Goal: Task Accomplishment & Management: Complete application form

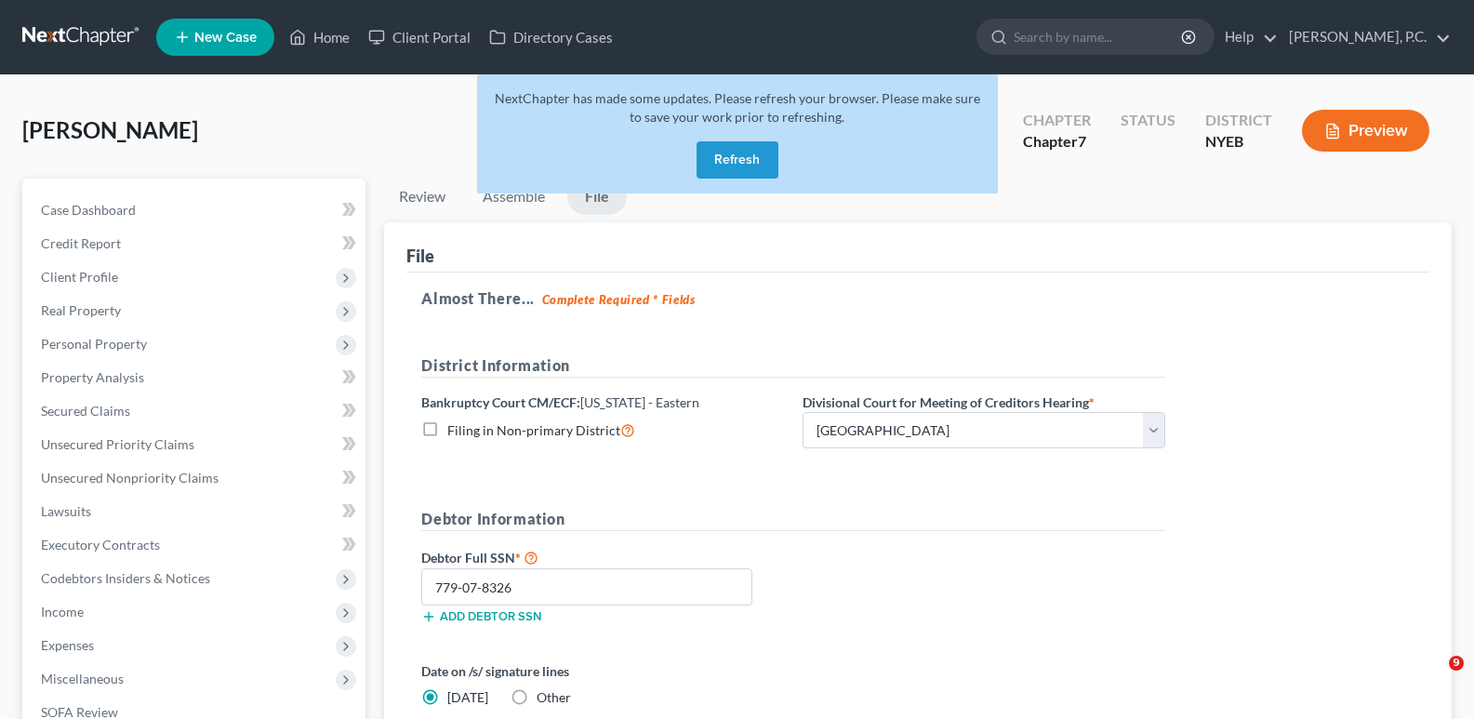
select select "0"
click at [731, 164] on button "Refresh" at bounding box center [738, 159] width 82 height 37
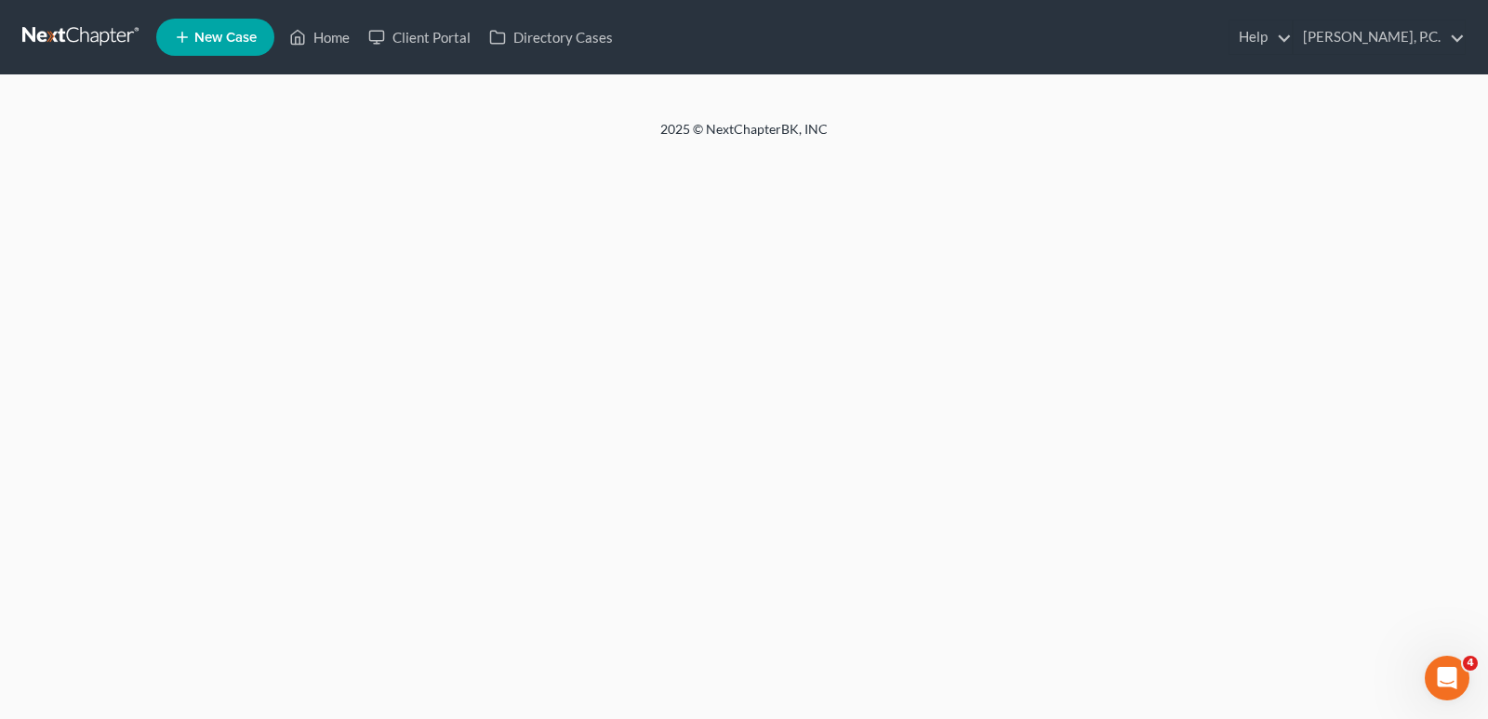
click at [48, 27] on link at bounding box center [81, 36] width 119 height 33
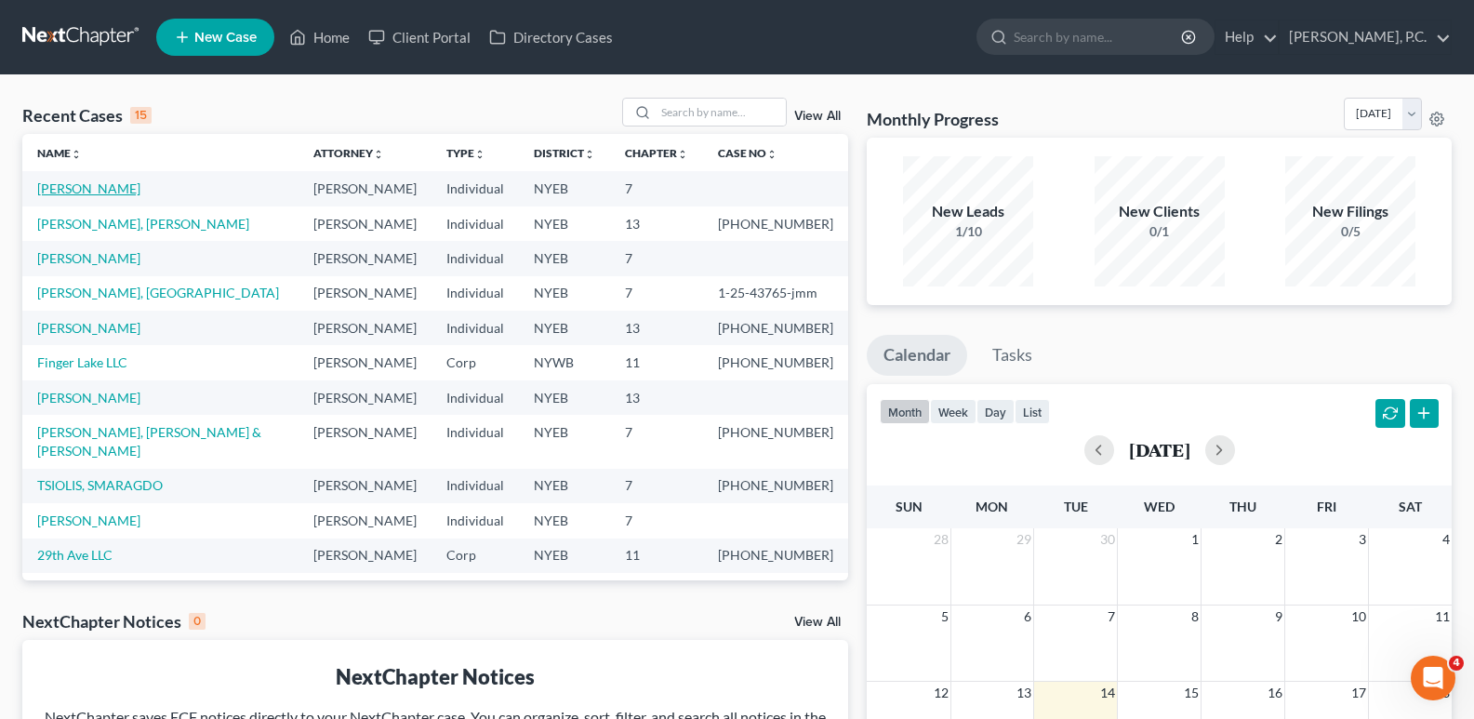
click at [53, 187] on link "[PERSON_NAME]" at bounding box center [88, 188] width 103 height 16
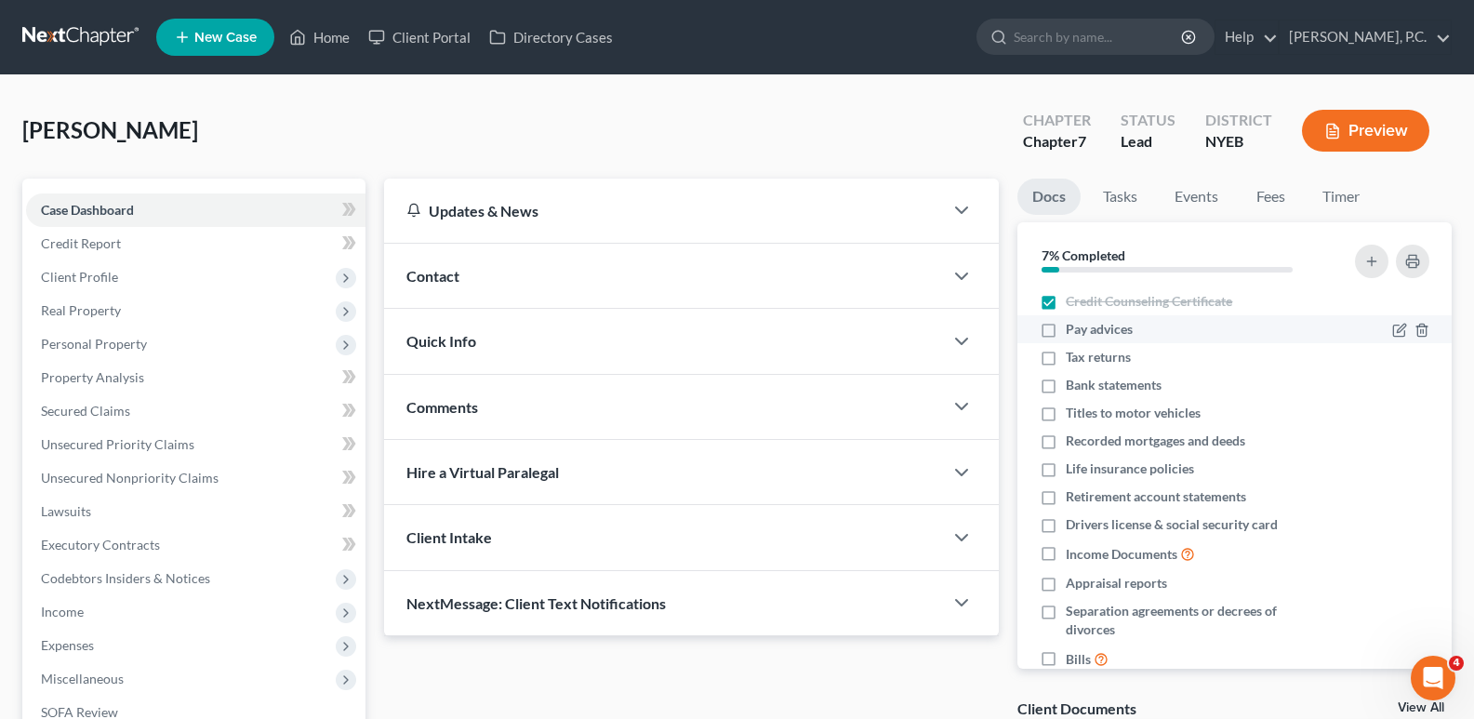
click at [1066, 333] on label "Pay advices" at bounding box center [1099, 329] width 67 height 19
click at [1073, 332] on input "Pay advices" at bounding box center [1079, 326] width 12 height 12
checkbox input "true"
click at [1066, 358] on label "Tax returns" at bounding box center [1098, 357] width 65 height 19
click at [1073, 358] on input "Tax returns" at bounding box center [1079, 354] width 12 height 12
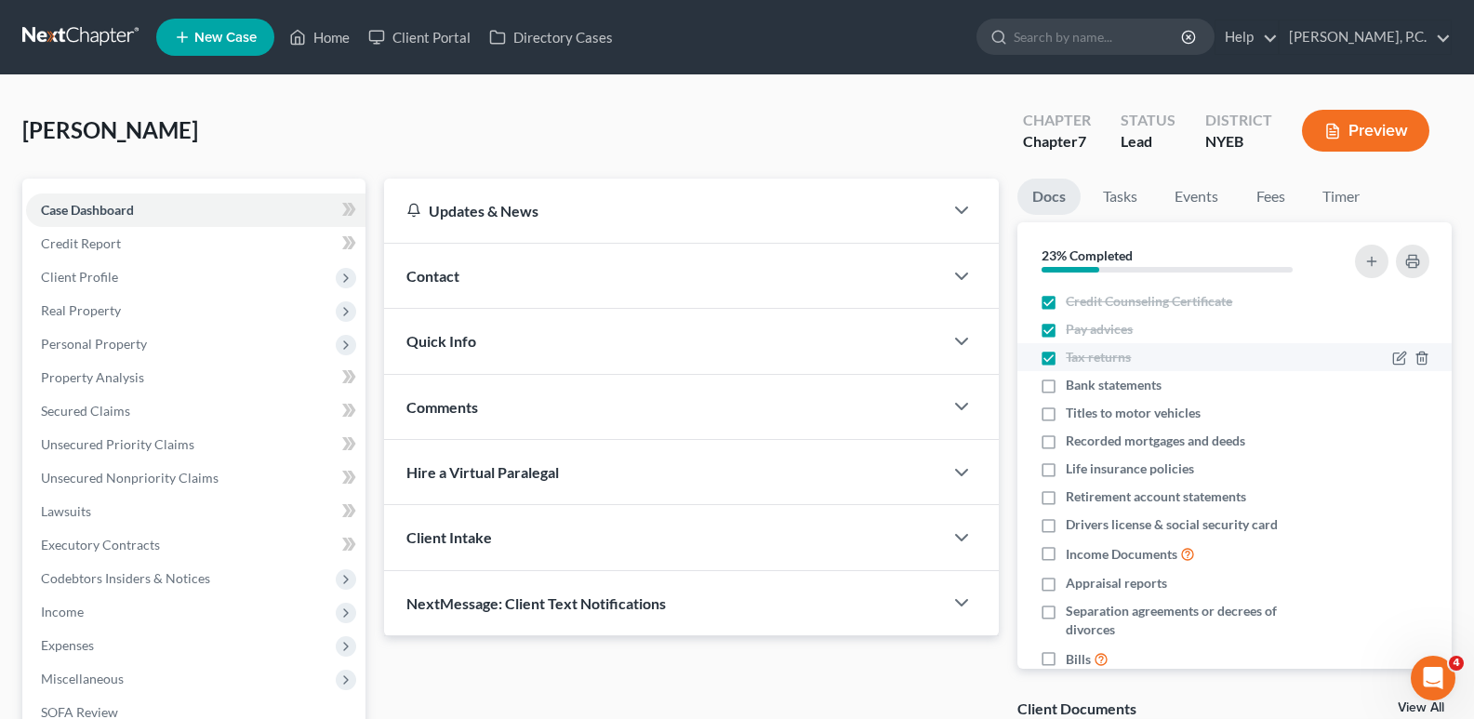
click at [1066, 355] on label "Tax returns" at bounding box center [1098, 357] width 65 height 19
click at [1073, 355] on input "Tax returns" at bounding box center [1079, 354] width 12 height 12
checkbox input "false"
click at [1066, 328] on label "Pay advices" at bounding box center [1099, 329] width 67 height 19
click at [1073, 328] on input "Pay advices" at bounding box center [1079, 326] width 12 height 12
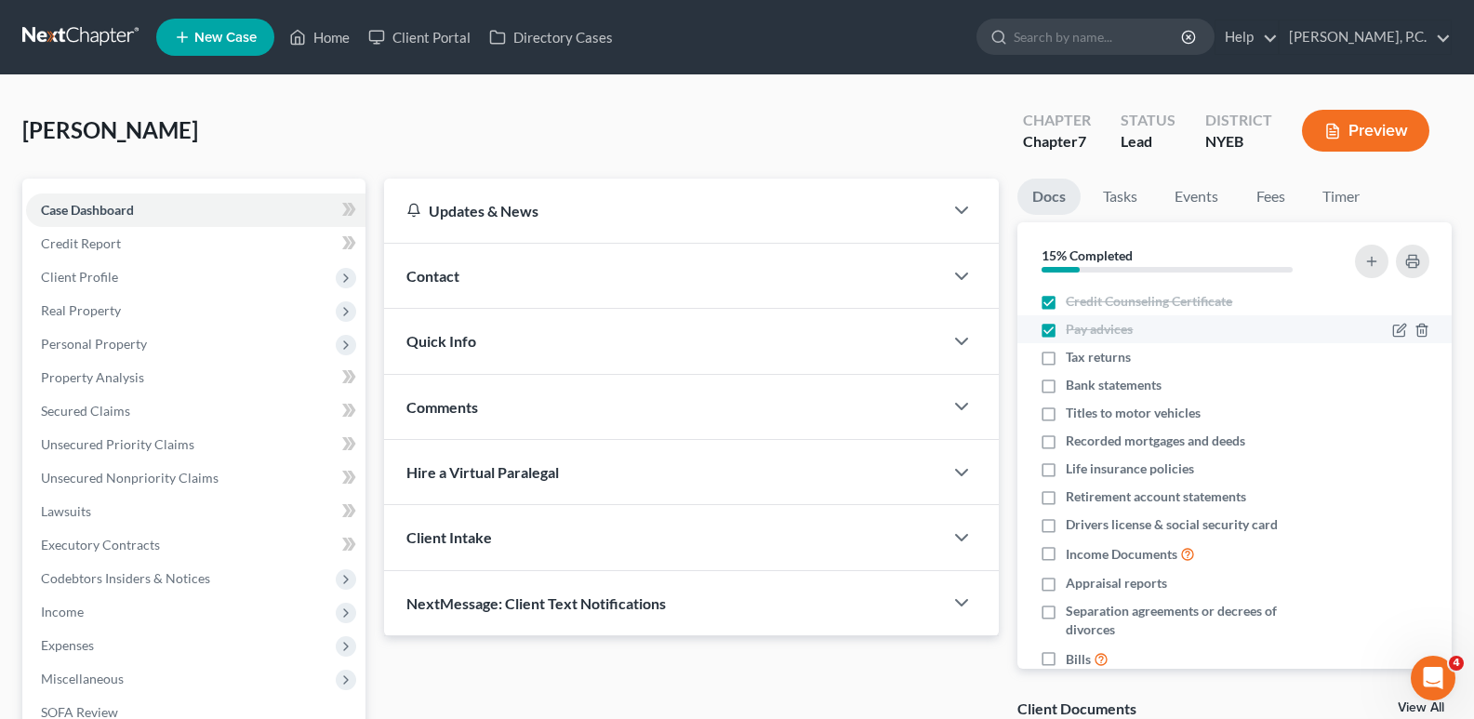
checkbox input "false"
click at [1066, 304] on label "Credit Counseling Certificate" at bounding box center [1149, 301] width 166 height 19
click at [1073, 304] on input "Credit Counseling Certificate" at bounding box center [1079, 298] width 12 height 12
checkbox input "false"
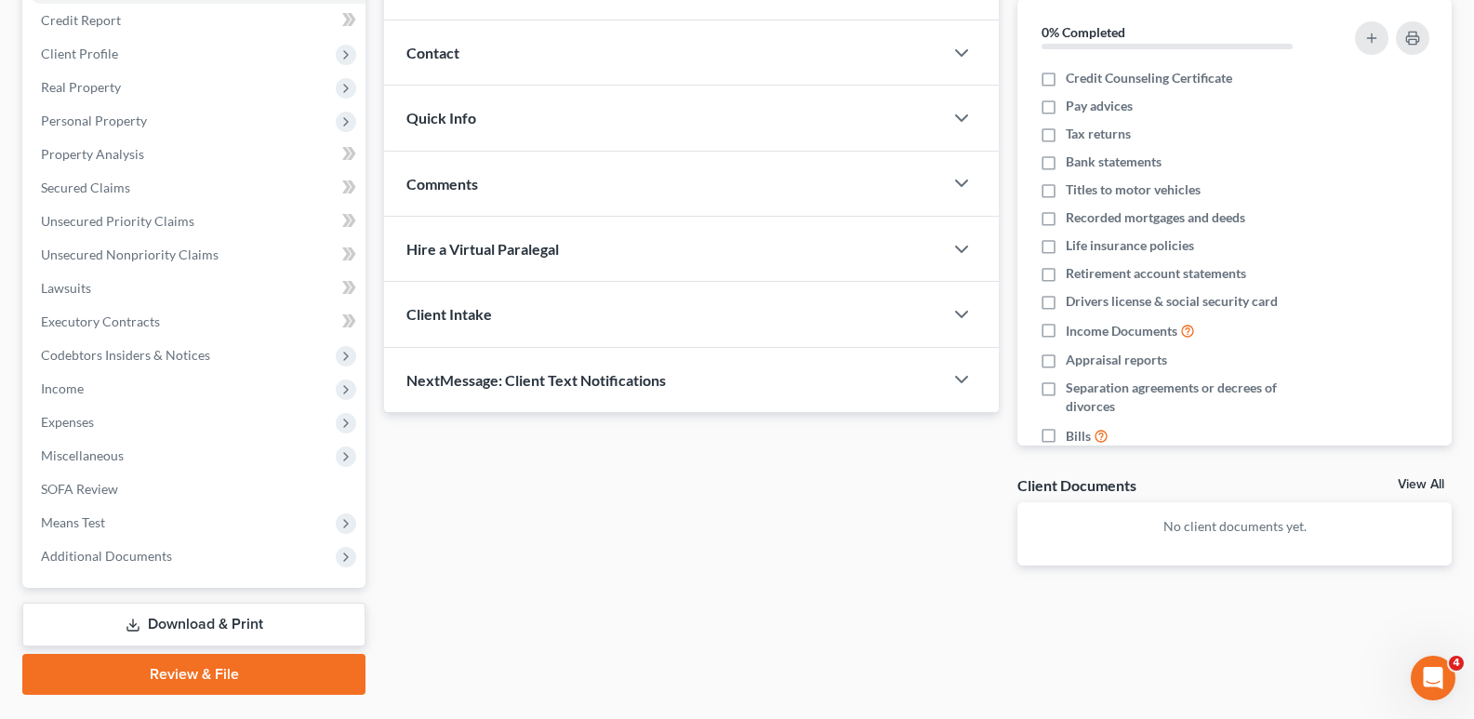
scroll to position [224, 0]
click at [215, 674] on link "Review & File" at bounding box center [193, 673] width 343 height 41
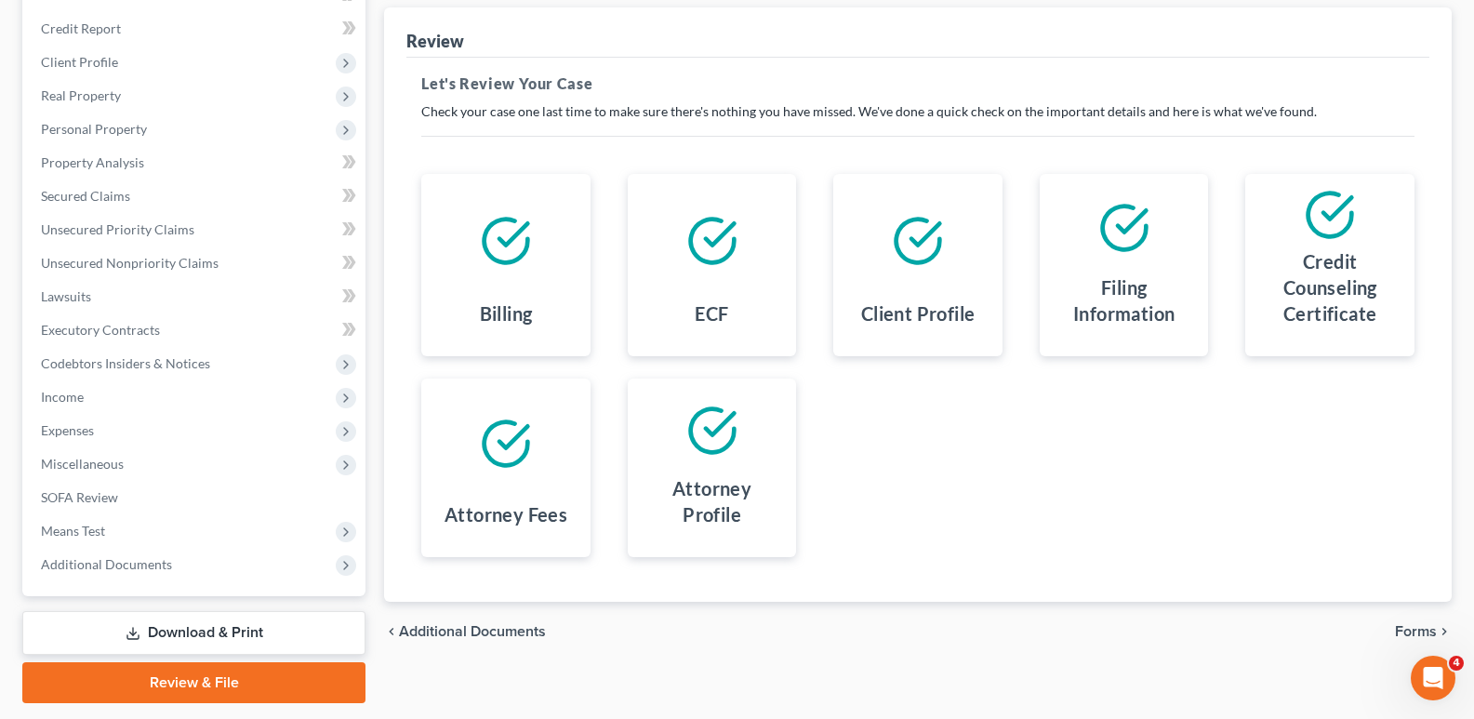
scroll to position [252, 0]
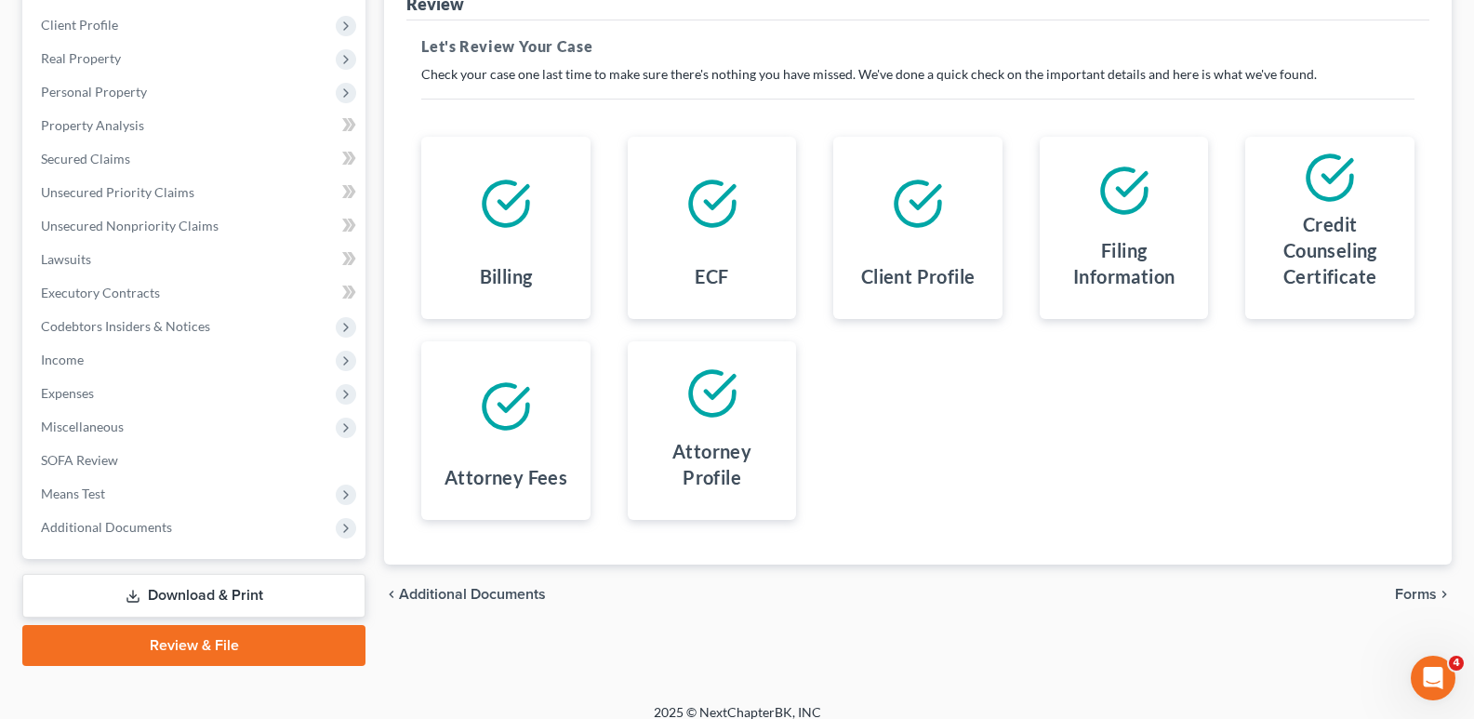
click at [1421, 599] on span "Forms" at bounding box center [1416, 594] width 42 height 15
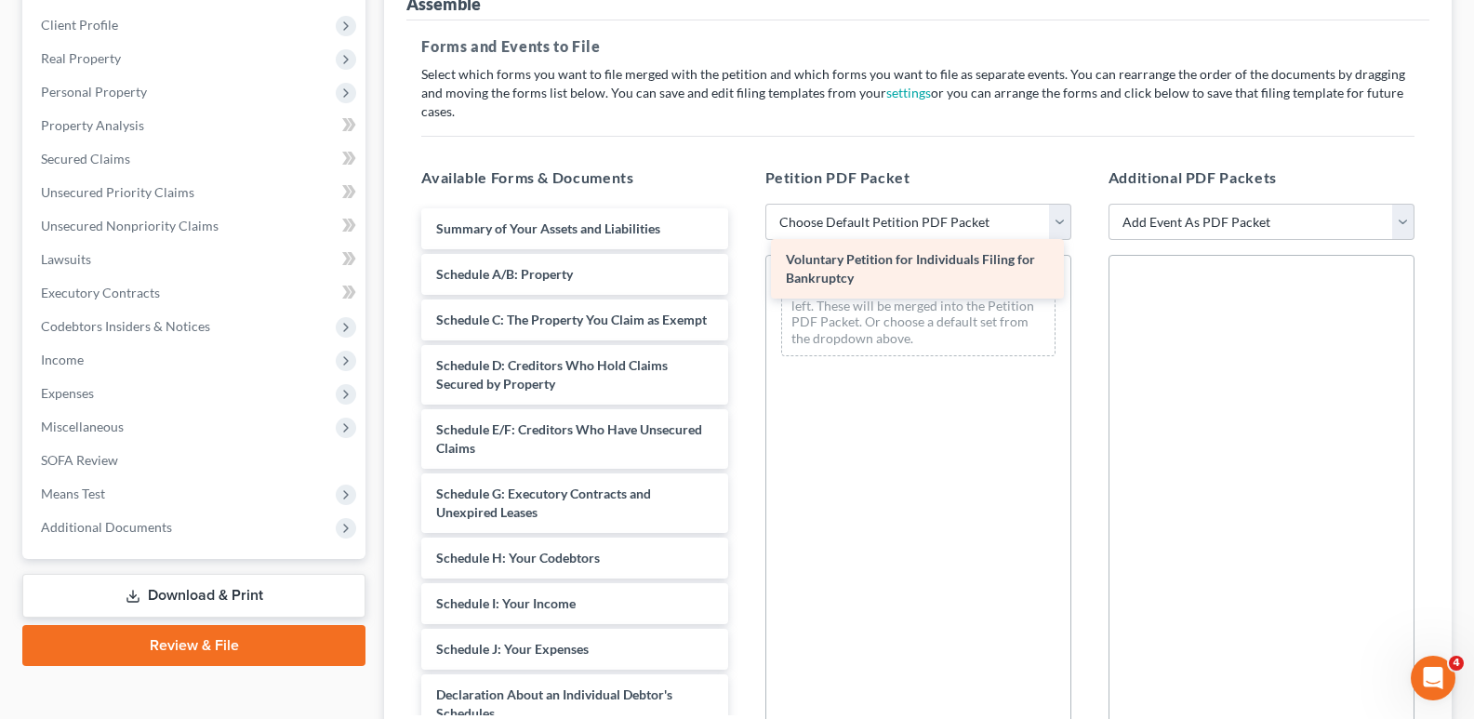
drag, startPoint x: 522, startPoint y: 219, endPoint x: 872, endPoint y: 268, distance: 353.2
click at [742, 268] on div "Voluntary Petition for Individuals Filing for Bankruptcy Voluntary Petition for…" at bounding box center [574, 667] width 336 height 919
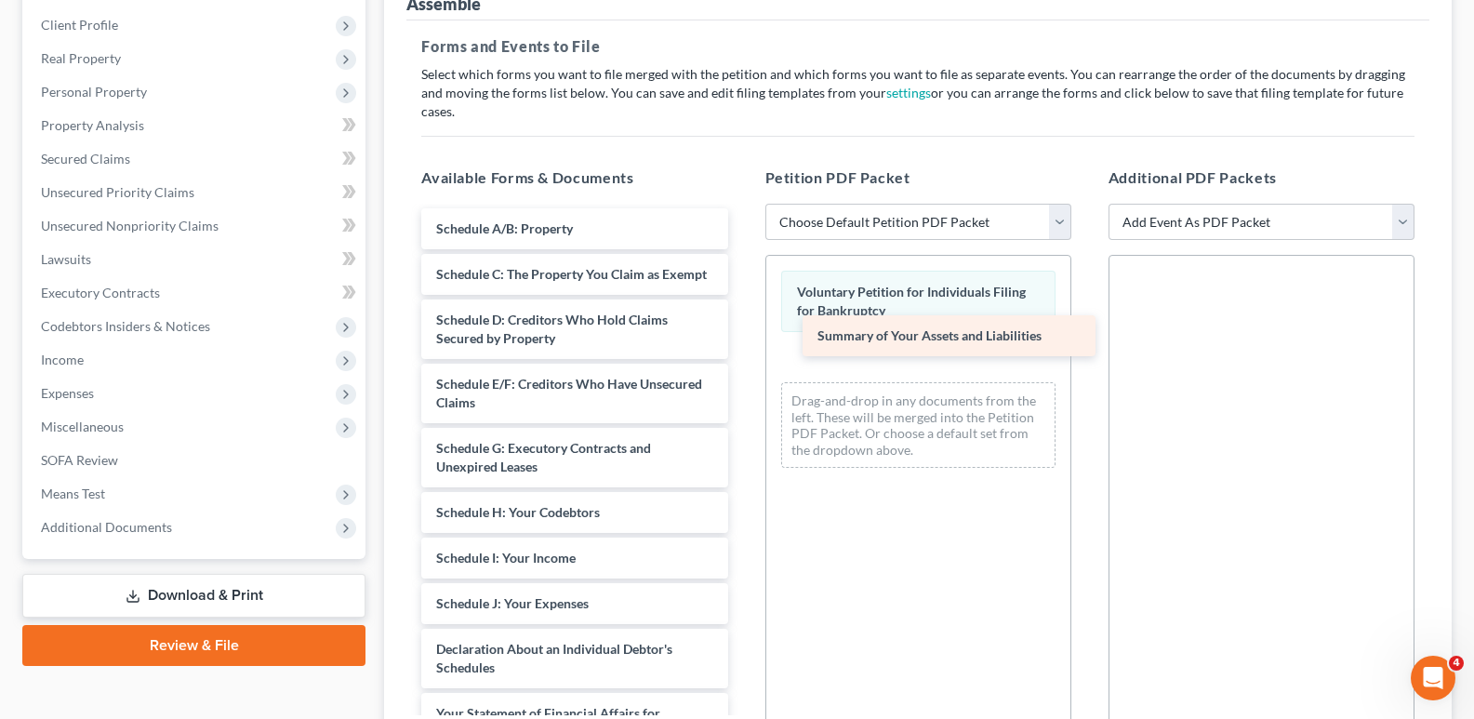
drag, startPoint x: 539, startPoint y: 200, endPoint x: 920, endPoint y: 326, distance: 400.9
click at [742, 326] on div "Summary of Your Assets and Liabilities Summary of Your Assets and Liabilities S…" at bounding box center [574, 644] width 336 height 873
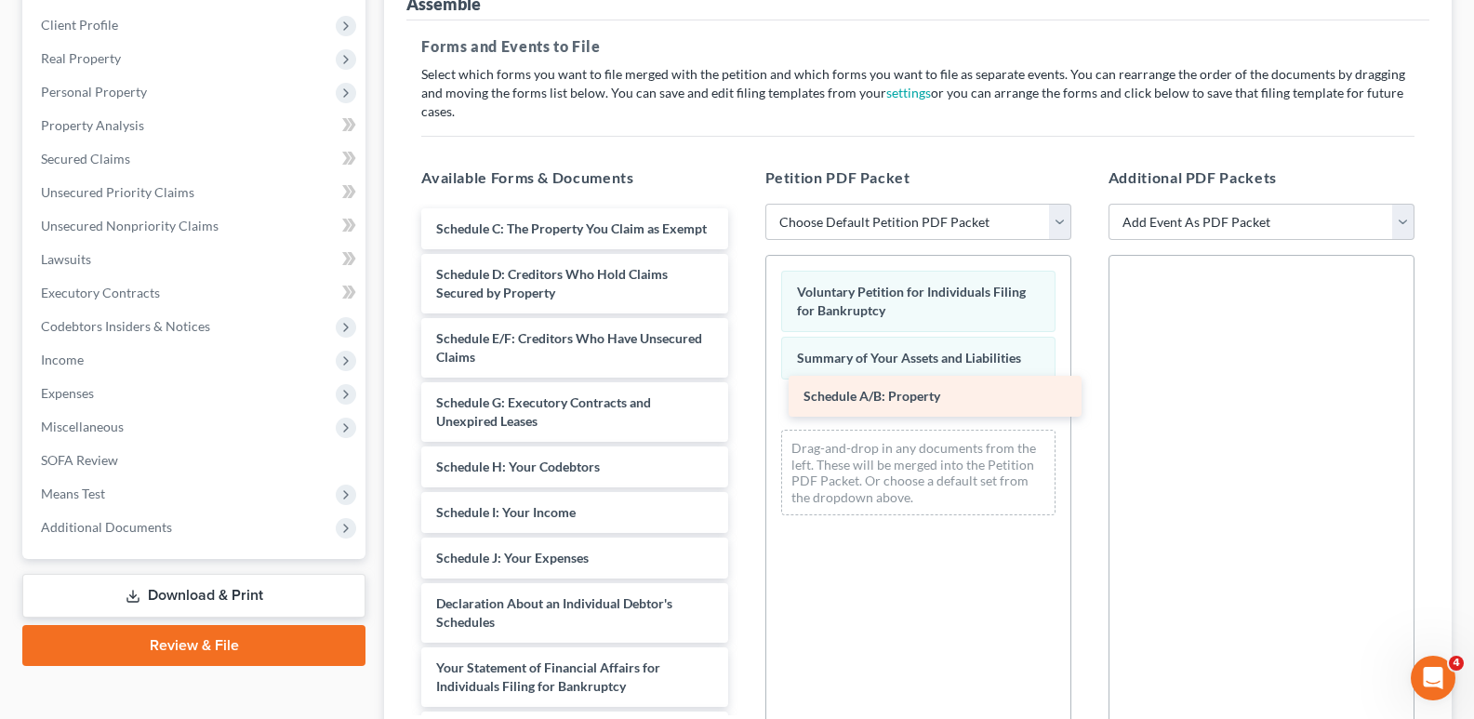
drag, startPoint x: 521, startPoint y: 199, endPoint x: 887, endPoint y: 391, distance: 413.6
click at [742, 387] on div "Schedule A/B: Property Schedule A/B: Property Schedule C: The Property You Clai…" at bounding box center [574, 622] width 336 height 828
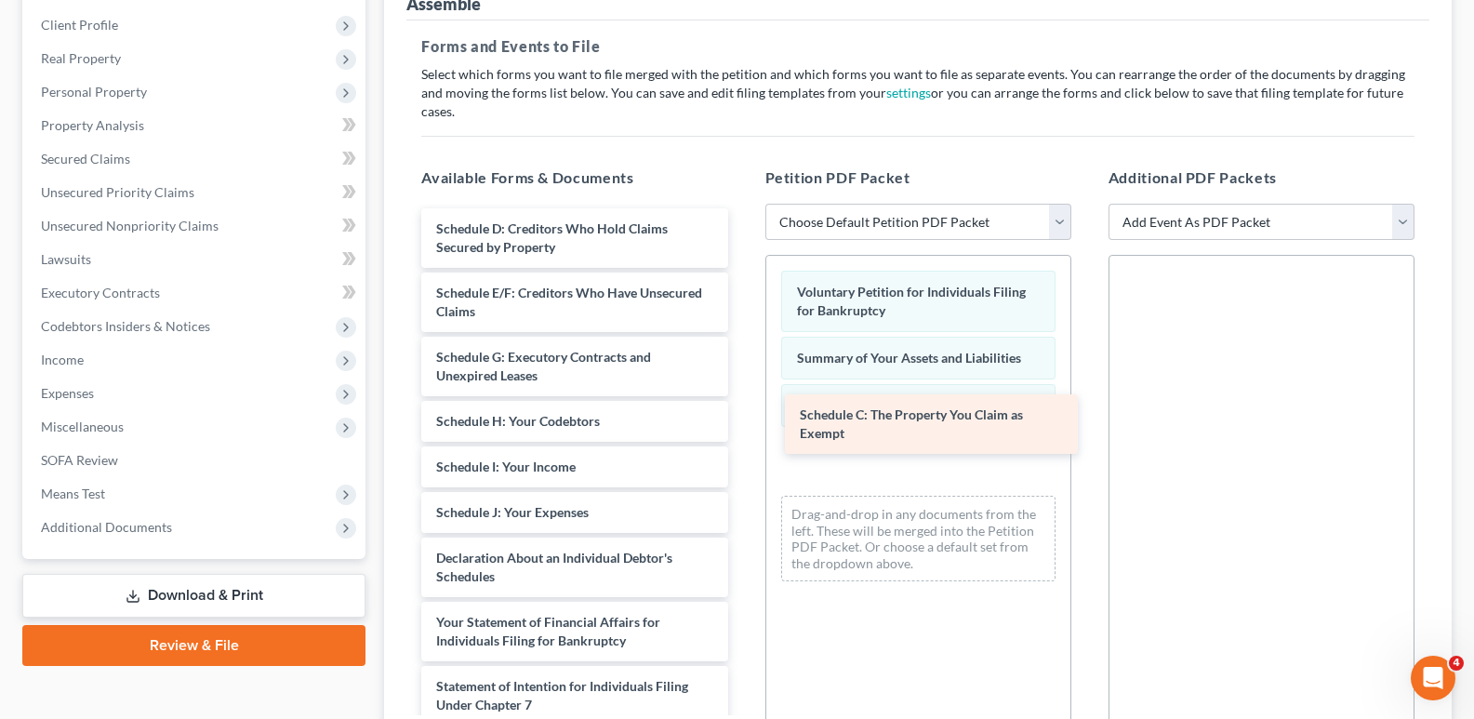
drag, startPoint x: 510, startPoint y: 226, endPoint x: 884, endPoint y: 446, distance: 433.6
click at [742, 435] on div "Schedule C: The Property You Claim as Exempt Schedule C: The Property You Claim…" at bounding box center [574, 599] width 336 height 782
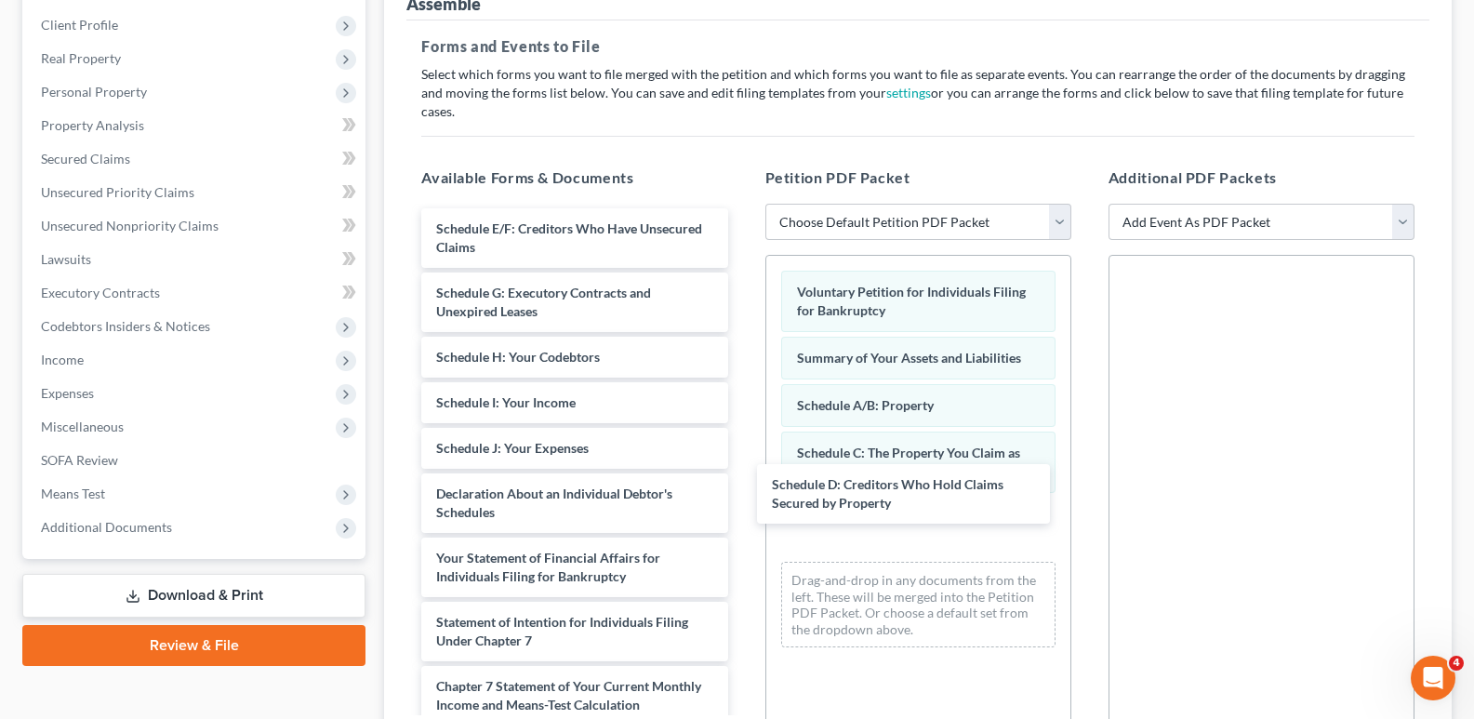
drag, startPoint x: 528, startPoint y: 218, endPoint x: 821, endPoint y: 477, distance: 391.4
click at [742, 494] on div "Schedule D: Creditors Who Hold Claims Secured by Property Schedule D: Creditors…" at bounding box center [574, 567] width 336 height 718
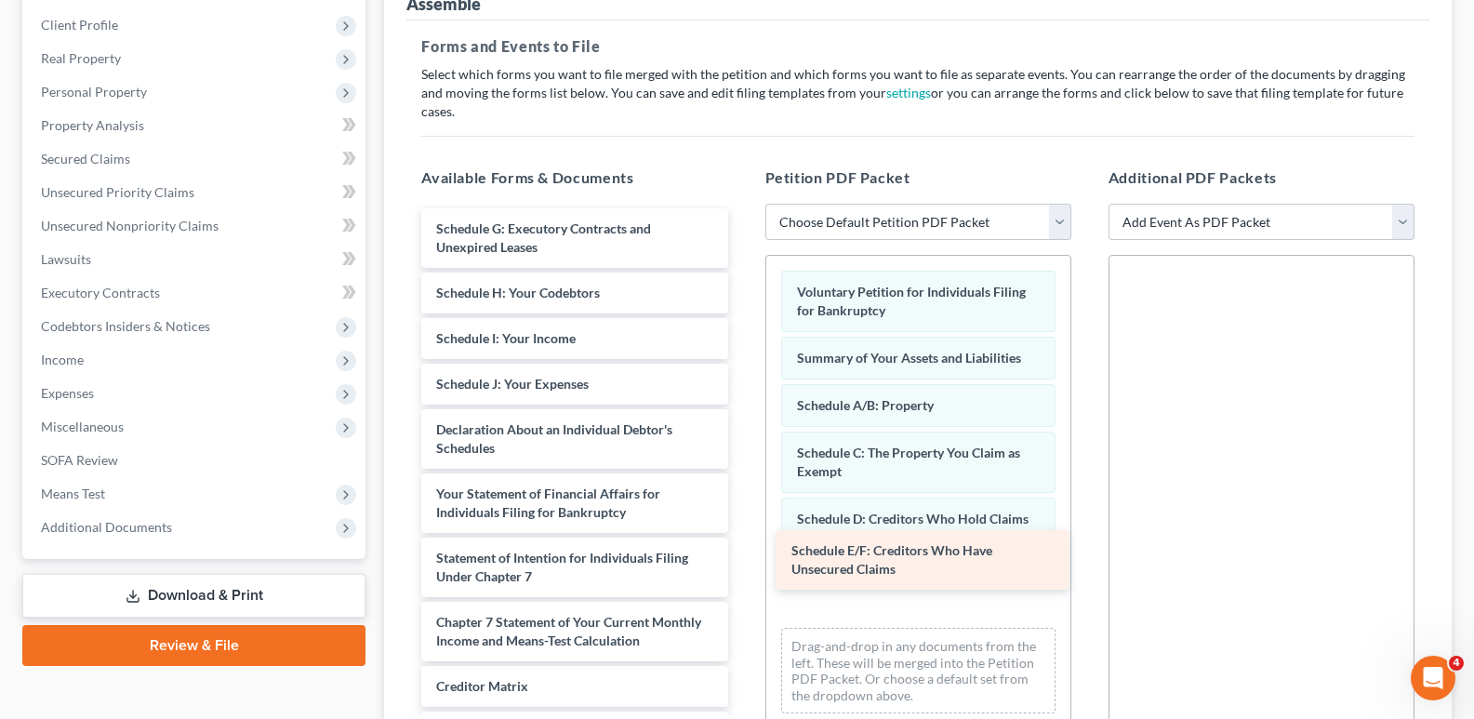
drag, startPoint x: 555, startPoint y: 208, endPoint x: 911, endPoint y: 549, distance: 492.1
click at [742, 549] on div "Schedule E/F: Creditors Who Have Unsecured Claims Schedule E/F: Creditors Who H…" at bounding box center [574, 535] width 336 height 654
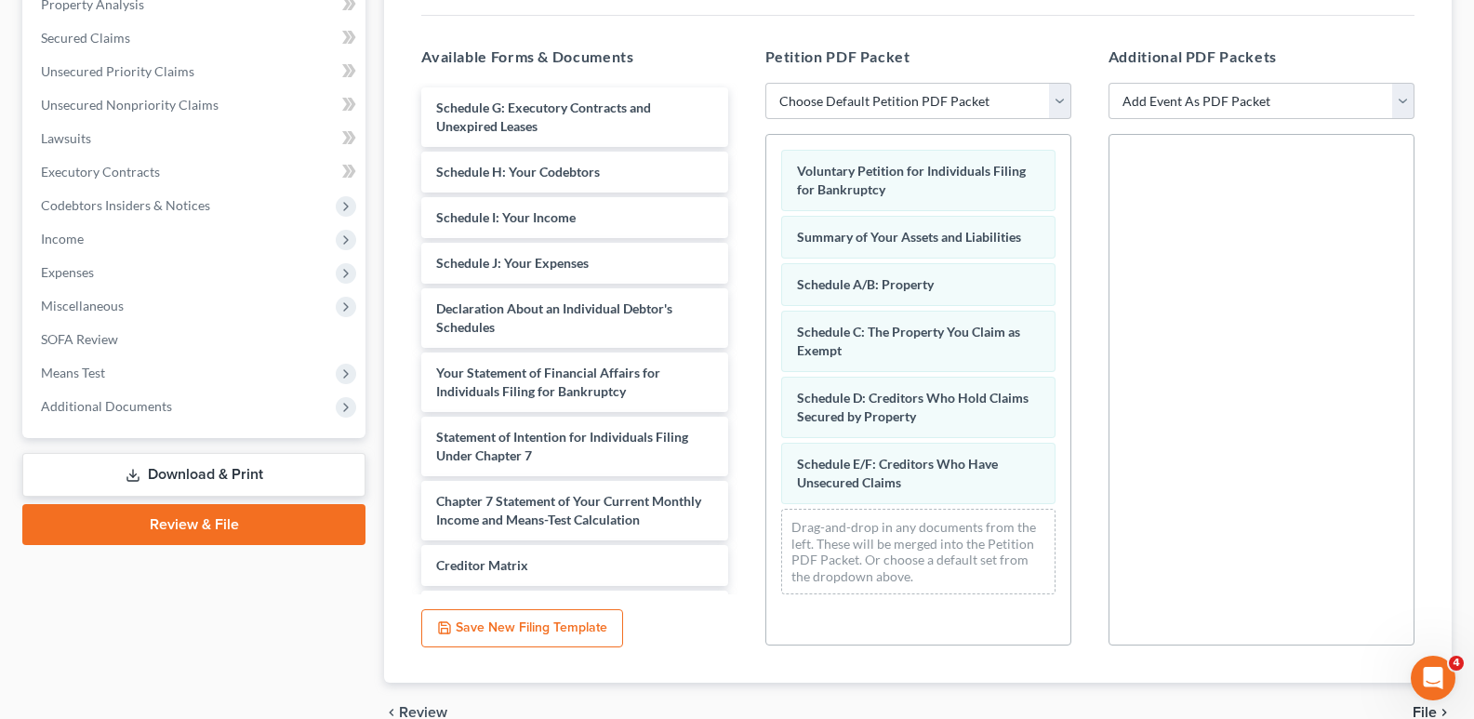
scroll to position [392, 0]
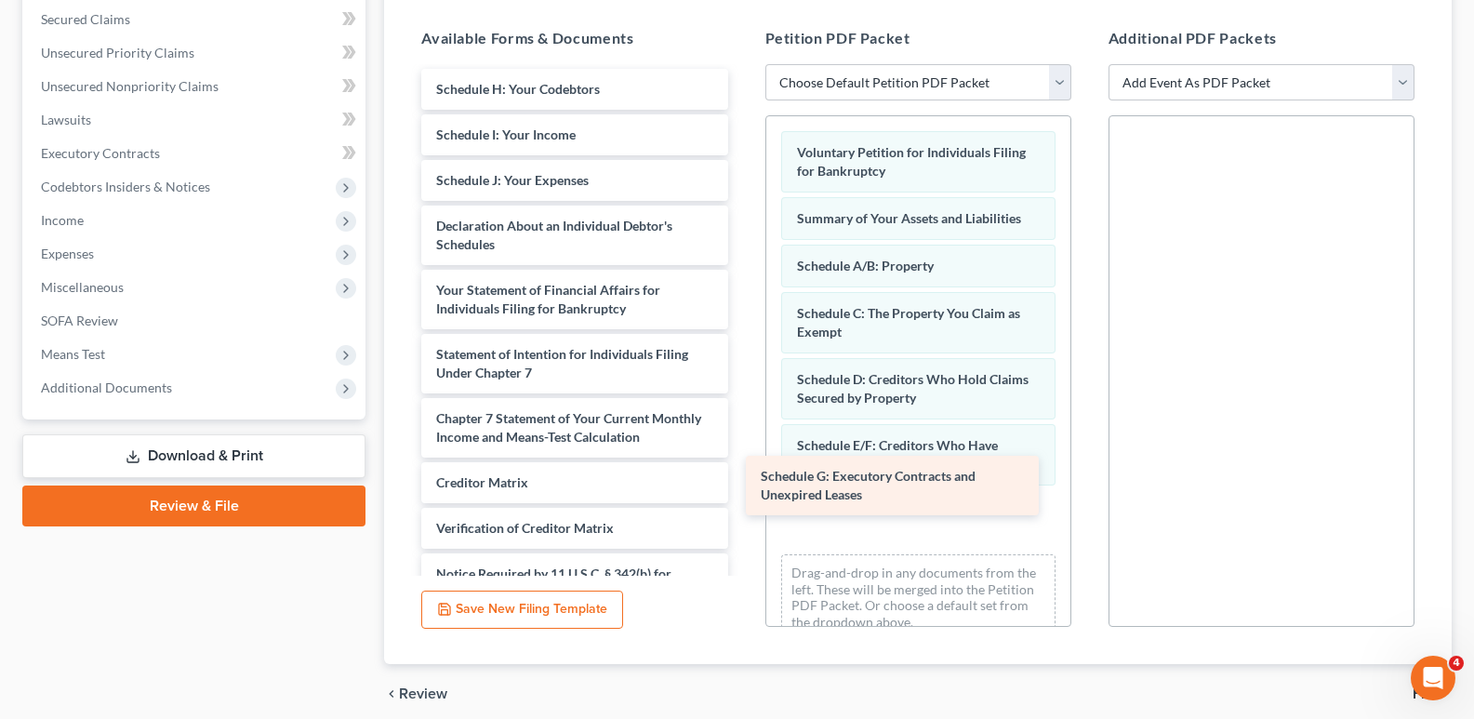
drag, startPoint x: 536, startPoint y: 73, endPoint x: 861, endPoint y: 474, distance: 517.2
click at [742, 474] on div "Schedule G: Executory Contracts and Unexpired Leases Schedule G: Executory Cont…" at bounding box center [574, 364] width 336 height 590
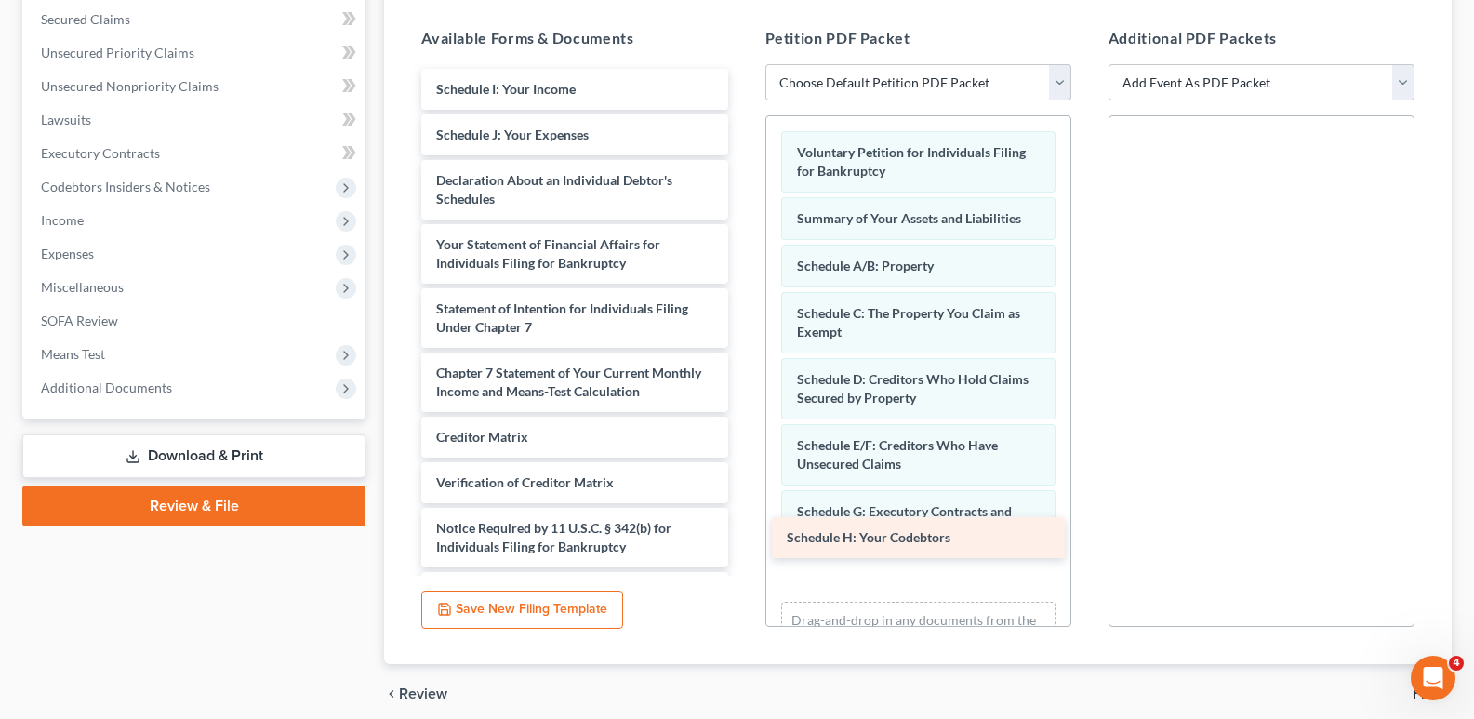
drag, startPoint x: 501, startPoint y: 80, endPoint x: 861, endPoint y: 542, distance: 585.9
click at [742, 546] on div "Schedule H: Your Codebtors Schedule H: Your Codebtors Schedule I: Your Income S…" at bounding box center [574, 341] width 336 height 544
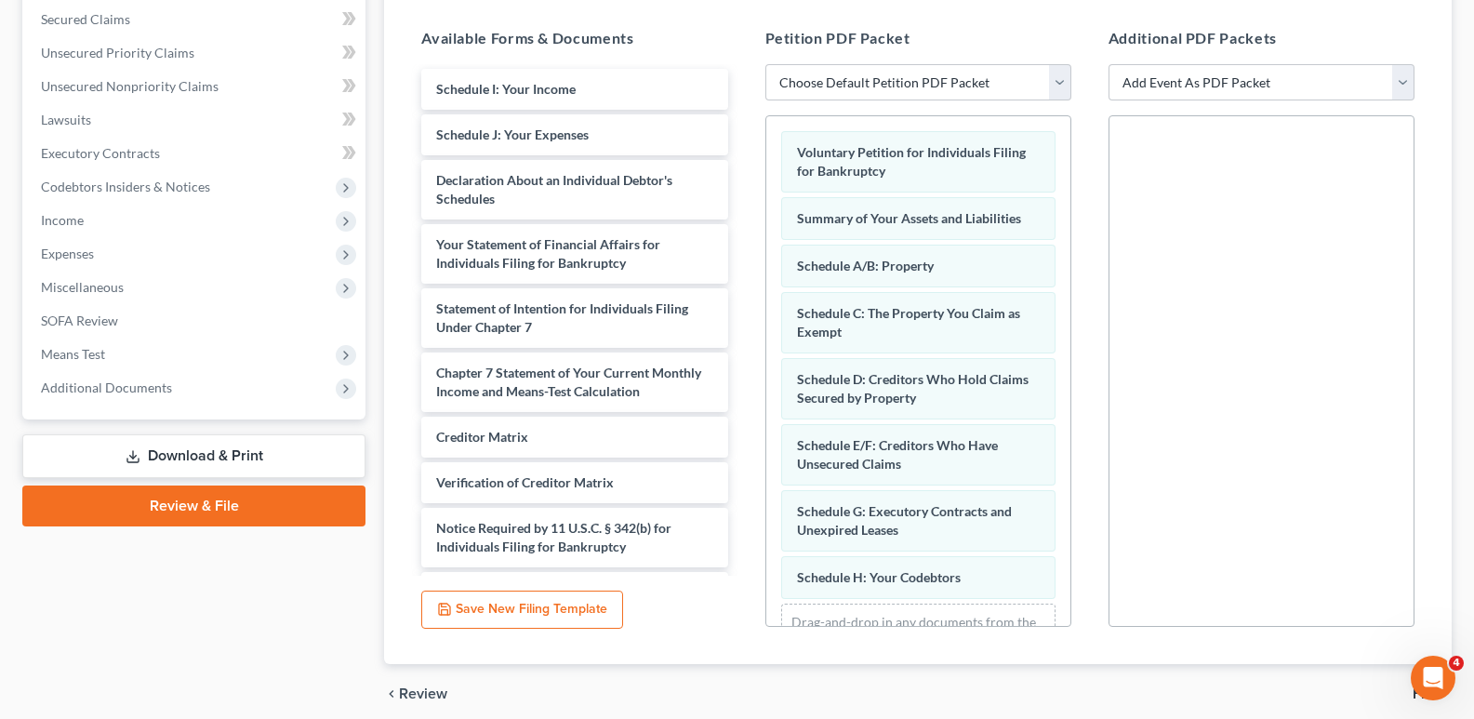
scroll to position [78, 0]
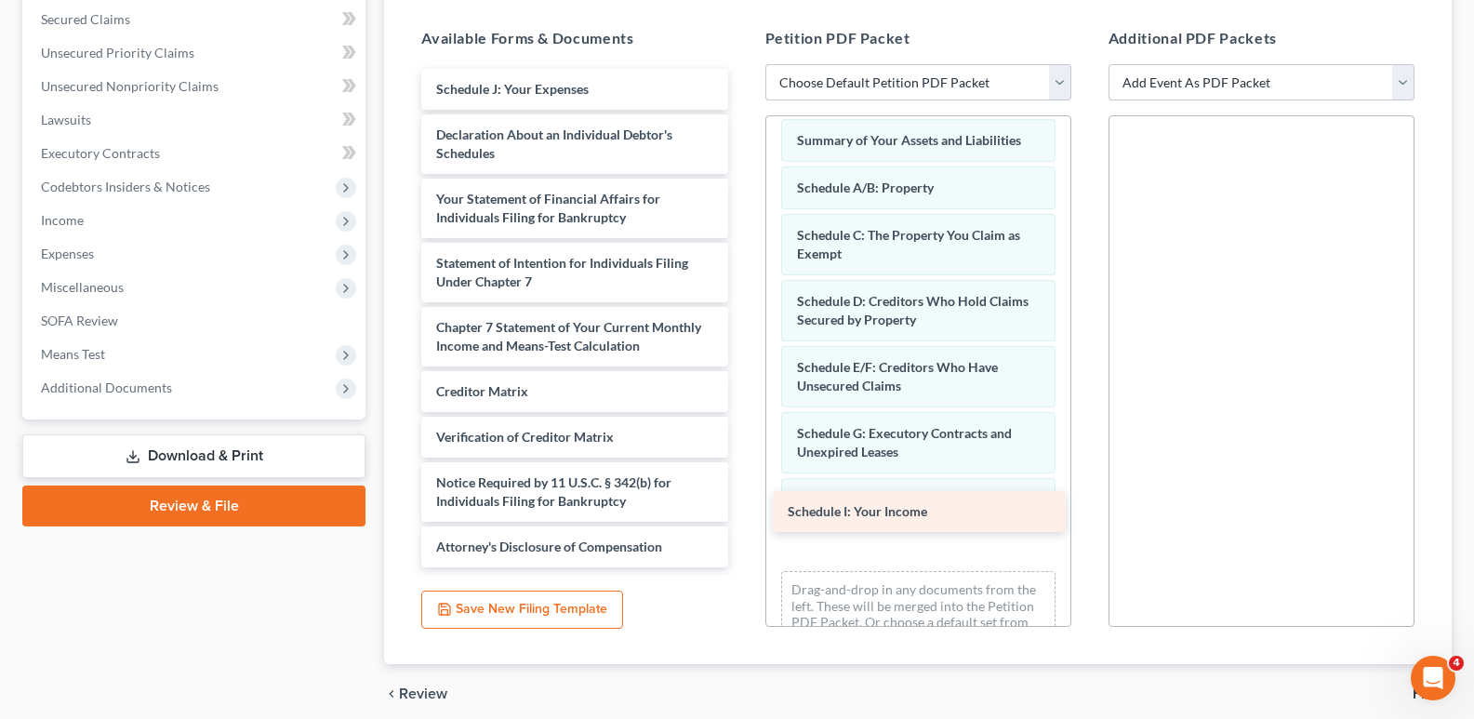
drag, startPoint x: 545, startPoint y: 67, endPoint x: 897, endPoint y: 508, distance: 563.9
click at [742, 508] on div "Schedule I: Your Income Schedule I: Your Income Schedule J: Your Expenses Decla…" at bounding box center [574, 318] width 336 height 499
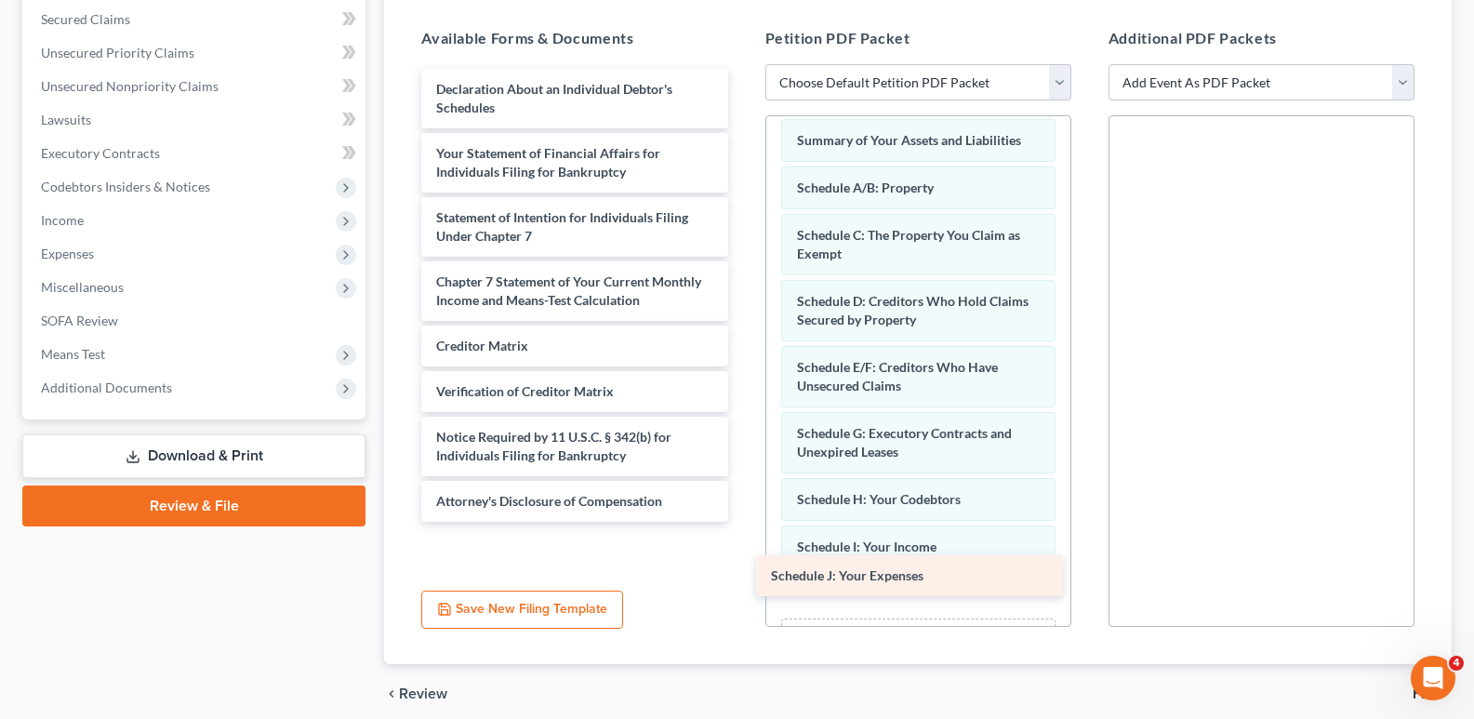
drag, startPoint x: 558, startPoint y: 67, endPoint x: 893, endPoint y: 572, distance: 606.0
click at [742, 522] on div "Schedule J: Your Expenses Schedule J: Your Expenses Declaration About an Indivi…" at bounding box center [574, 295] width 336 height 453
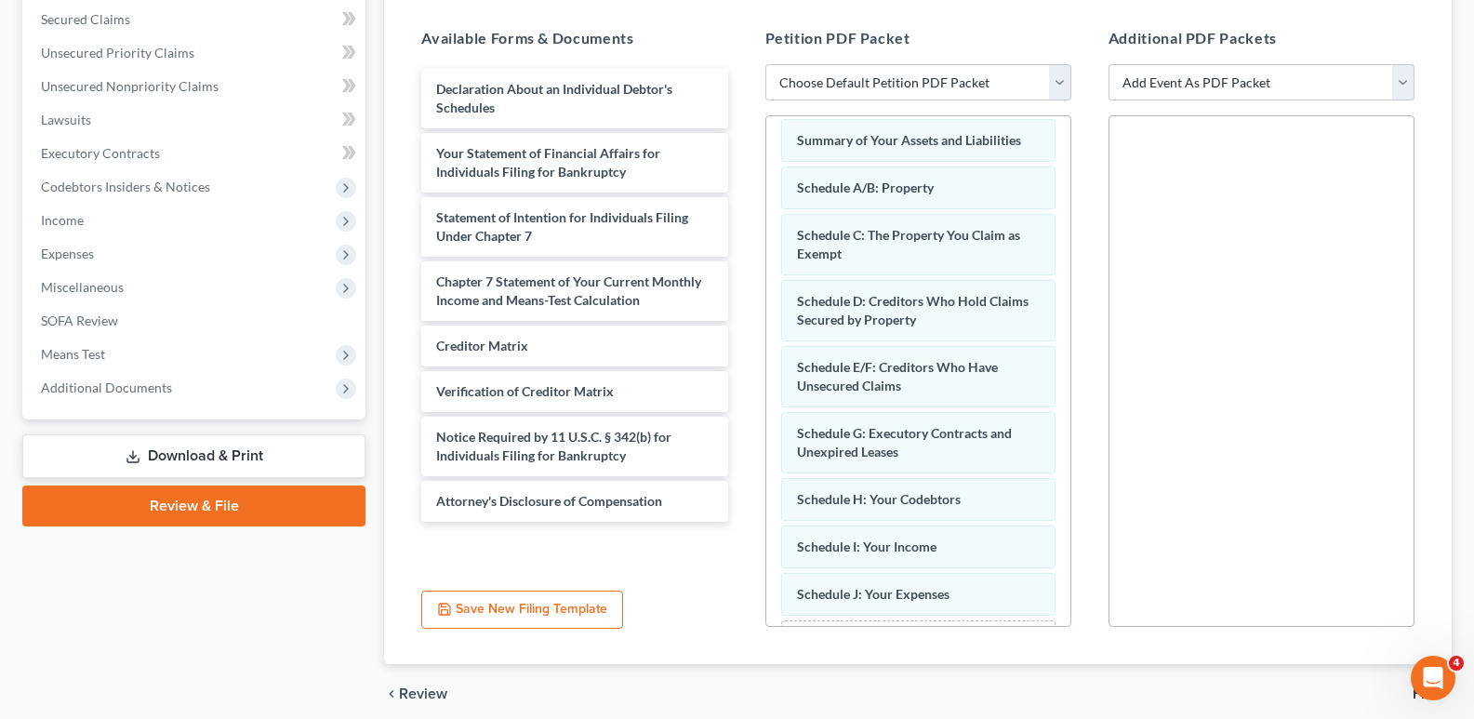
scroll to position [173, 0]
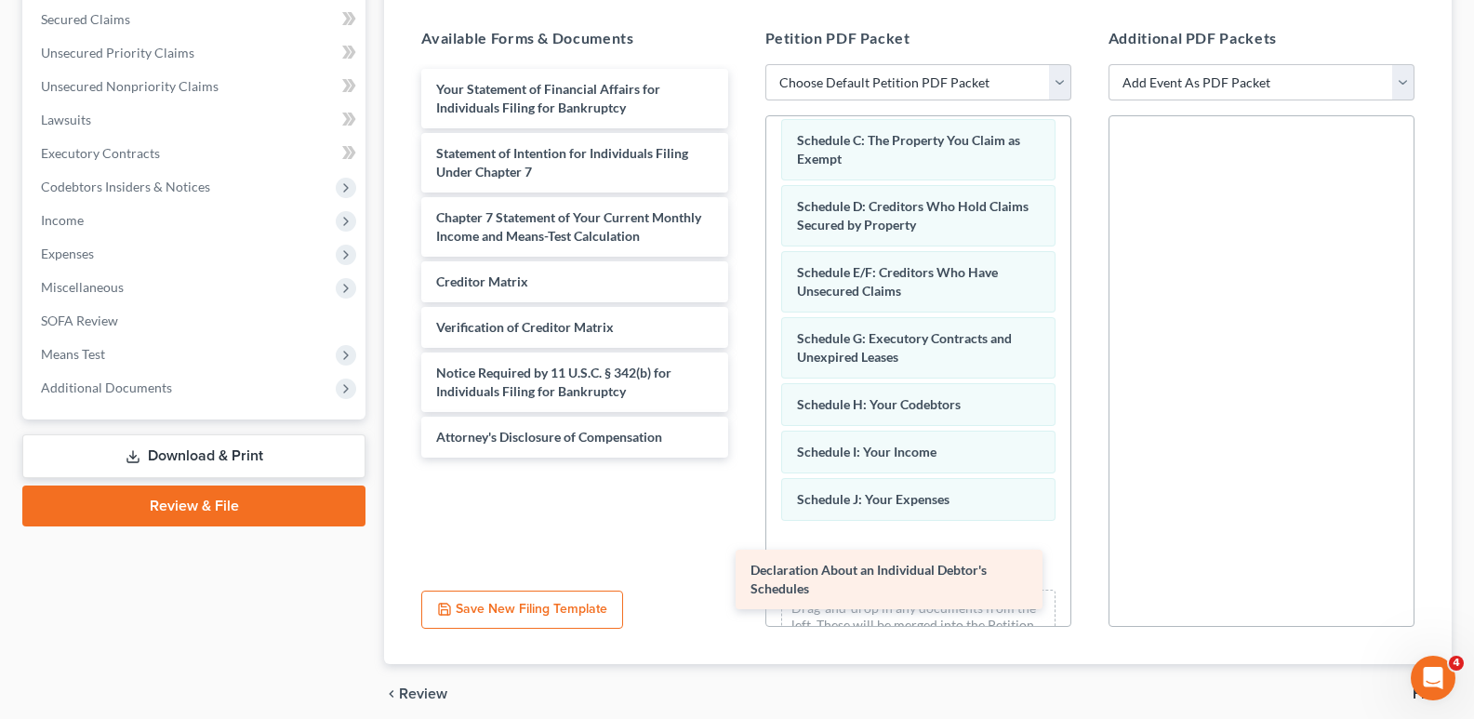
drag, startPoint x: 607, startPoint y: 81, endPoint x: 922, endPoint y: 575, distance: 585.5
click at [742, 458] on div "Declaration About an Individual Debtor's Schedules Declaration About an Individ…" at bounding box center [574, 263] width 336 height 389
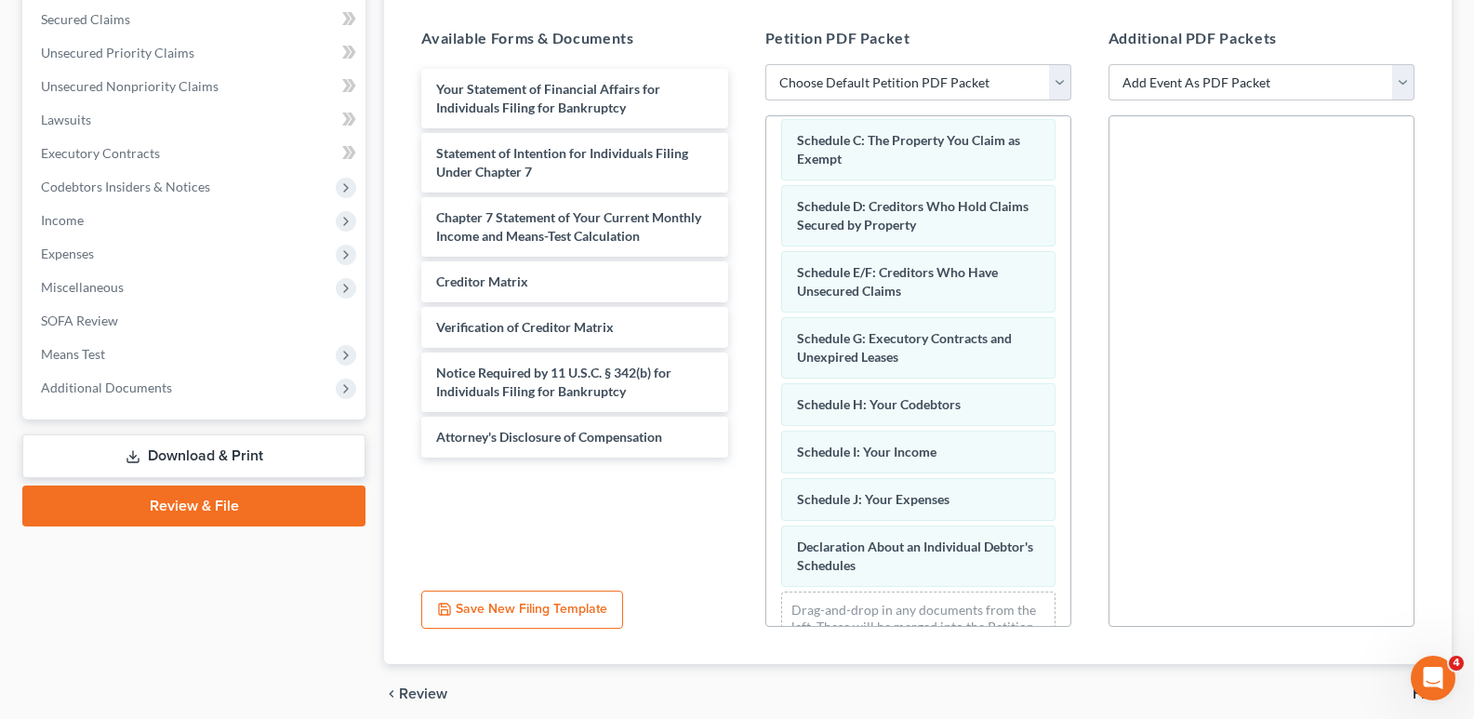
scroll to position [239, 0]
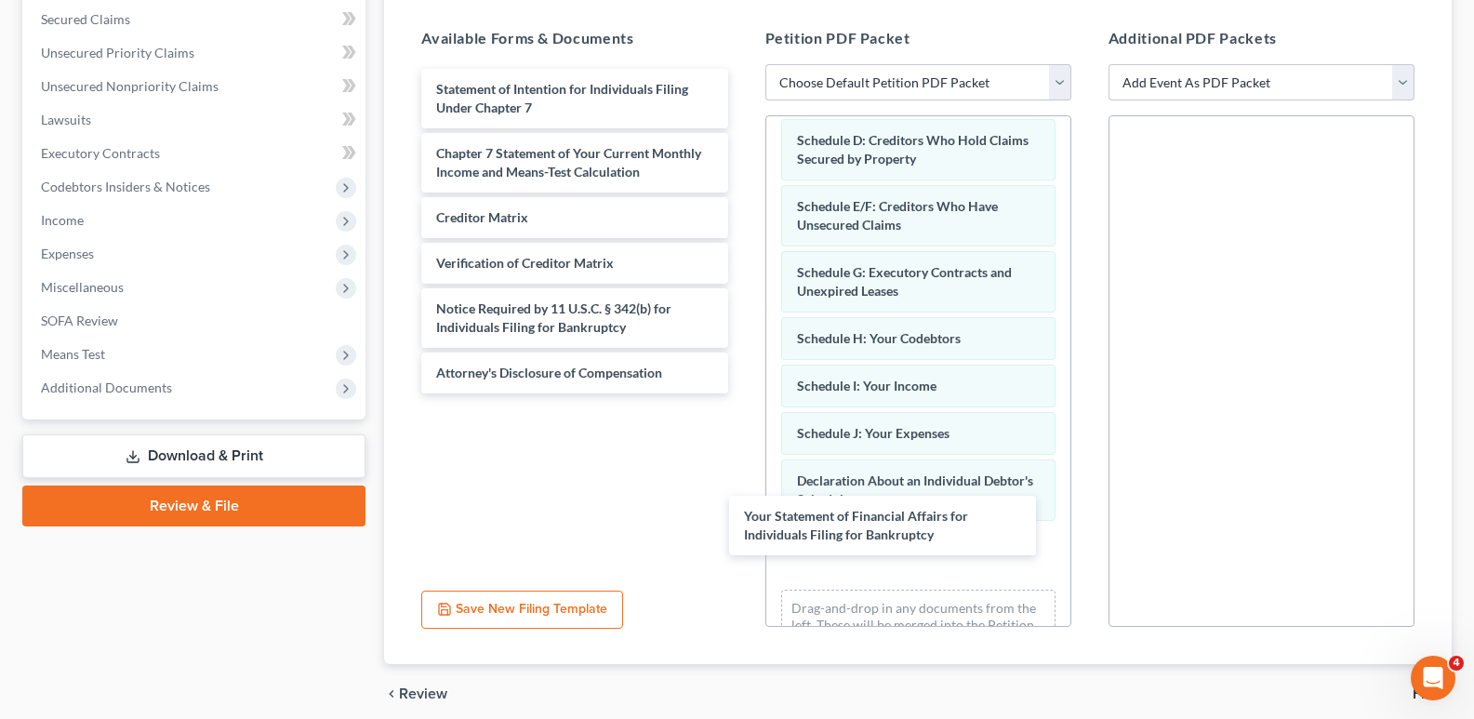
drag, startPoint x: 563, startPoint y: 59, endPoint x: 763, endPoint y: 384, distance: 382.1
click at [742, 393] on div "Your Statement of Financial Affairs for Individuals Filing for Bankruptcy Your …" at bounding box center [574, 231] width 336 height 325
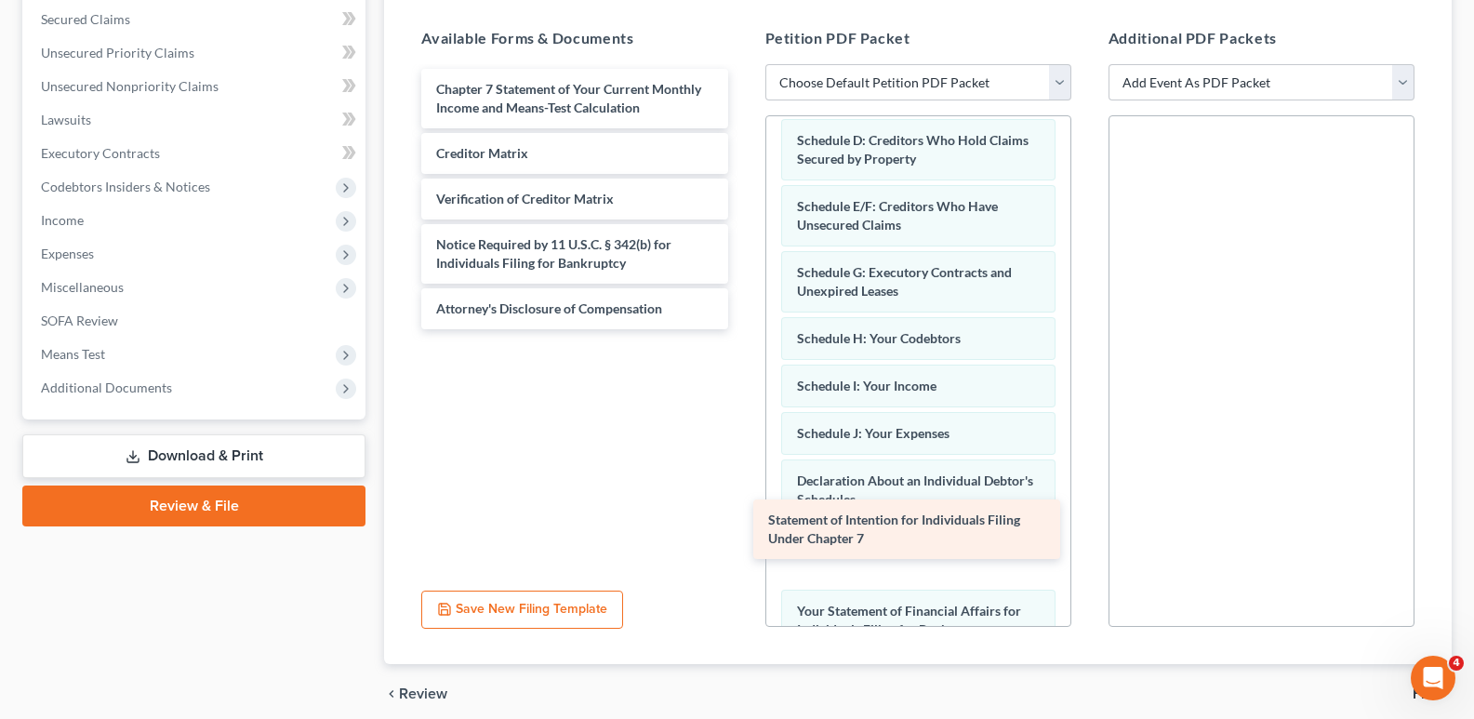
drag, startPoint x: 541, startPoint y: 68, endPoint x: 874, endPoint y: 508, distance: 551.8
click at [742, 329] on div "Statement of Intention for Individuals Filing Under Chapter 7 Statement of Inte…" at bounding box center [574, 199] width 336 height 260
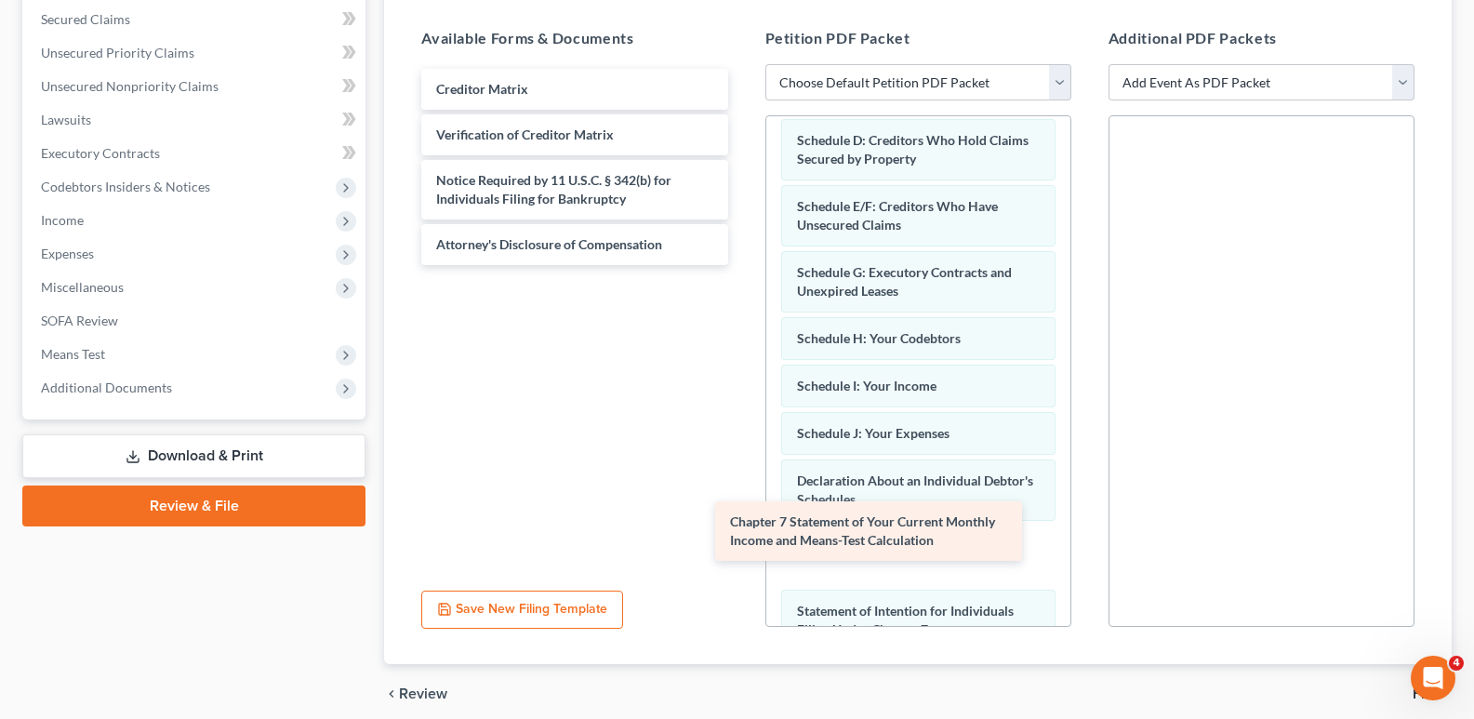
drag, startPoint x: 579, startPoint y: 73, endPoint x: 880, endPoint y: 519, distance: 537.4
click at [742, 265] on div "Chapter 7 Statement of Your Current Monthly Income and Means-Test Calculation C…" at bounding box center [574, 167] width 336 height 196
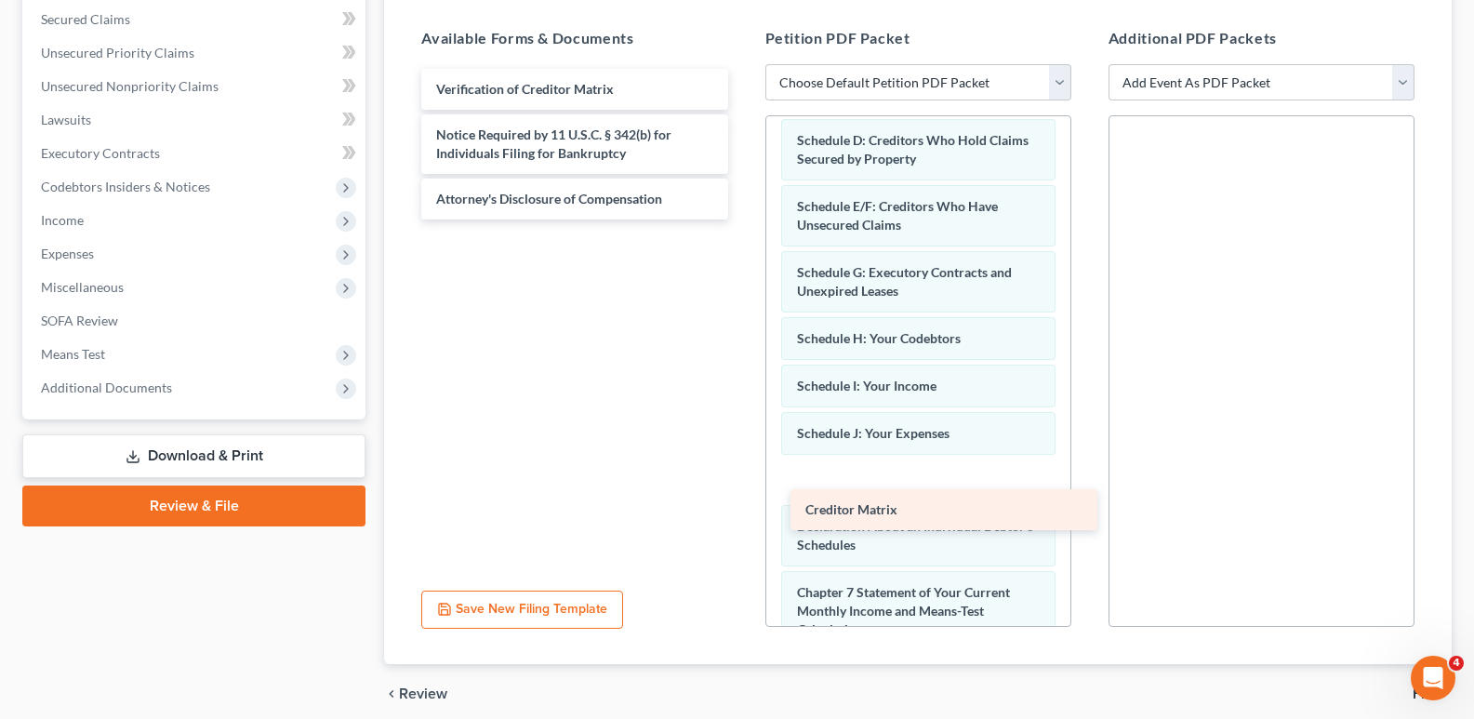
drag, startPoint x: 528, startPoint y: 64, endPoint x: 898, endPoint y: 503, distance: 573.7
click at [742, 220] on div "Creditor Matrix Creditor Matrix Verification of Creditor Matrix Notice Required…" at bounding box center [574, 144] width 336 height 151
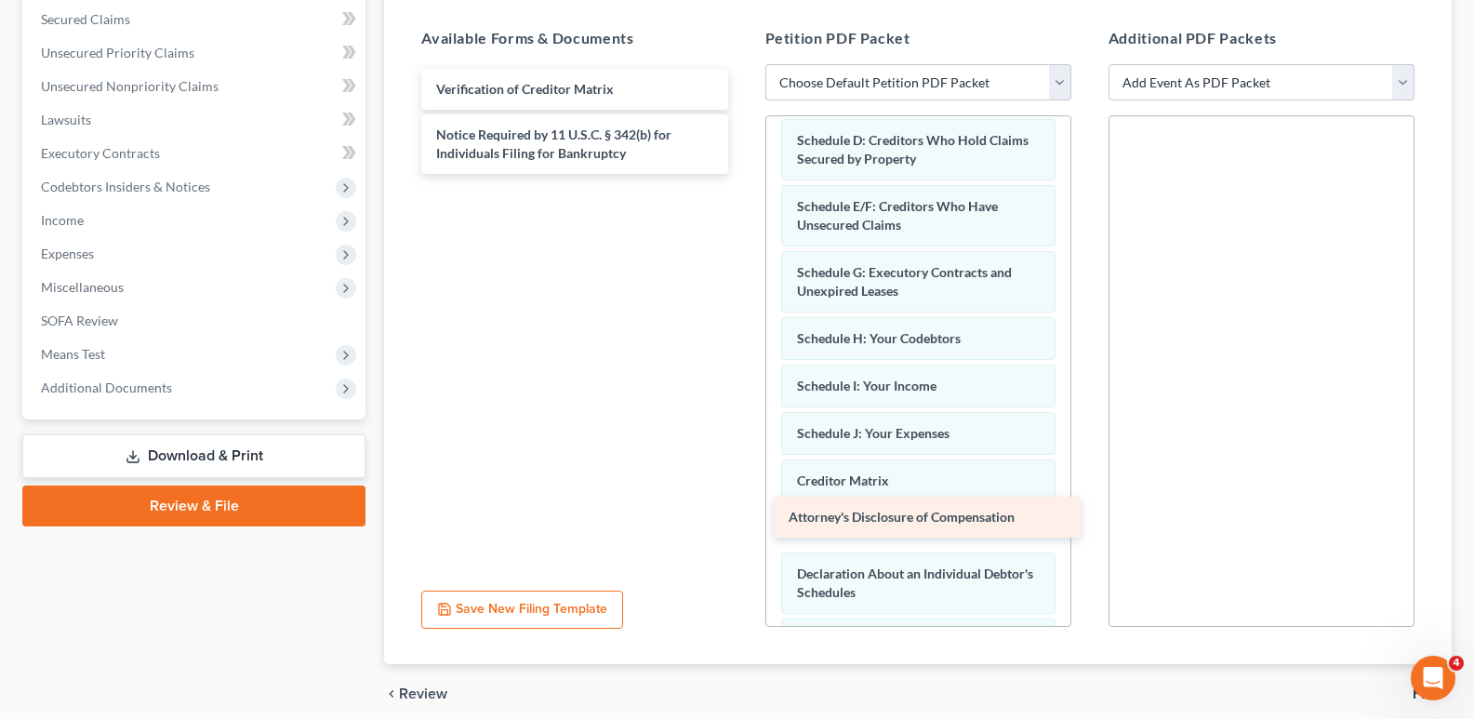
drag, startPoint x: 571, startPoint y: 186, endPoint x: 923, endPoint y: 515, distance: 481.7
click at [742, 174] on div "Attorney's Disclosure of Compensation Verification of Creditor Matrix Notice Re…" at bounding box center [574, 121] width 336 height 105
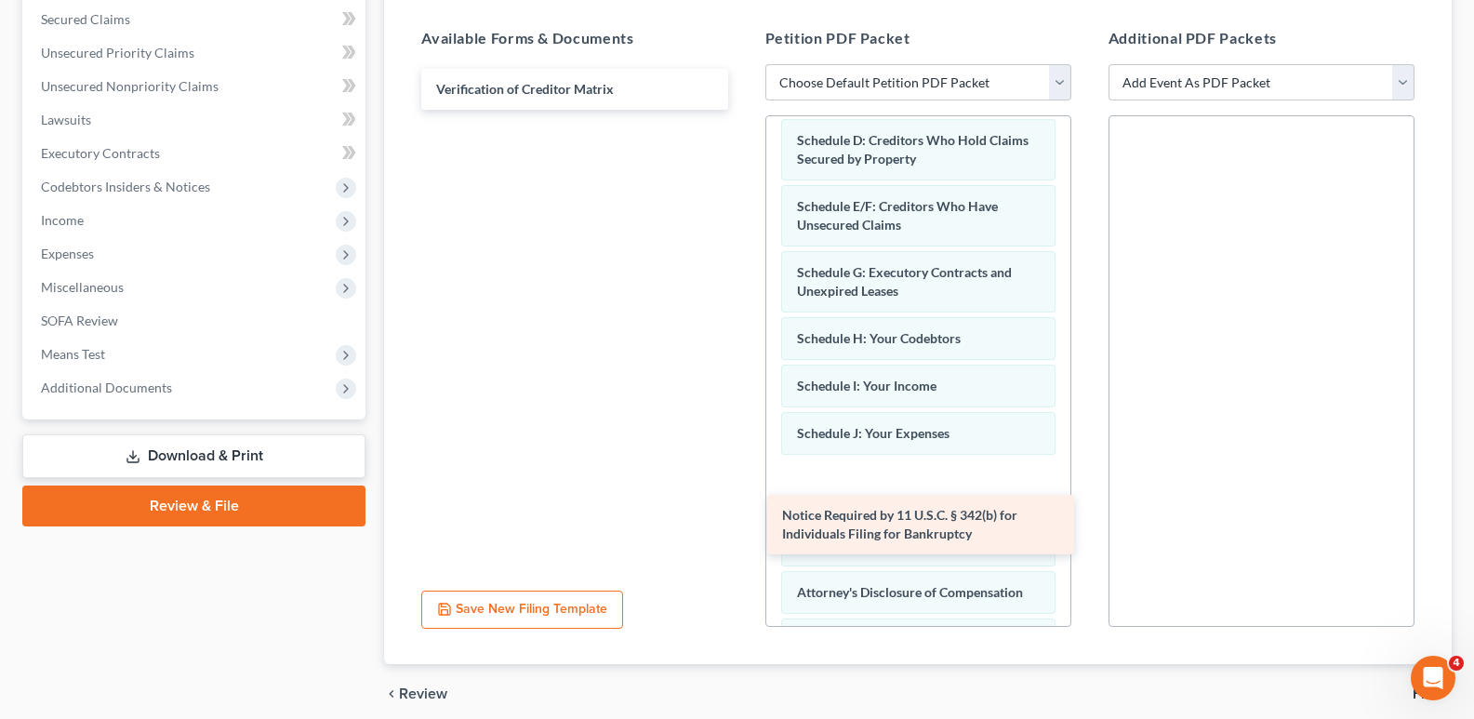
drag, startPoint x: 603, startPoint y: 119, endPoint x: 949, endPoint y: 505, distance: 518.4
click at [742, 110] on div "Notice Required by 11 U.S.C. § 342(b) for Individuals Filing for Bankruptcy Ver…" at bounding box center [574, 89] width 336 height 41
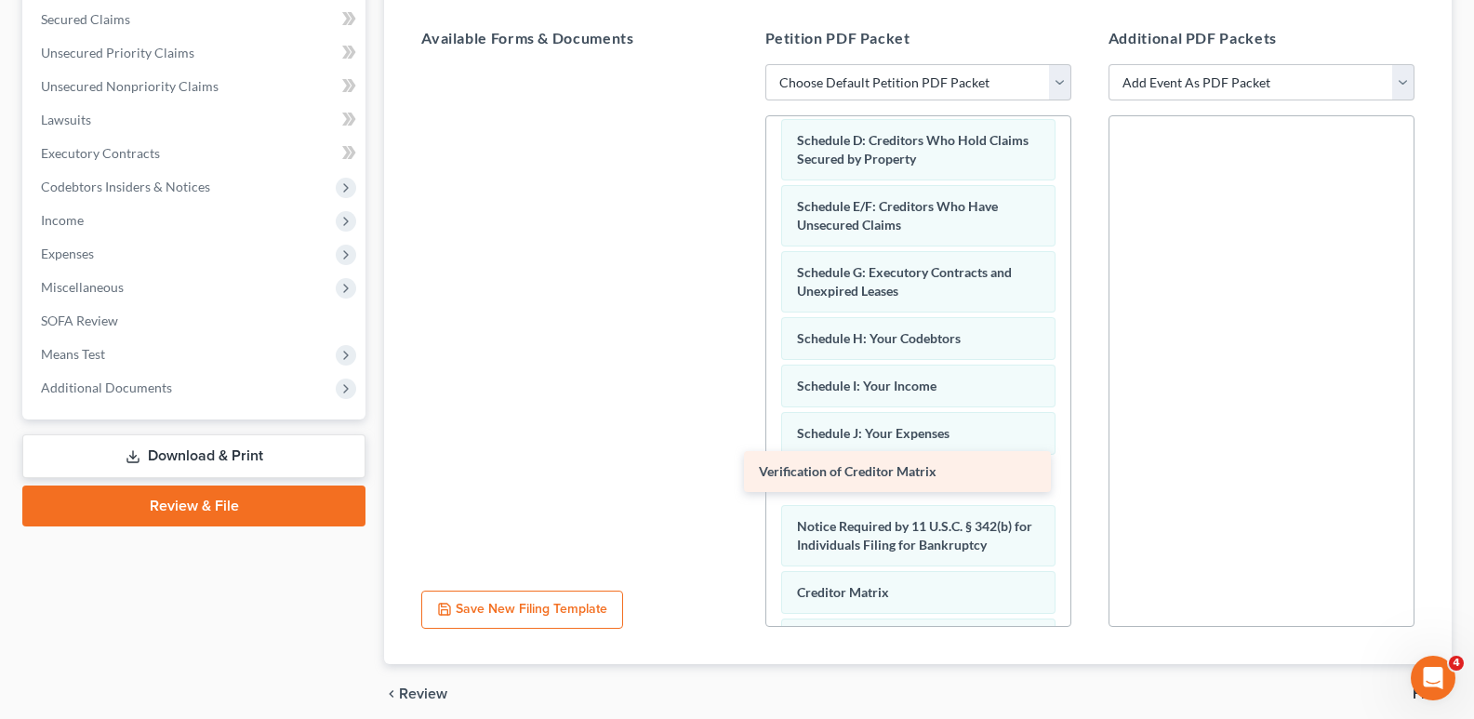
drag, startPoint x: 550, startPoint y: 76, endPoint x: 871, endPoint y: 476, distance: 512.8
click at [742, 64] on div "Verification of Creditor Matrix Verification of Creditor Matrix" at bounding box center [574, 64] width 336 height 0
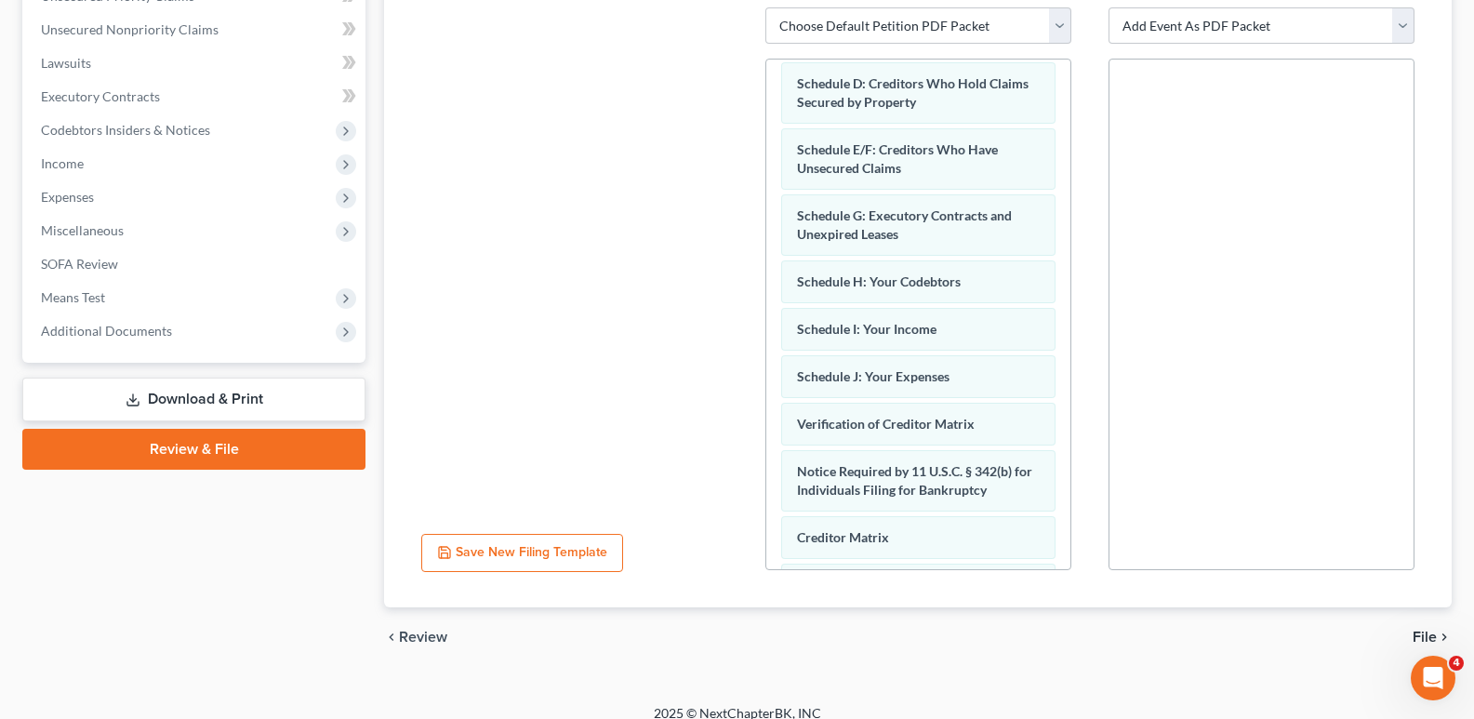
click at [1436, 630] on link "File chevron_right" at bounding box center [1432, 637] width 39 height 15
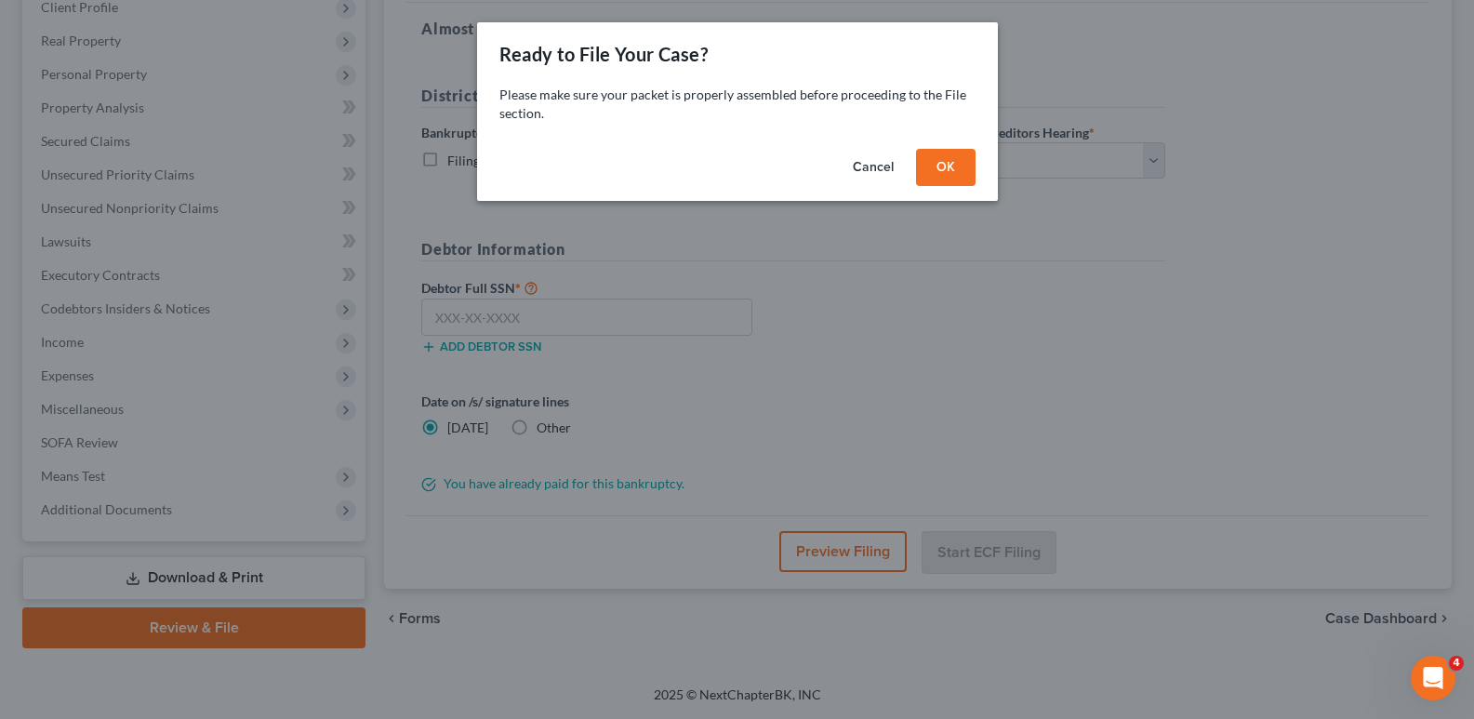
scroll to position [270, 0]
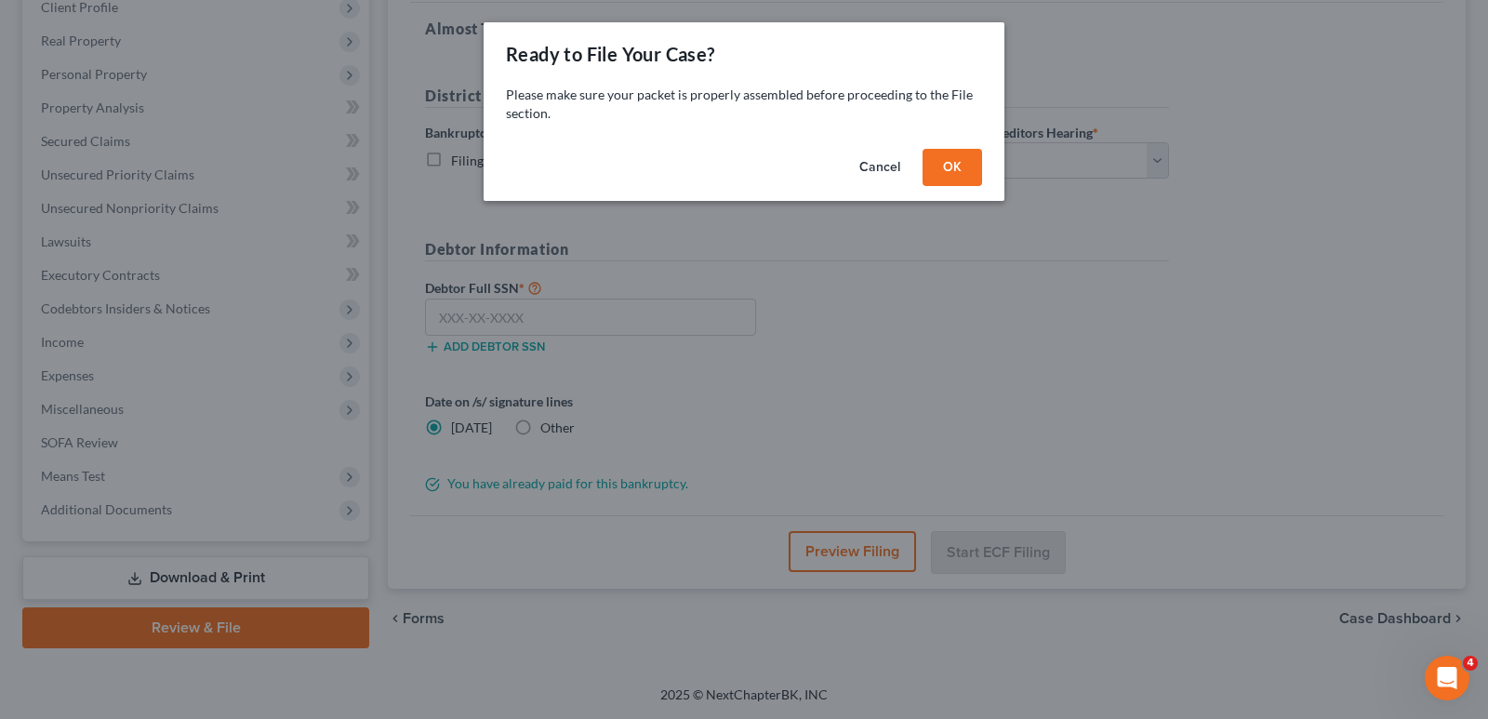
click at [948, 168] on button "OK" at bounding box center [953, 167] width 60 height 37
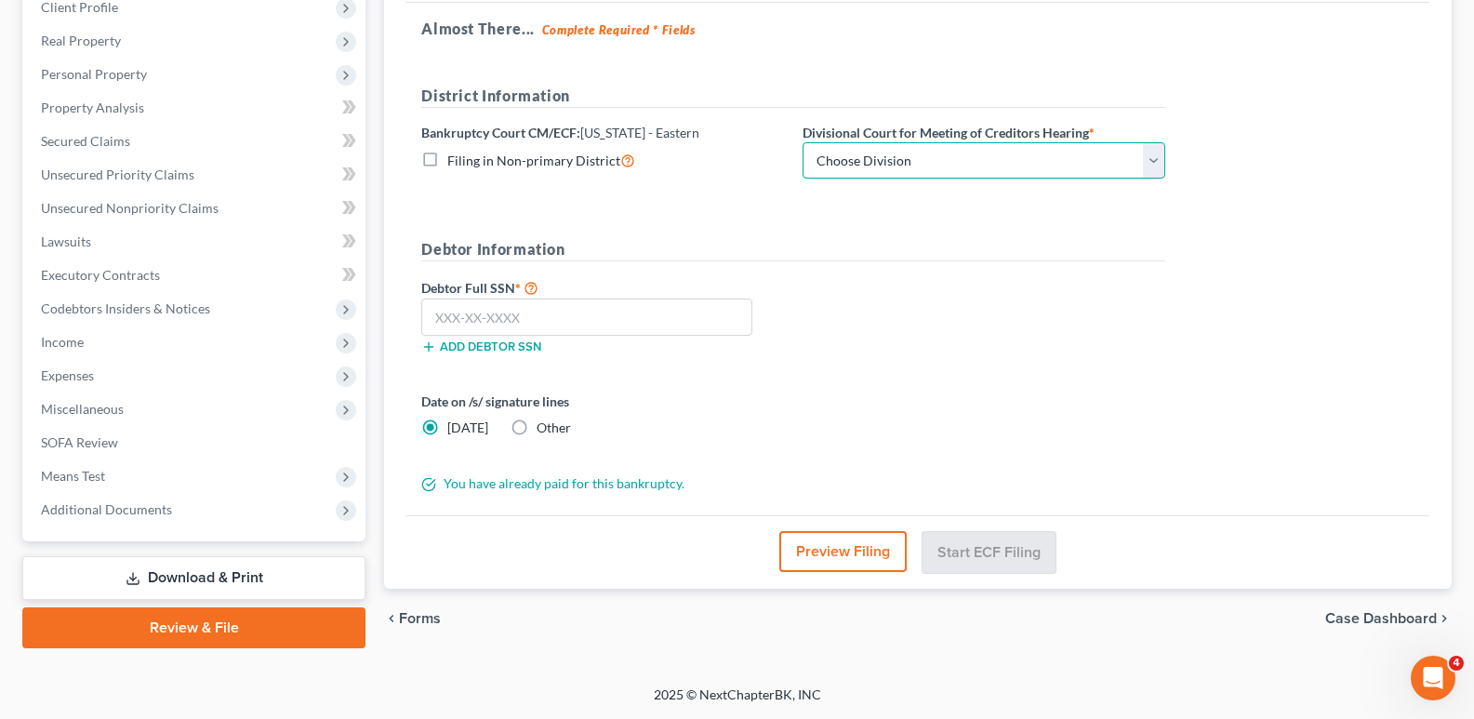
click at [945, 165] on select "Choose Division Brooklyn Central Islip" at bounding box center [984, 160] width 363 height 37
select select "0"
click at [803, 142] on select "Choose Division Brooklyn Central Islip" at bounding box center [984, 160] width 363 height 37
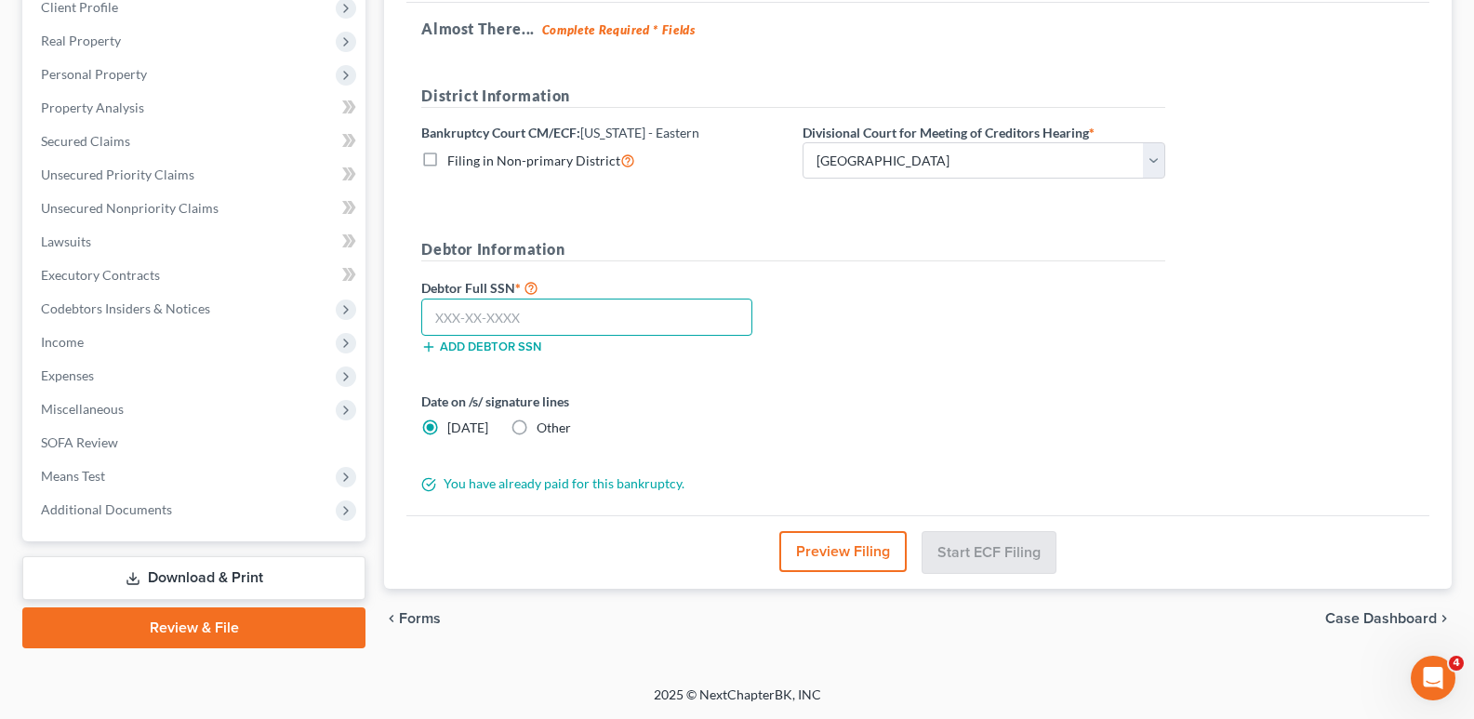
click at [472, 320] on input "text" at bounding box center [586, 317] width 331 height 37
type input "779-07-8326"
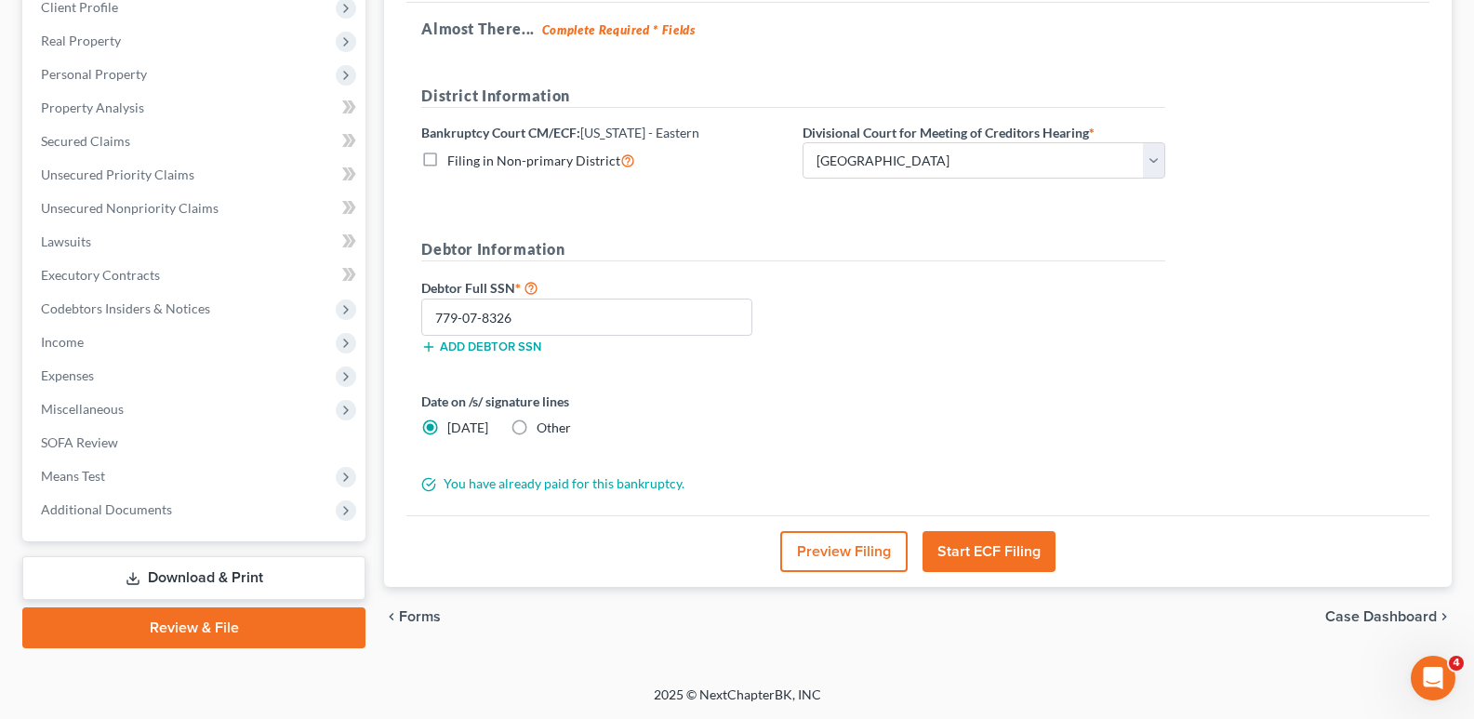
click at [966, 550] on button "Start ECF Filing" at bounding box center [989, 551] width 133 height 41
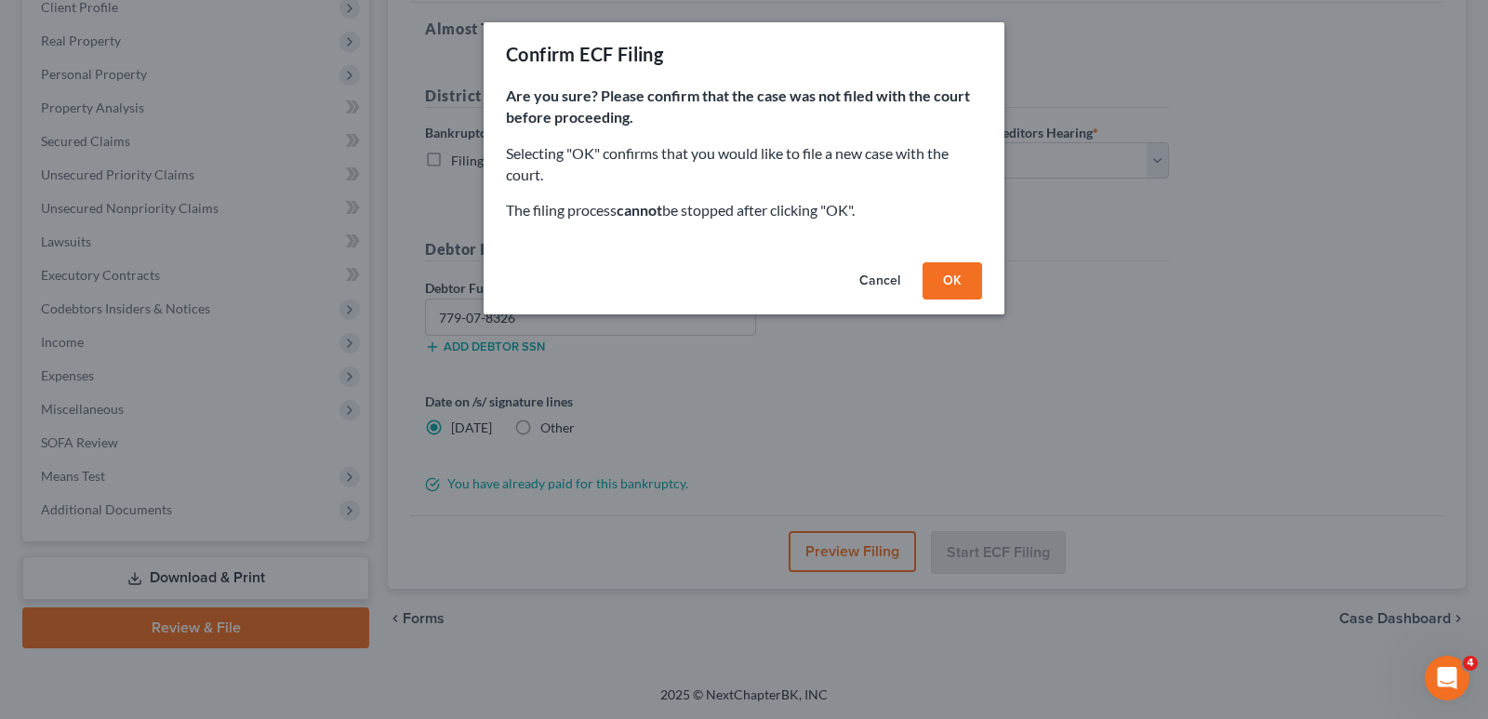
click at [944, 286] on button "OK" at bounding box center [953, 280] width 60 height 37
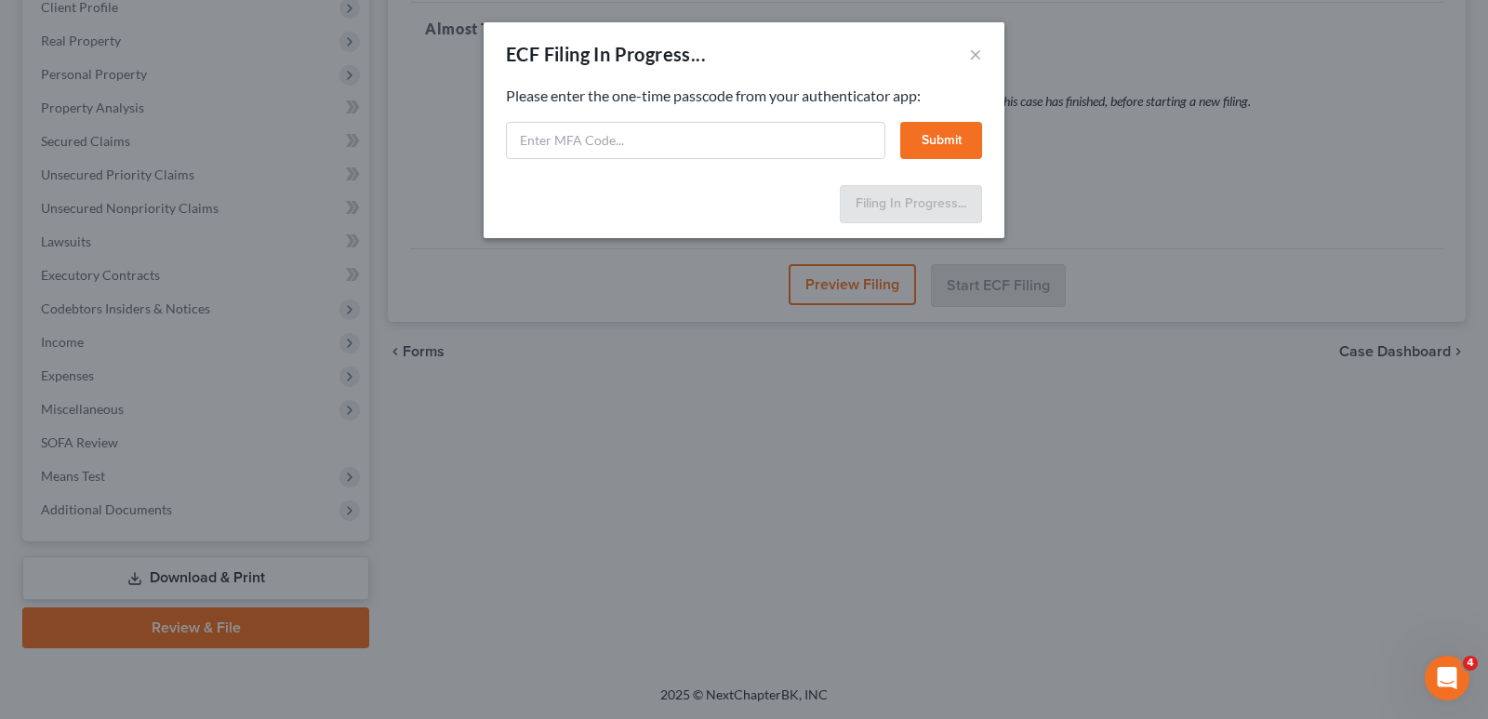
select select "0"
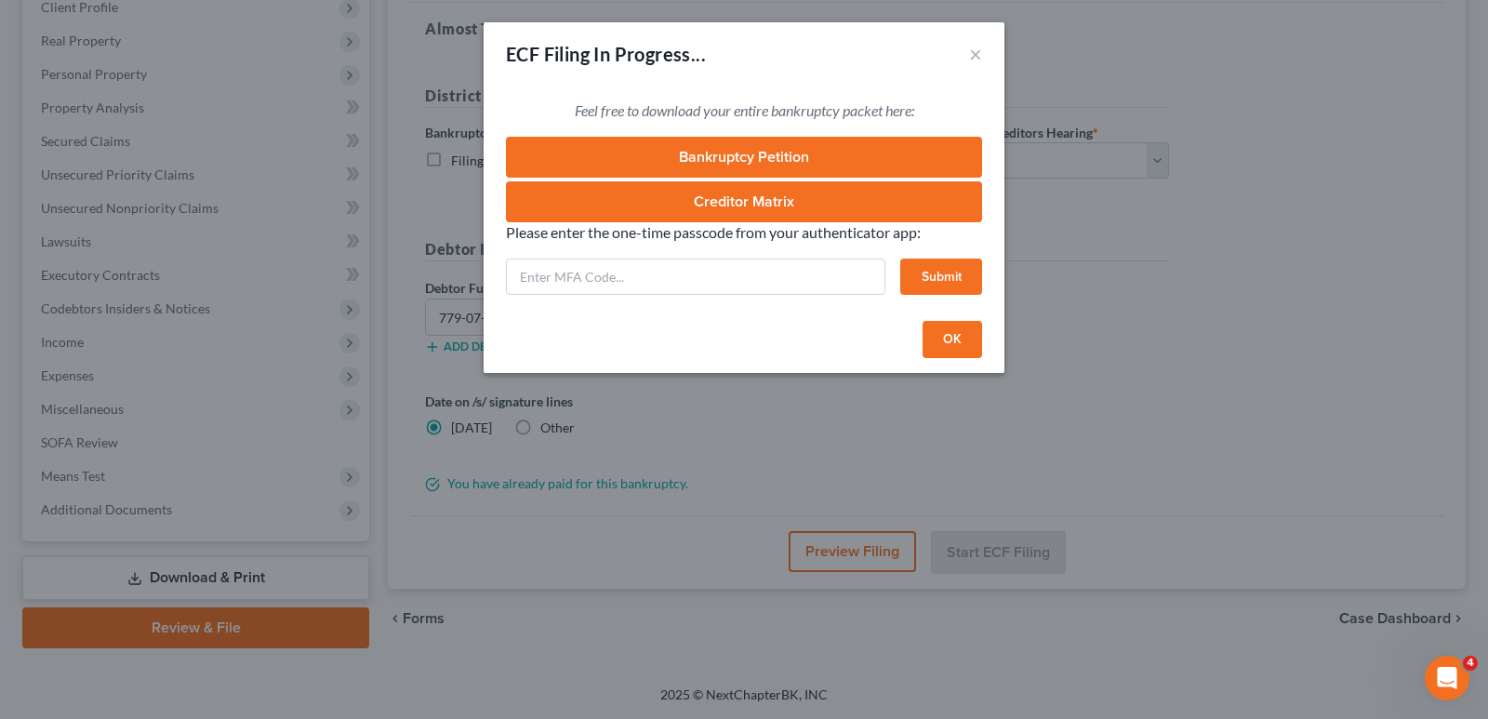
click at [944, 340] on button "OK" at bounding box center [953, 339] width 60 height 37
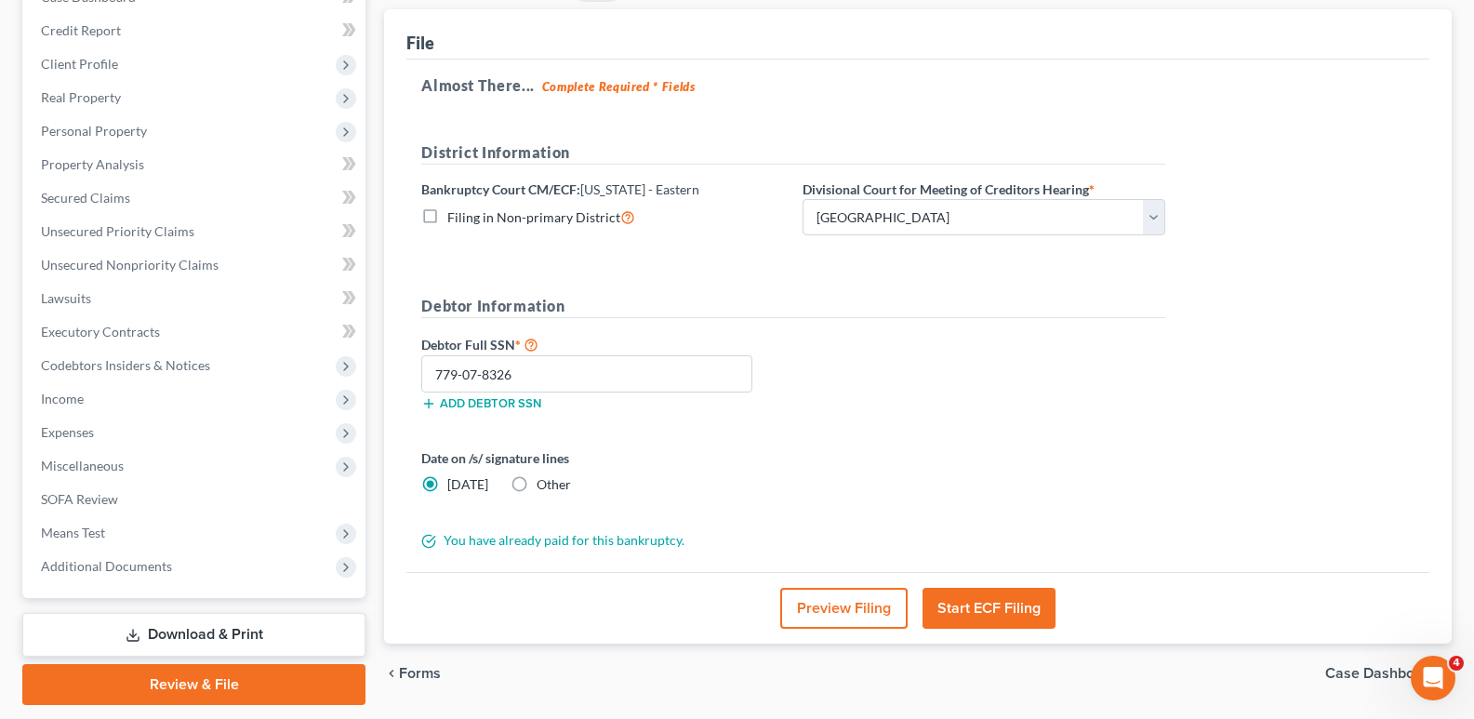
scroll to position [219, 0]
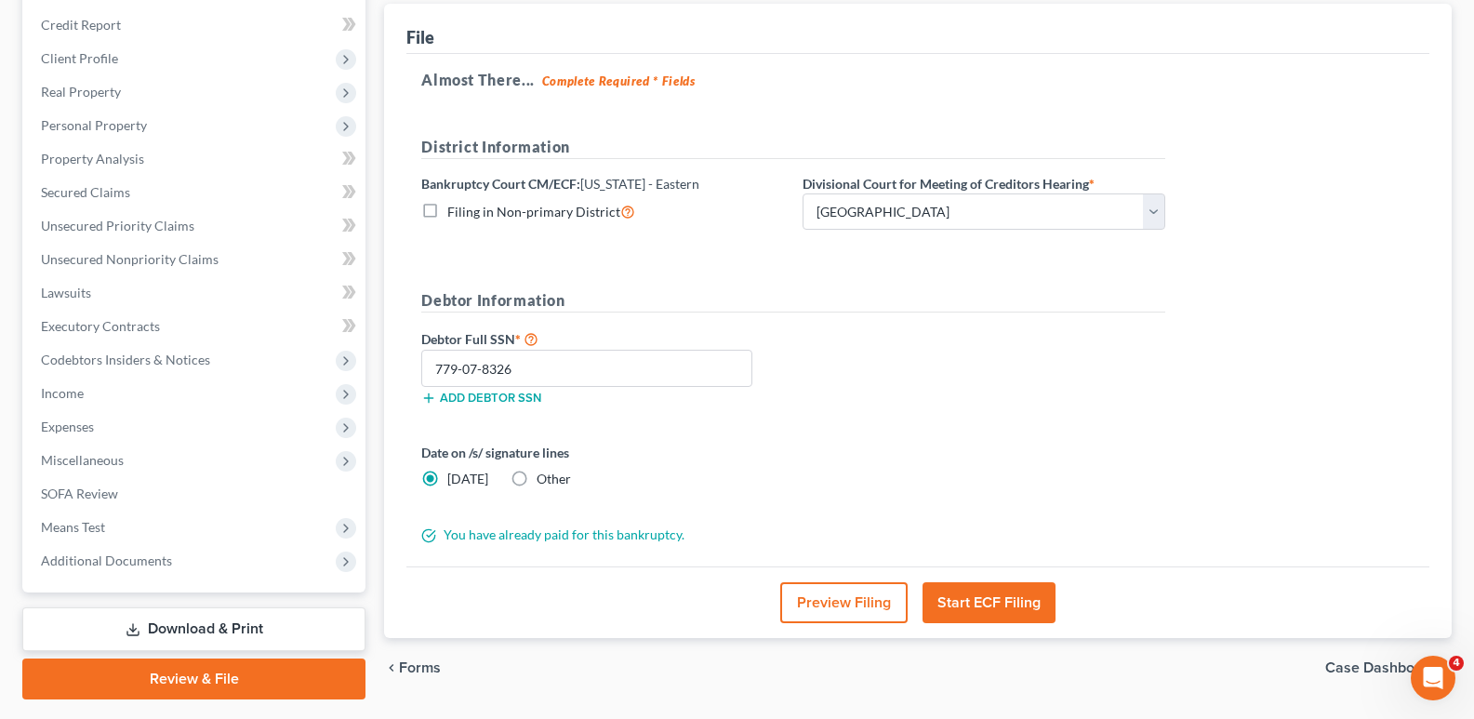
click at [976, 607] on button "Start ECF Filing" at bounding box center [989, 602] width 133 height 41
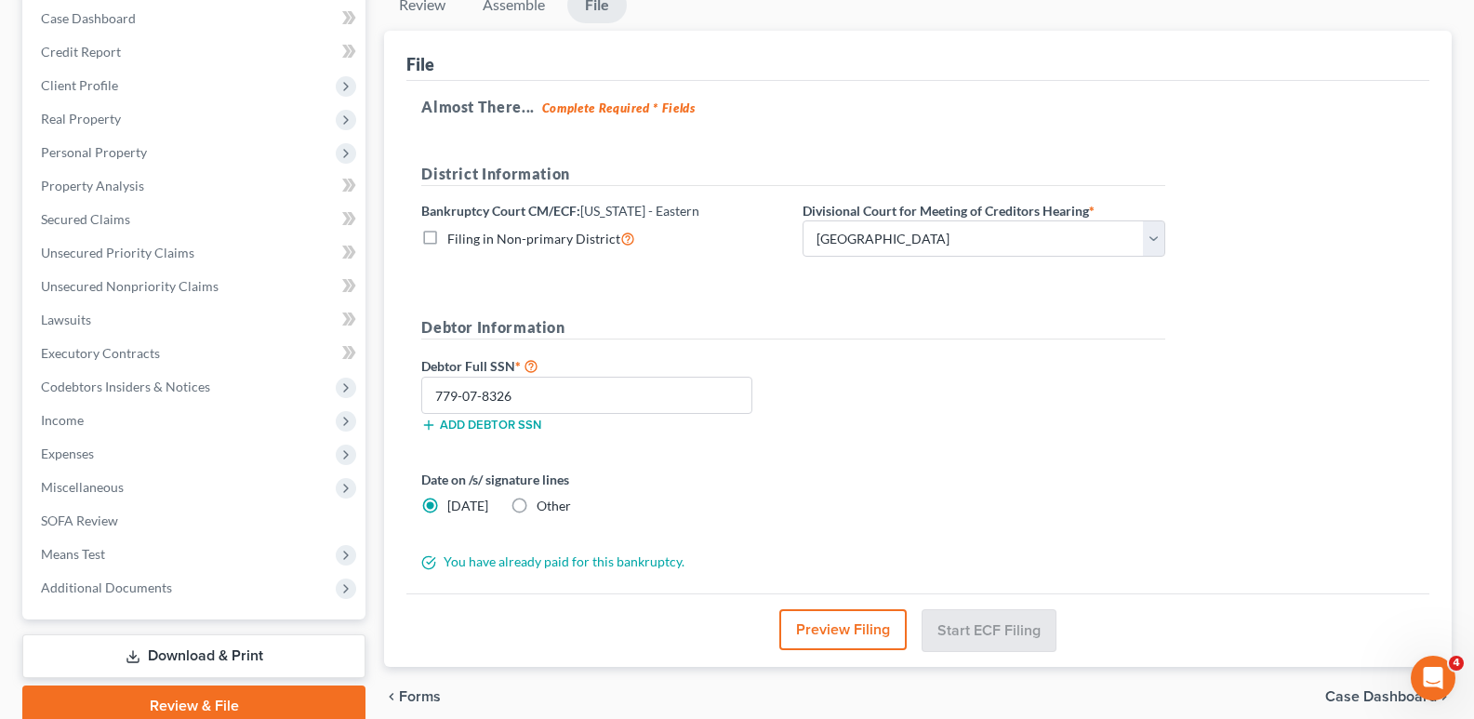
scroll to position [270, 0]
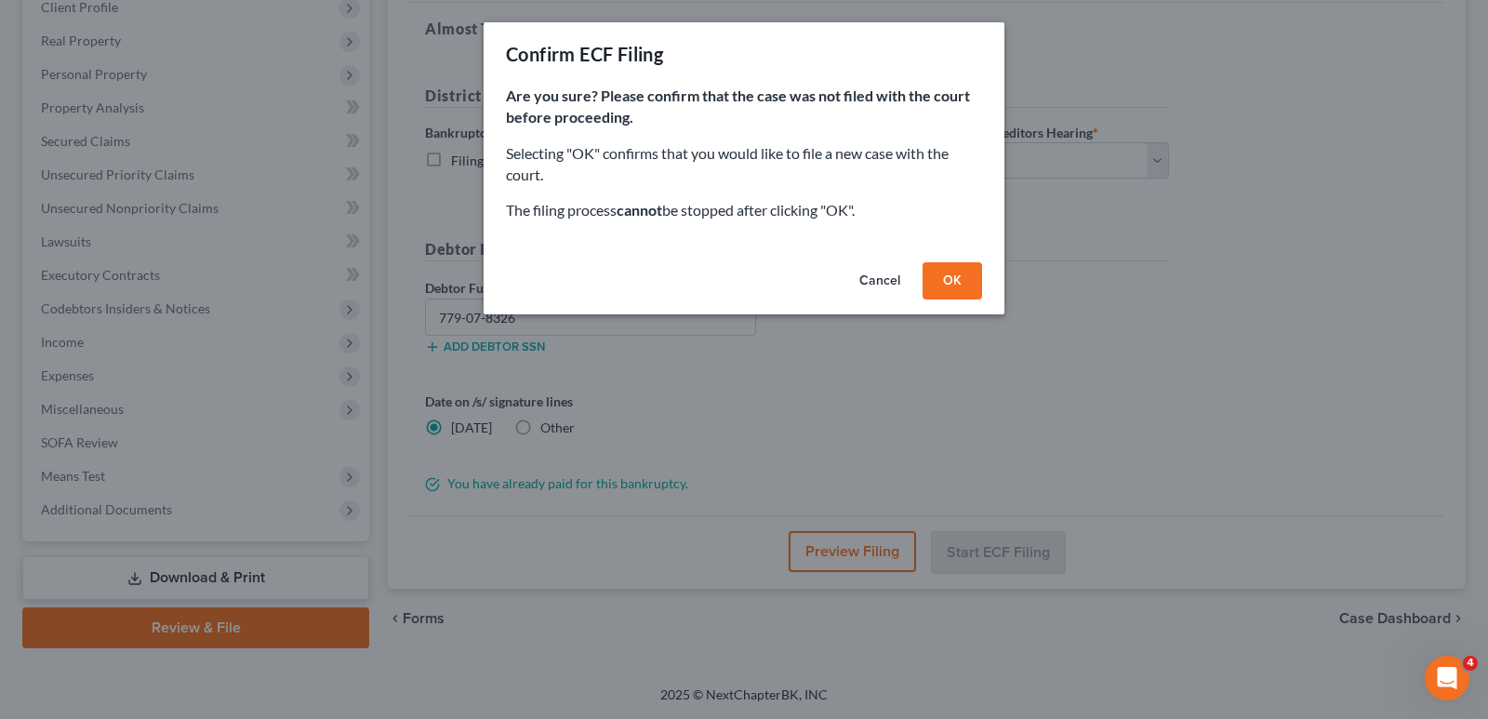
click at [1487, 265] on html "Home New Case Client Portal Directory Cases KEVIN KERVENG TUNG, P.C. ktung@kktl…" at bounding box center [744, 224] width 1488 height 989
click at [976, 286] on button "OK" at bounding box center [953, 280] width 60 height 37
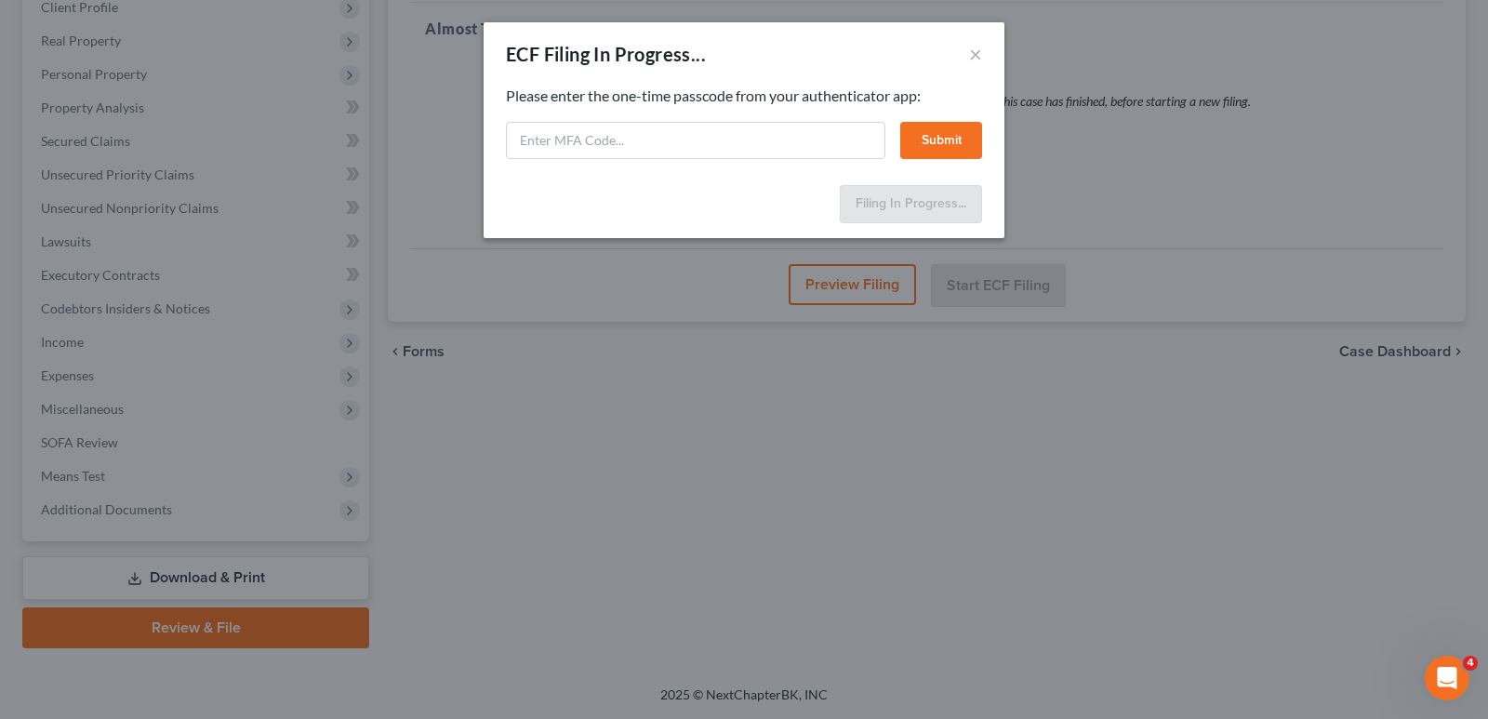
select select "0"
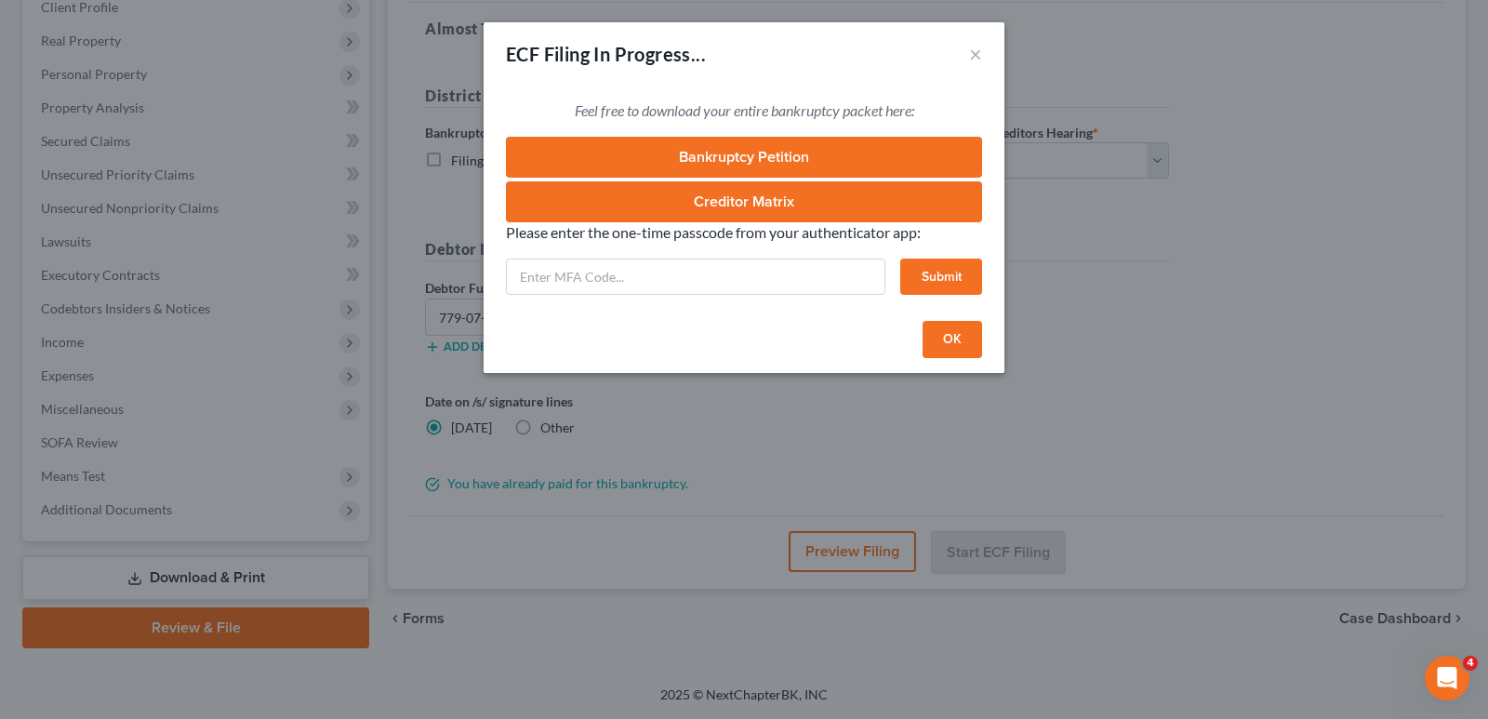
click at [969, 349] on button "OK" at bounding box center [953, 339] width 60 height 37
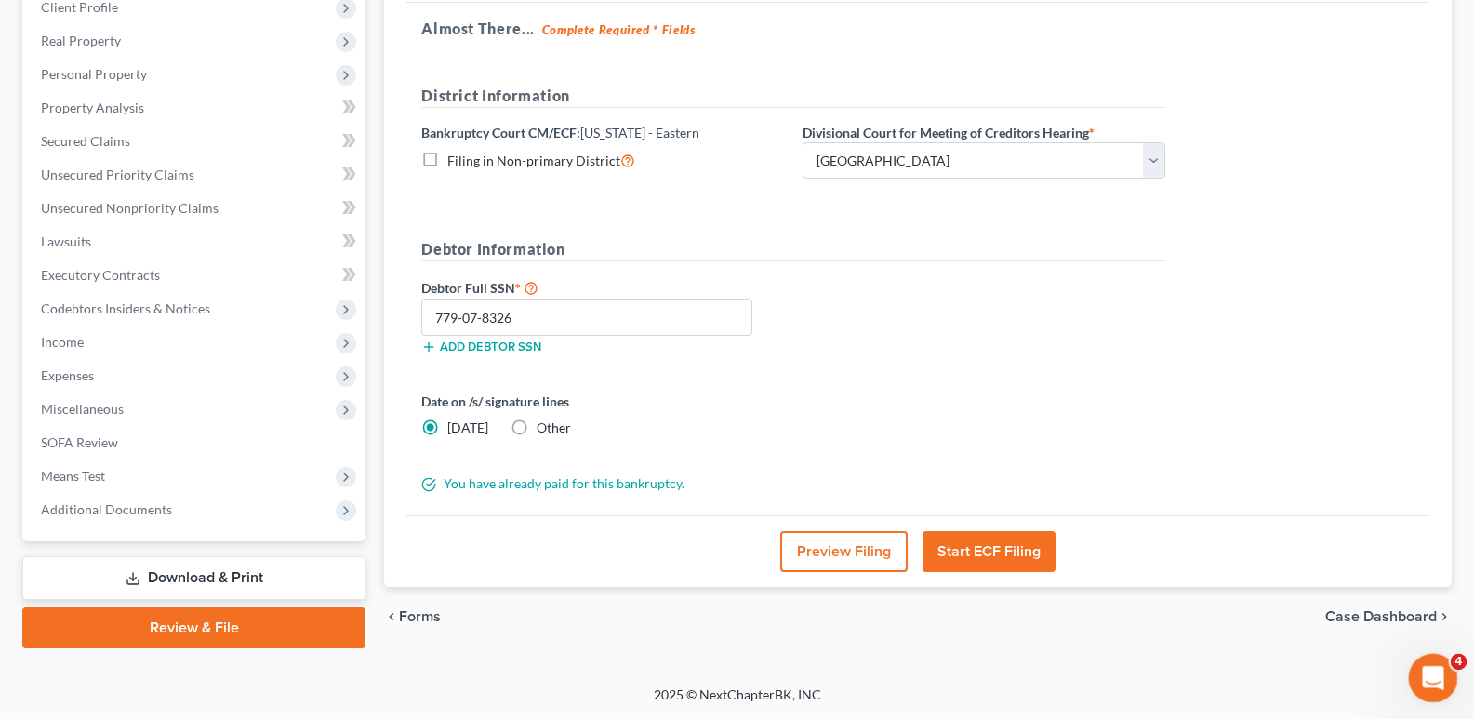
click at [1428, 665] on icon "Open Intercom Messenger" at bounding box center [1431, 675] width 31 height 31
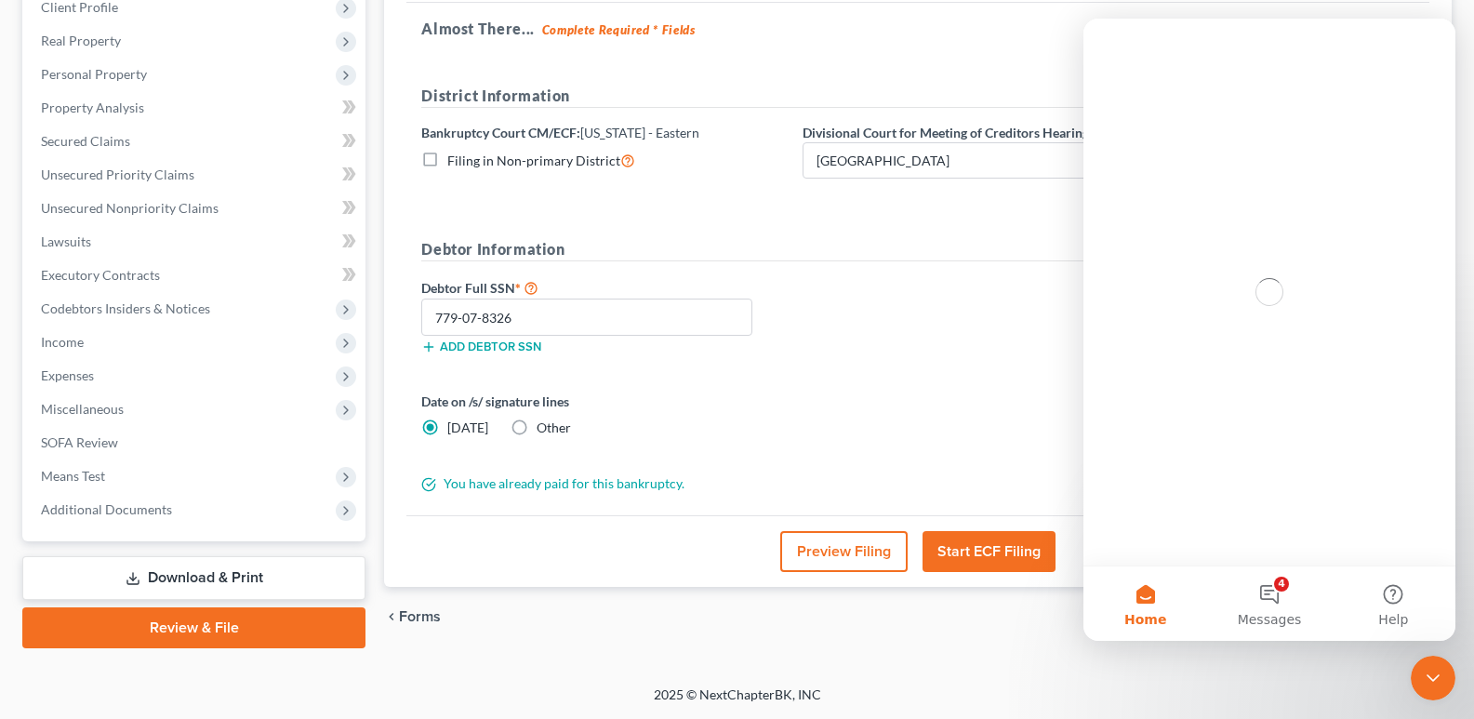
scroll to position [0, 0]
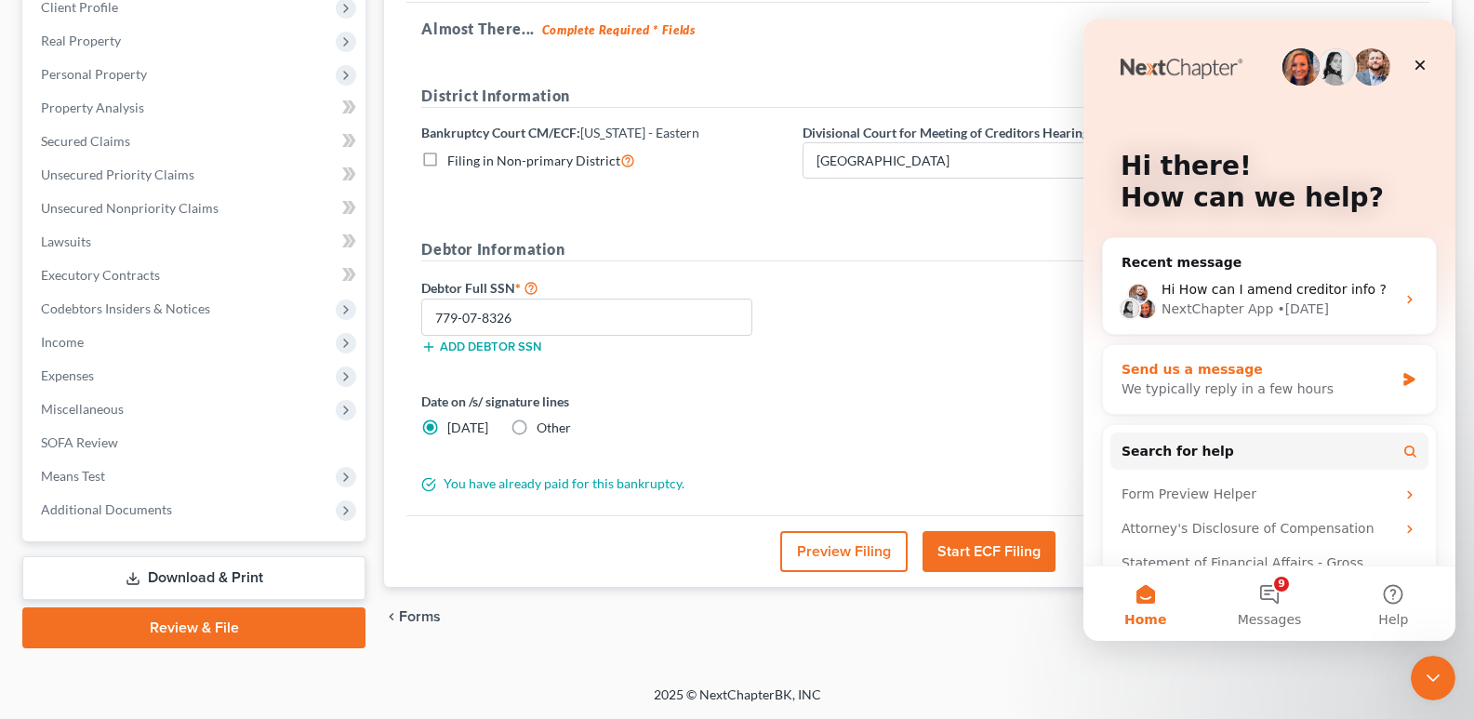
click at [1225, 375] on div "Send us a message" at bounding box center [1258, 370] width 273 height 20
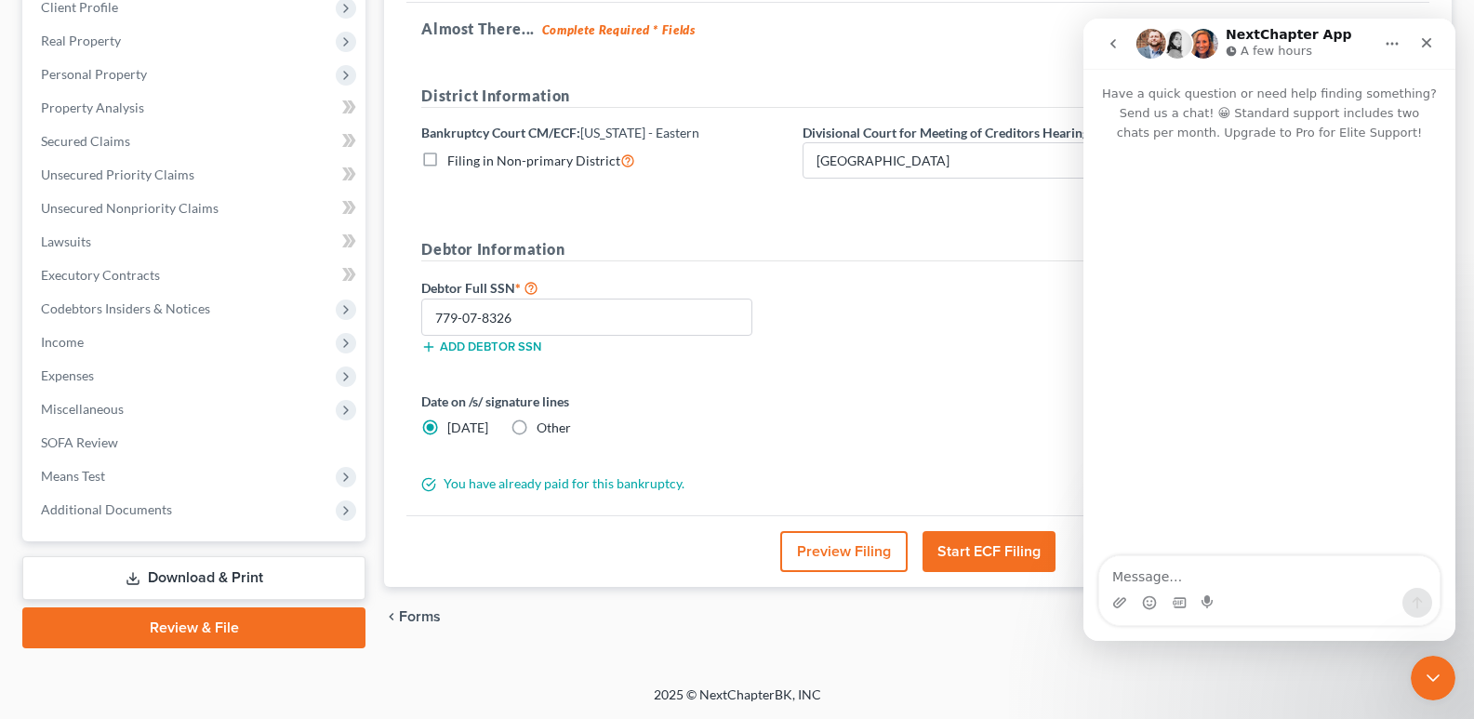
click at [1182, 578] on textarea "Message…" at bounding box center [1269, 572] width 340 height 32
type textarea "hello I am unable to ecf file a chapter 7"
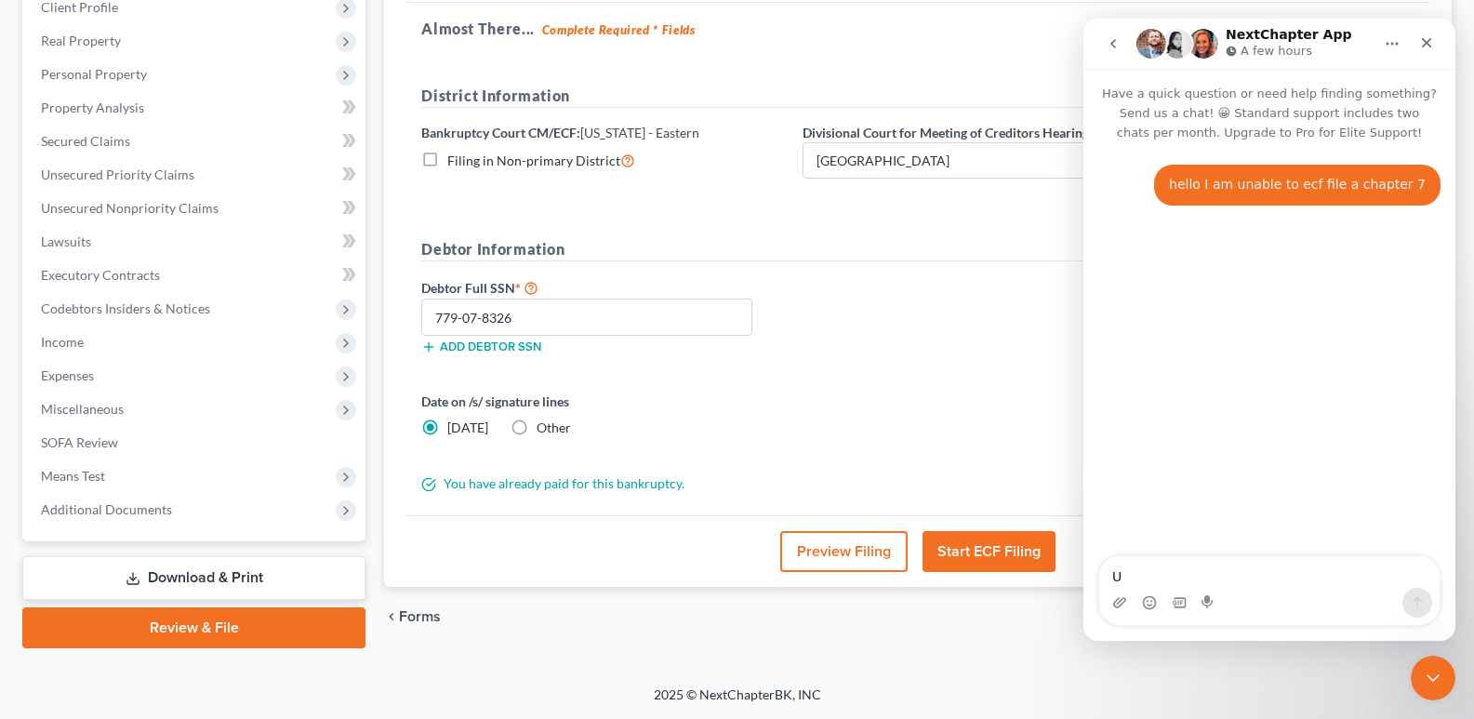
type textarea "UI"
type textarea "U"
type textarea "It was asking me to fill in a code on some app"
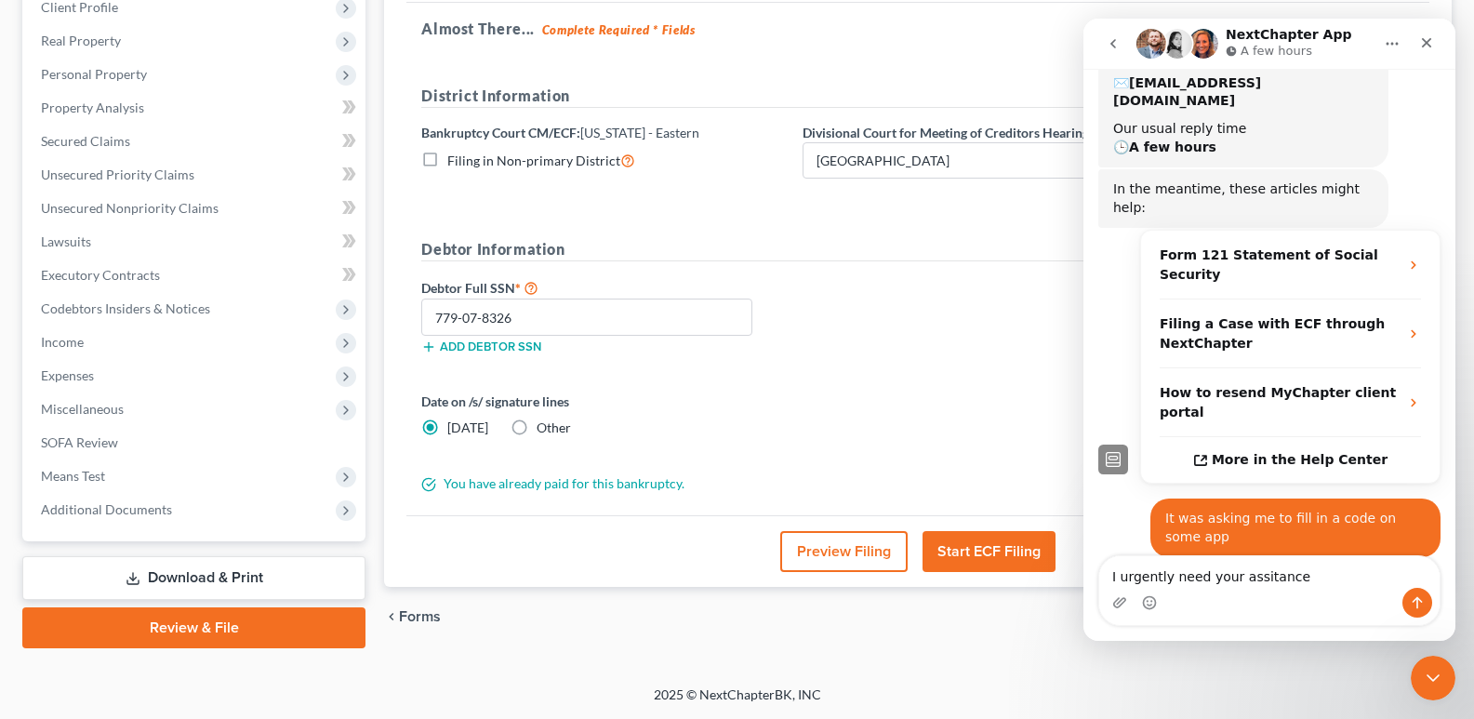
type textarea "I urgently need your assitance"
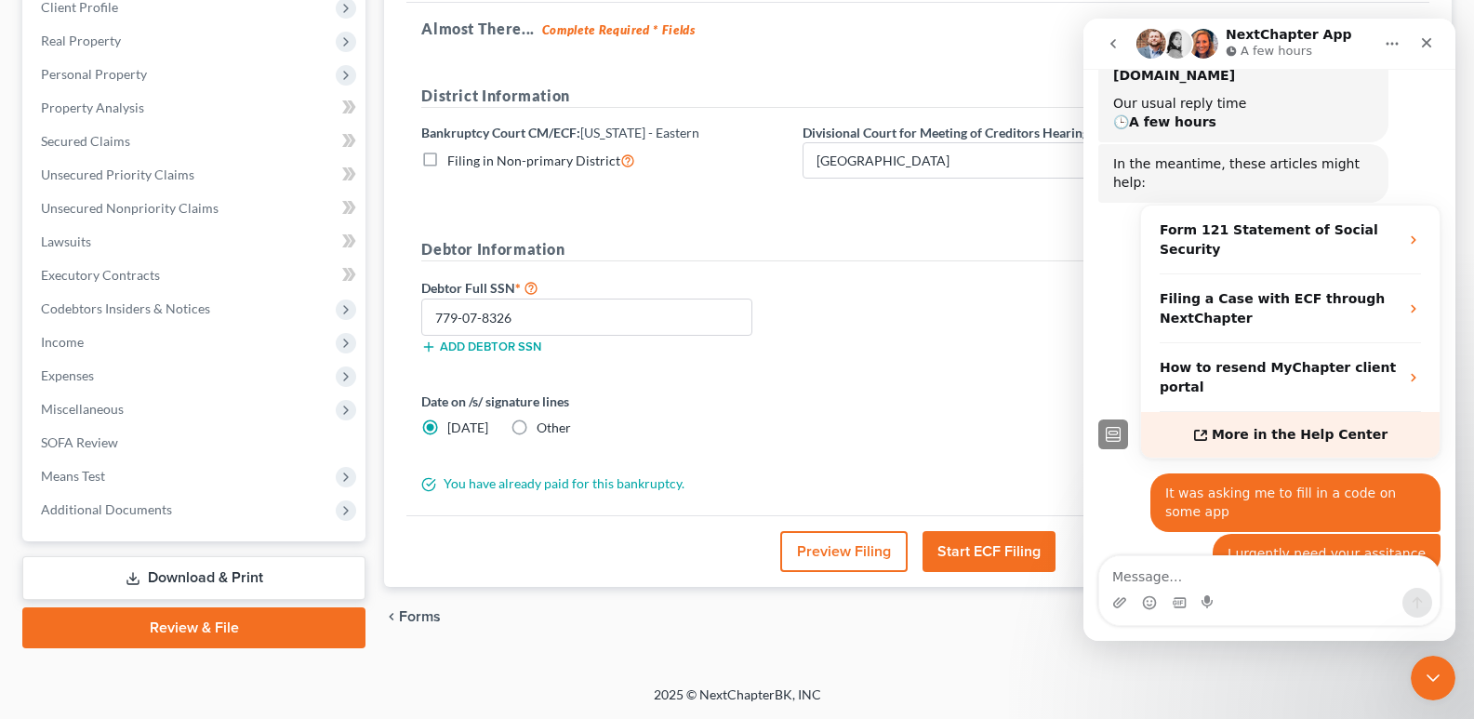
scroll to position [230, 0]
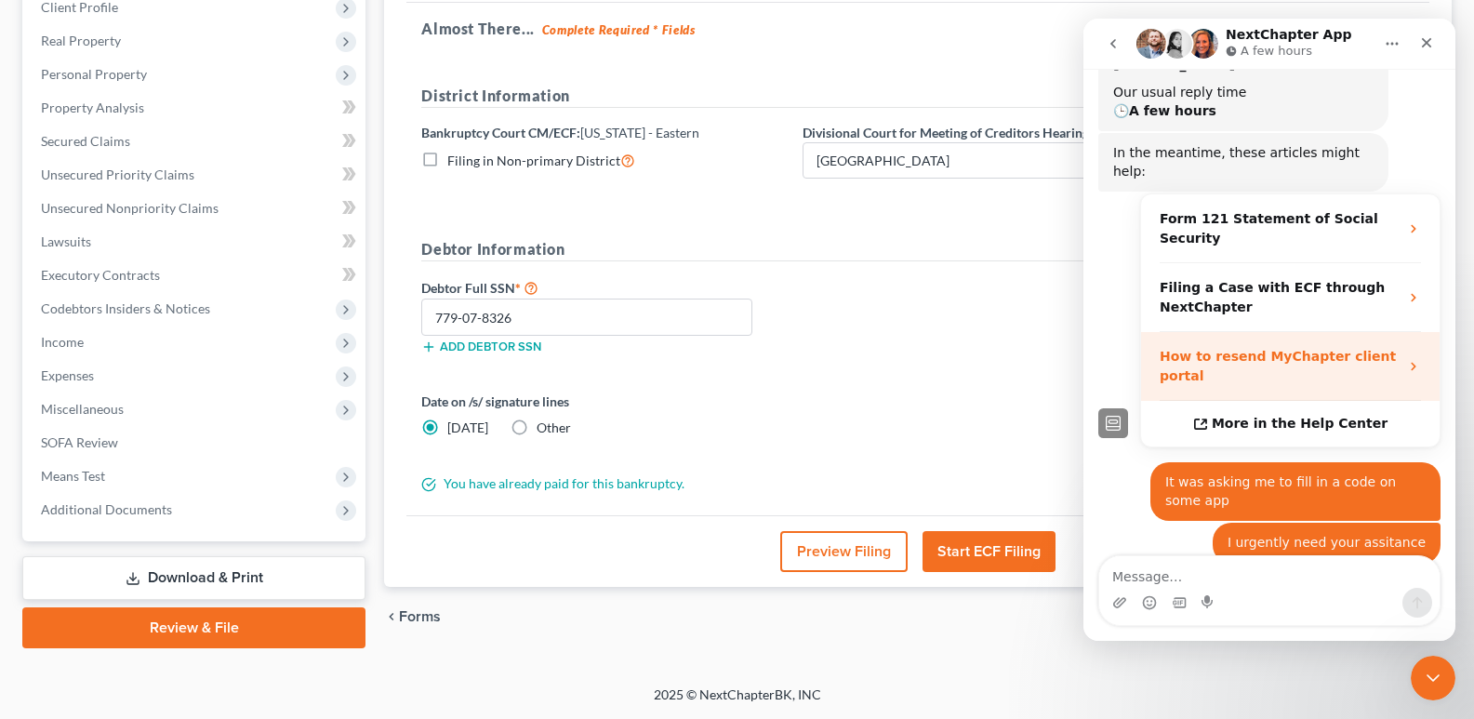
click at [1272, 347] on div "How to resend MyChapter client portal" at bounding box center [1279, 366] width 239 height 39
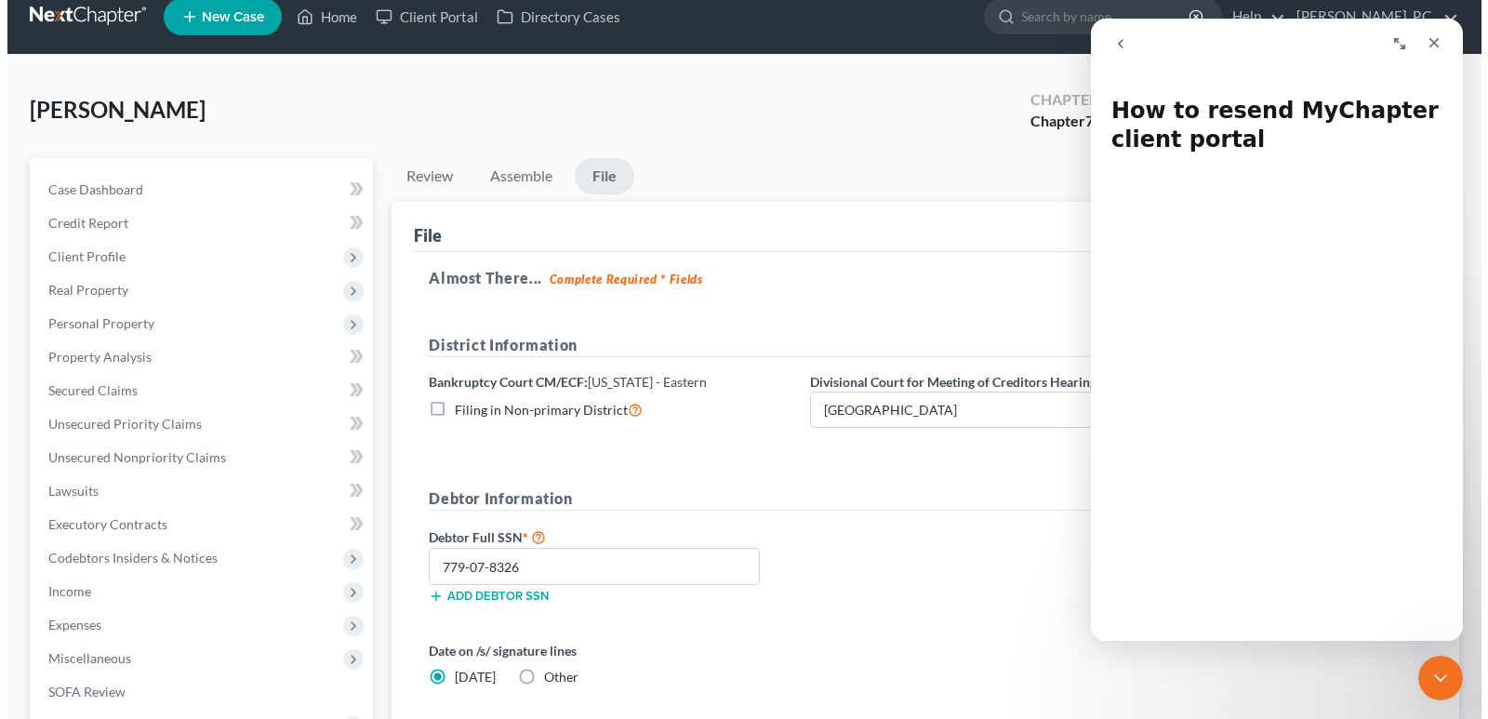
scroll to position [0, 0]
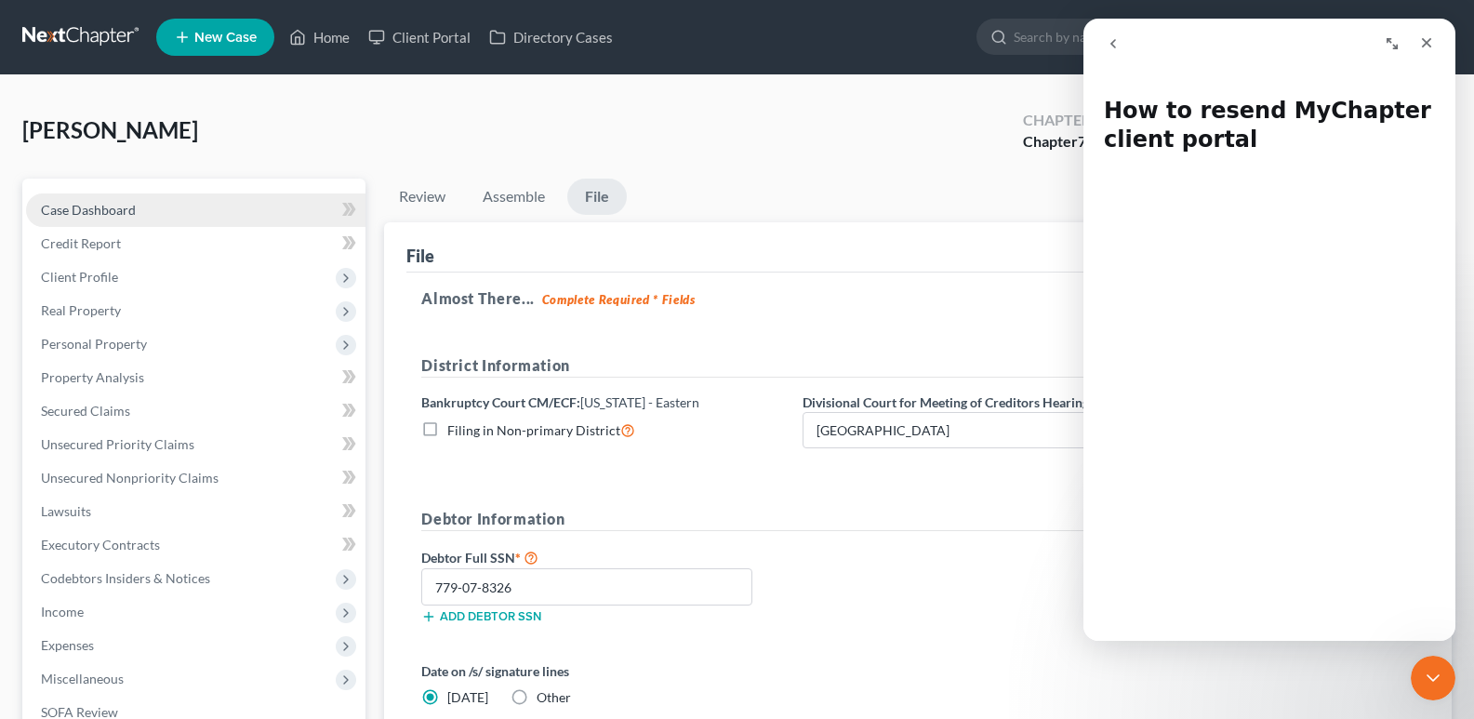
click at [84, 202] on span "Case Dashboard" at bounding box center [88, 210] width 95 height 16
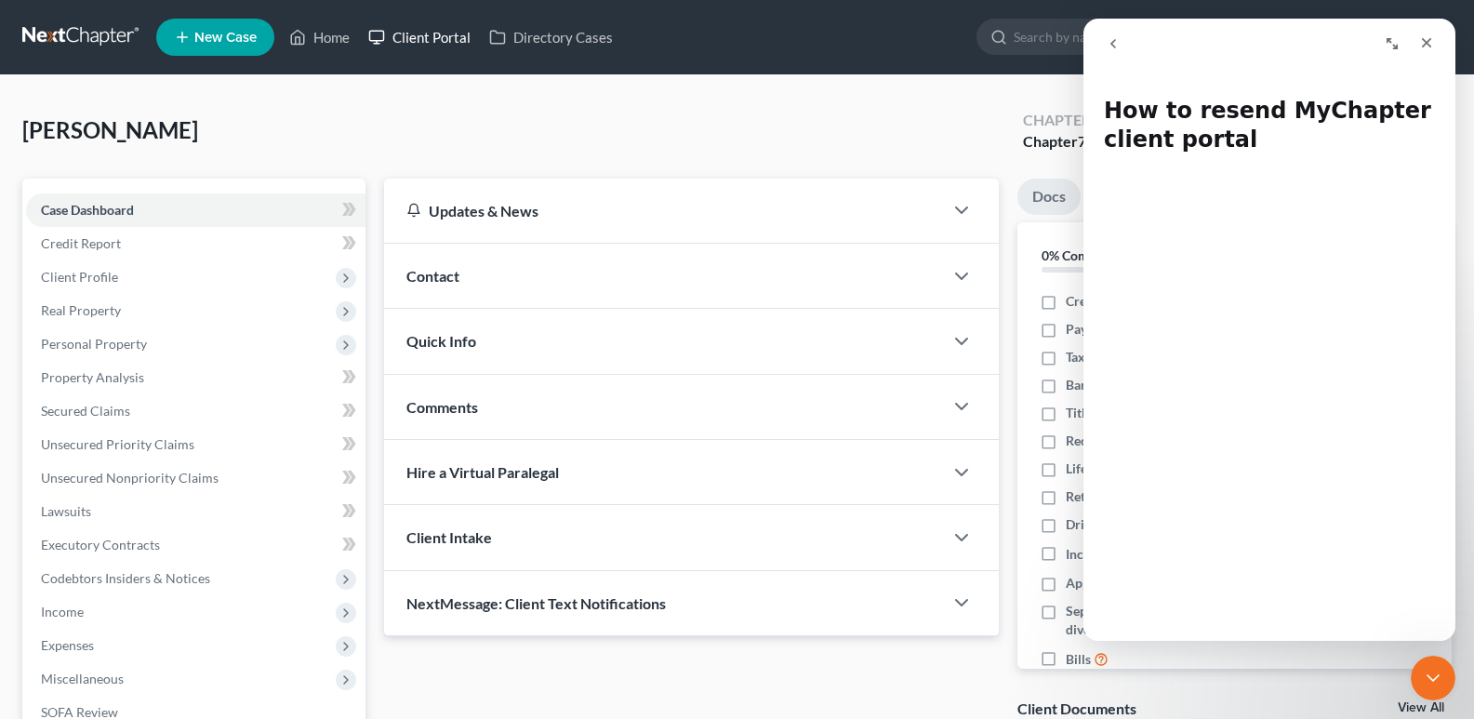
click at [408, 38] on link "Client Portal" at bounding box center [419, 36] width 121 height 33
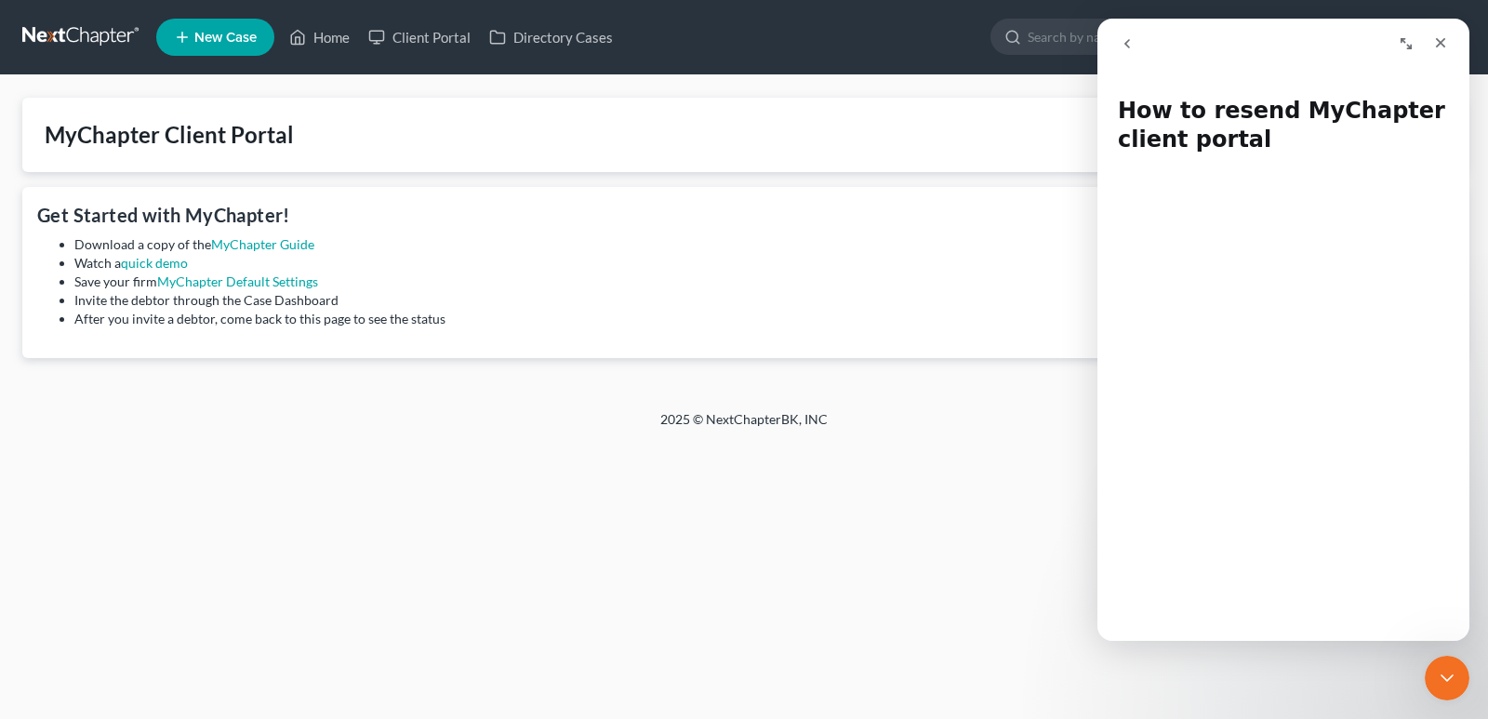
click at [1137, 39] on button "go back" at bounding box center [1127, 43] width 35 height 35
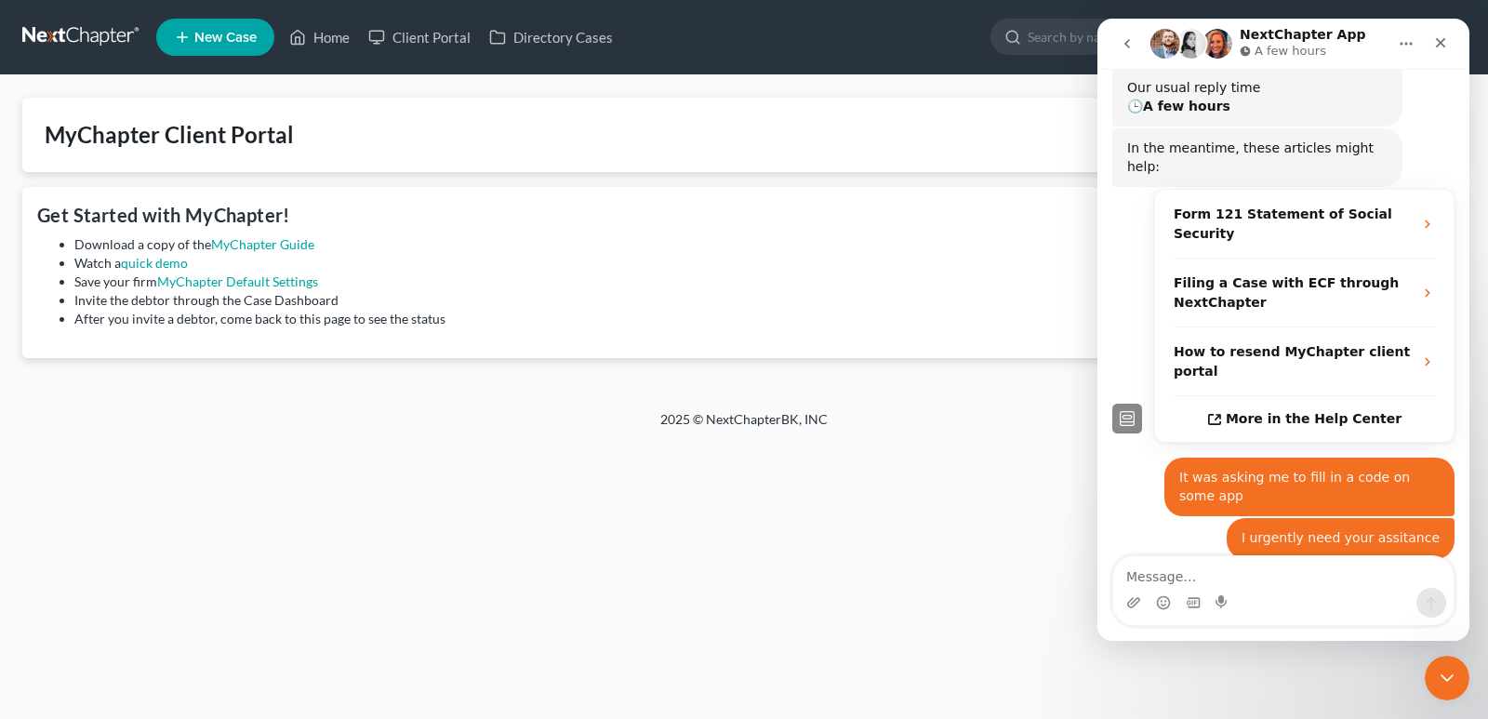
scroll to position [235, 0]
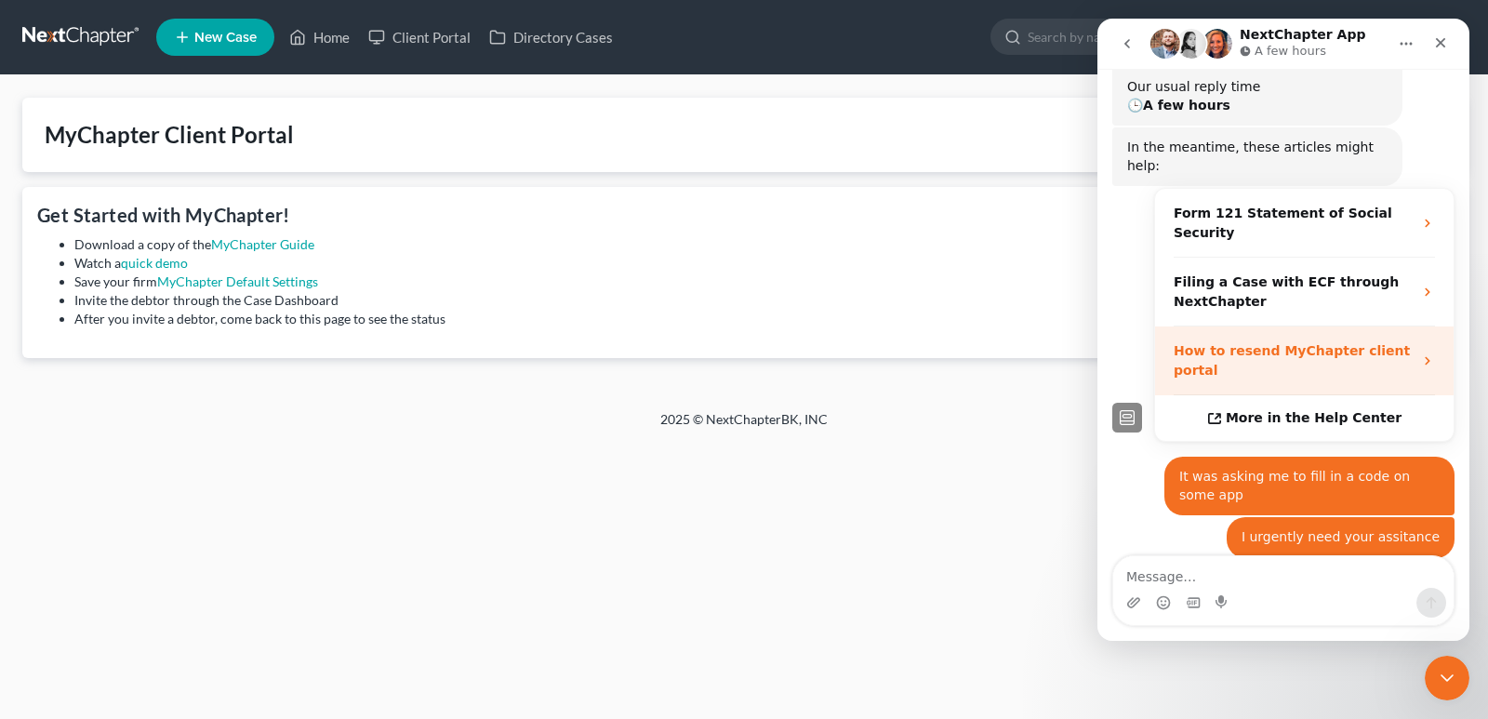
click at [1295, 343] on strong "How to resend MyChapter client portal" at bounding box center [1292, 360] width 236 height 34
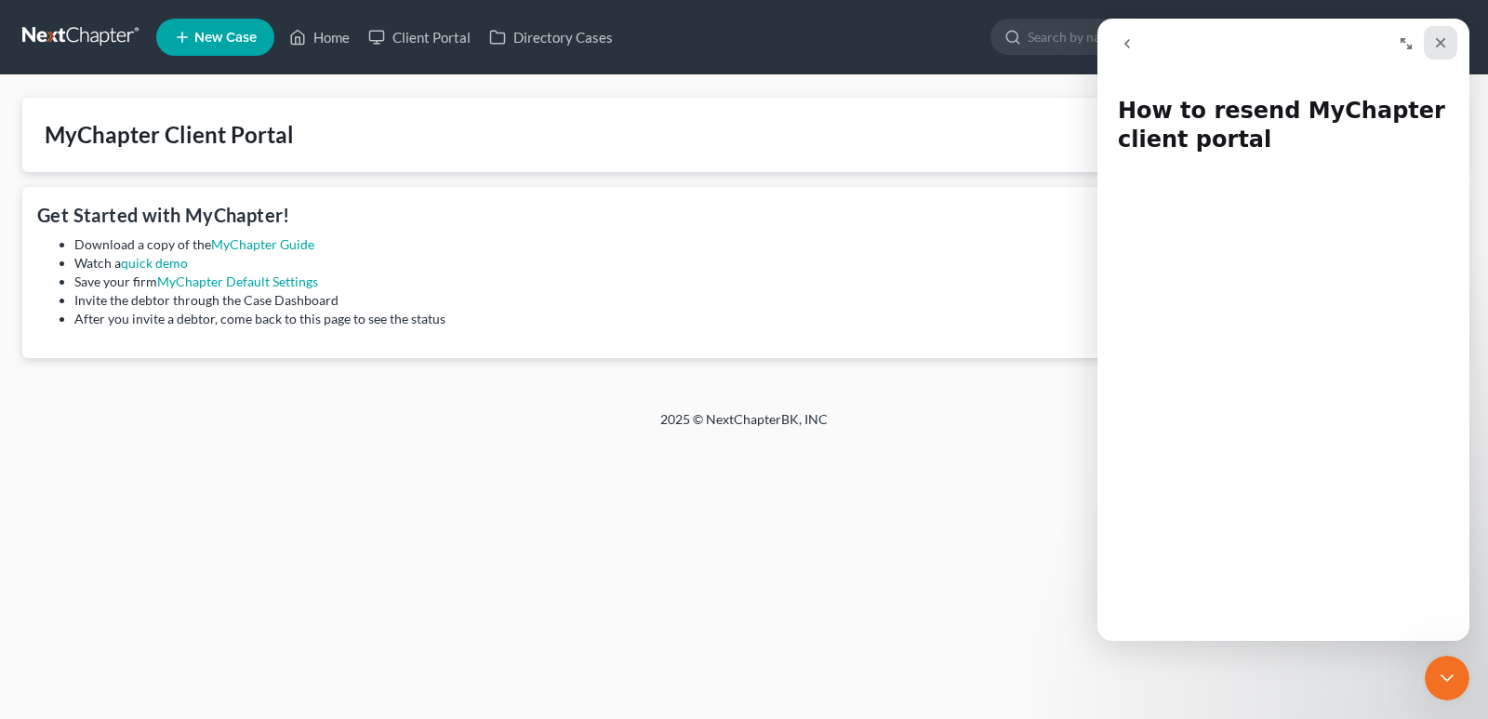
click at [1432, 45] on div "Close" at bounding box center [1440, 42] width 33 height 33
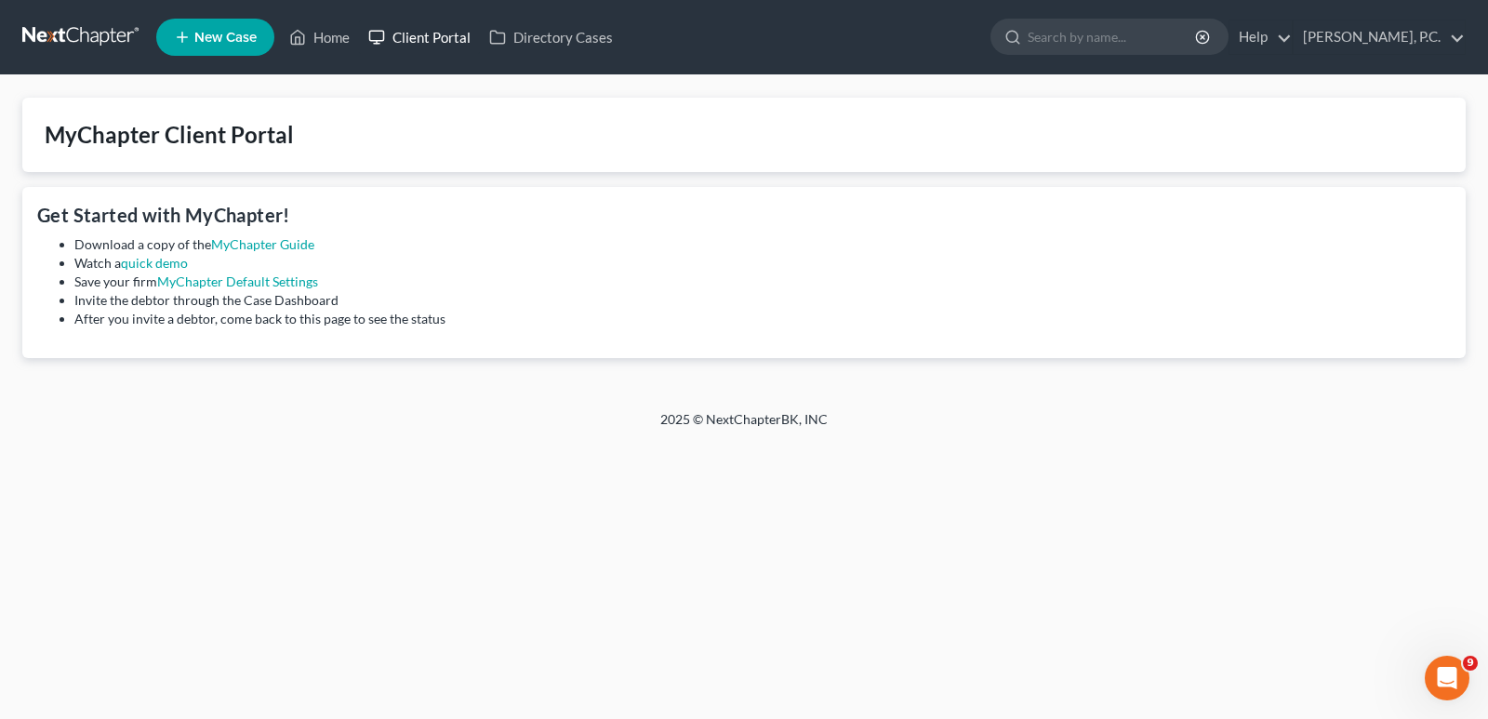
click at [419, 36] on link "Client Portal" at bounding box center [419, 36] width 121 height 33
click at [410, 29] on link "Client Portal" at bounding box center [419, 36] width 121 height 33
click at [1438, 676] on icon "Open Intercom Messenger" at bounding box center [1445, 675] width 31 height 31
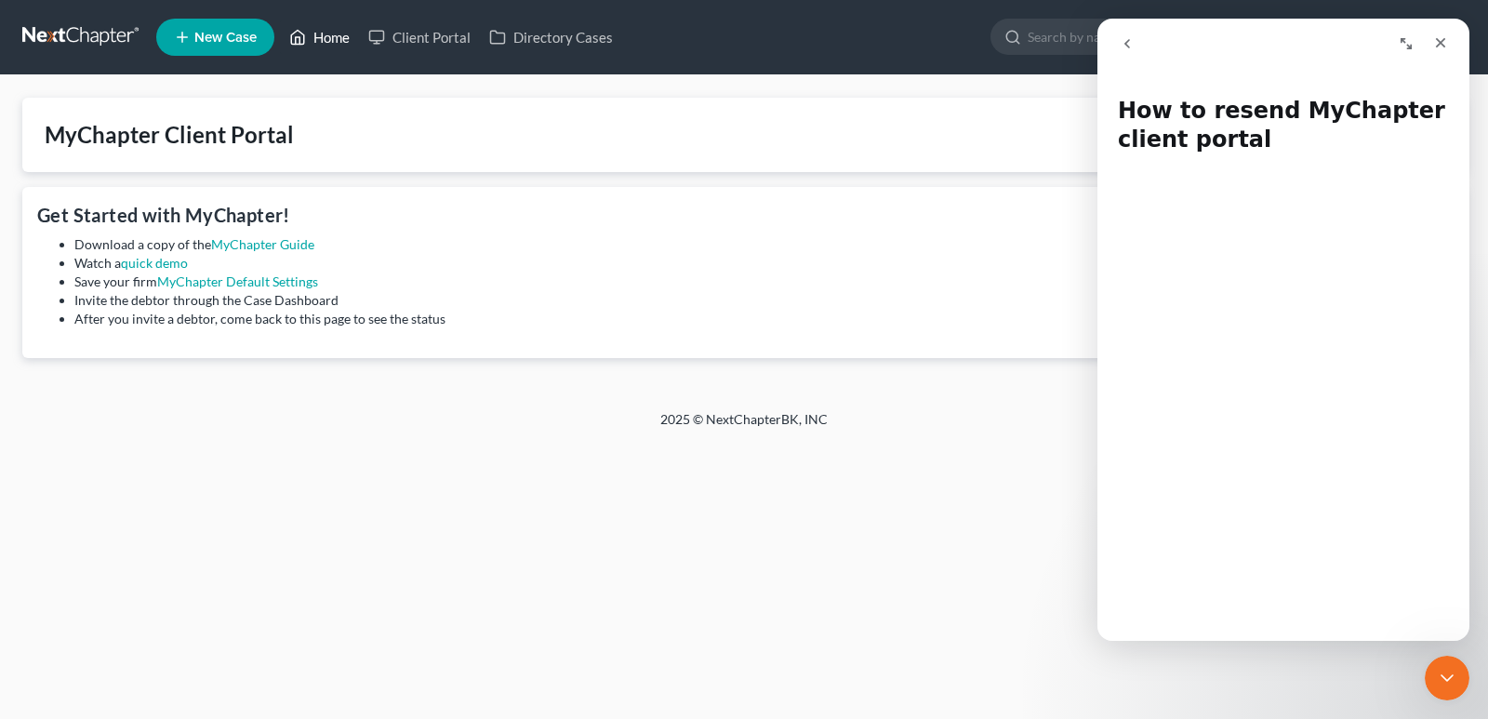
click at [319, 33] on link "Home" at bounding box center [319, 36] width 79 height 33
click at [66, 25] on link at bounding box center [81, 36] width 119 height 33
click at [72, 27] on link at bounding box center [81, 36] width 119 height 33
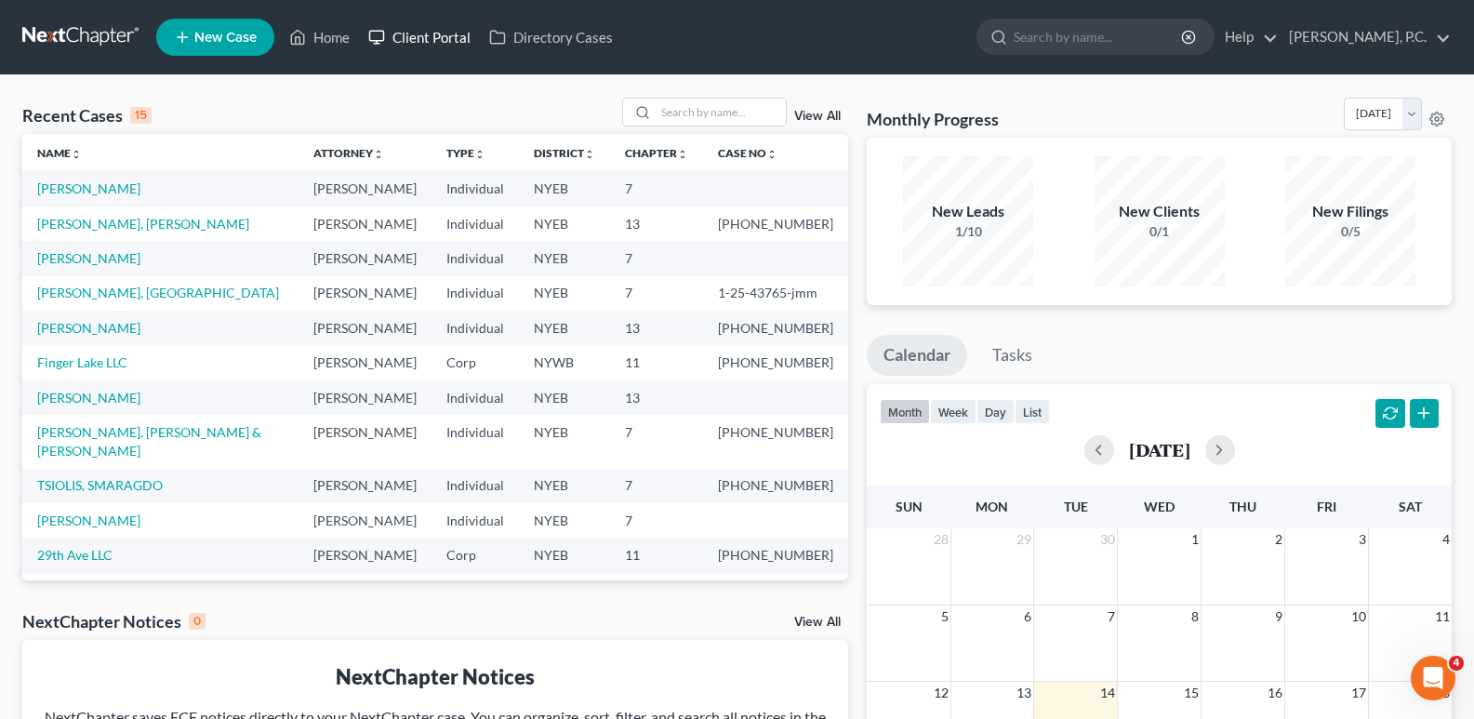
click at [397, 30] on link "Client Portal" at bounding box center [419, 36] width 121 height 33
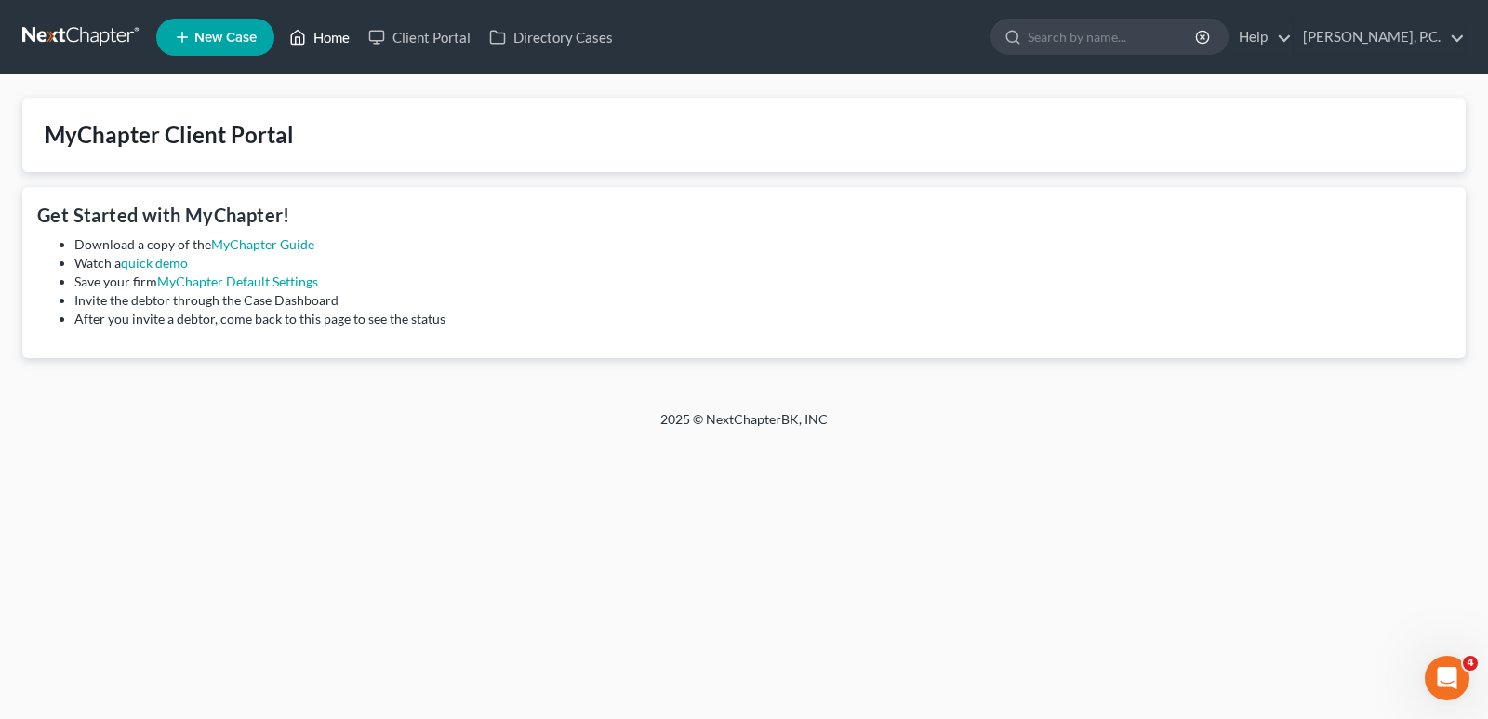
click at [331, 31] on link "Home" at bounding box center [319, 36] width 79 height 33
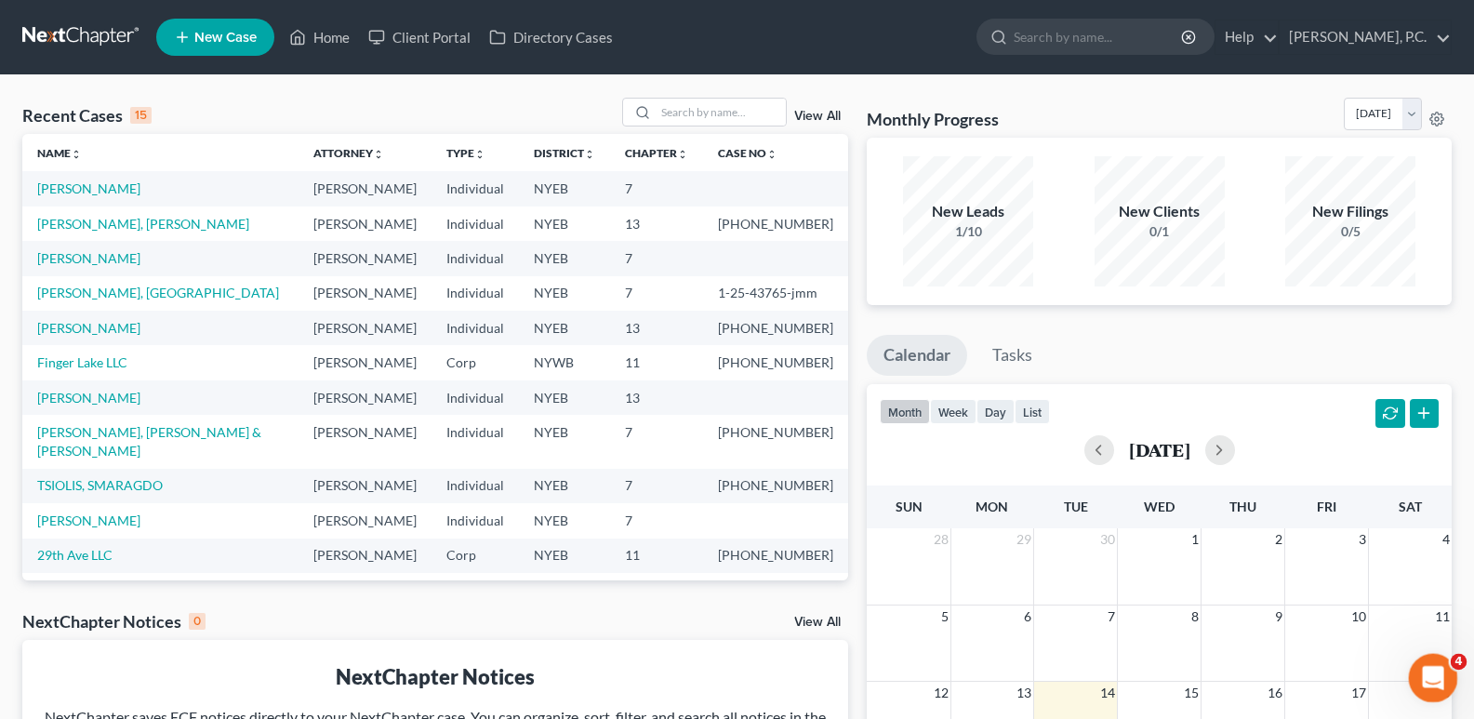
click at [1427, 684] on icon "Open Intercom Messenger" at bounding box center [1431, 675] width 31 height 31
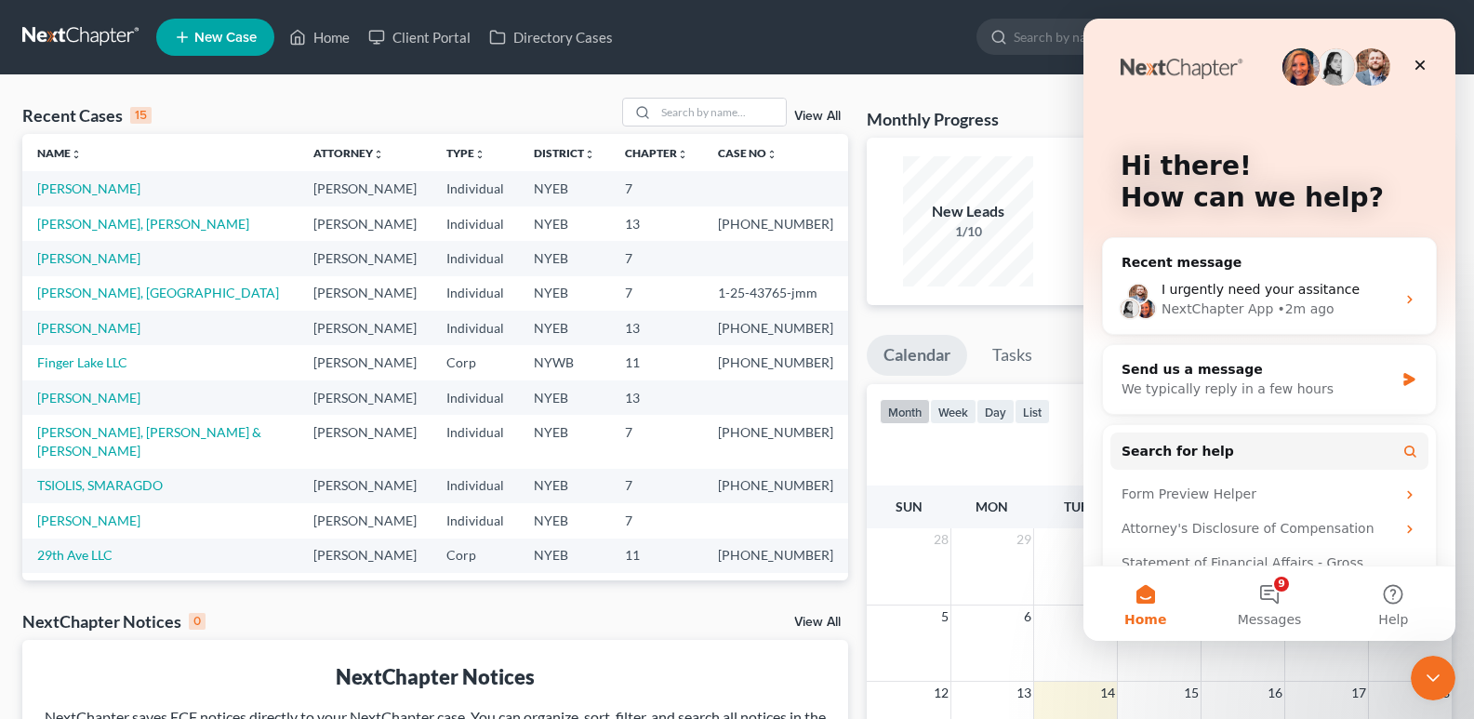
scroll to position [106, 0]
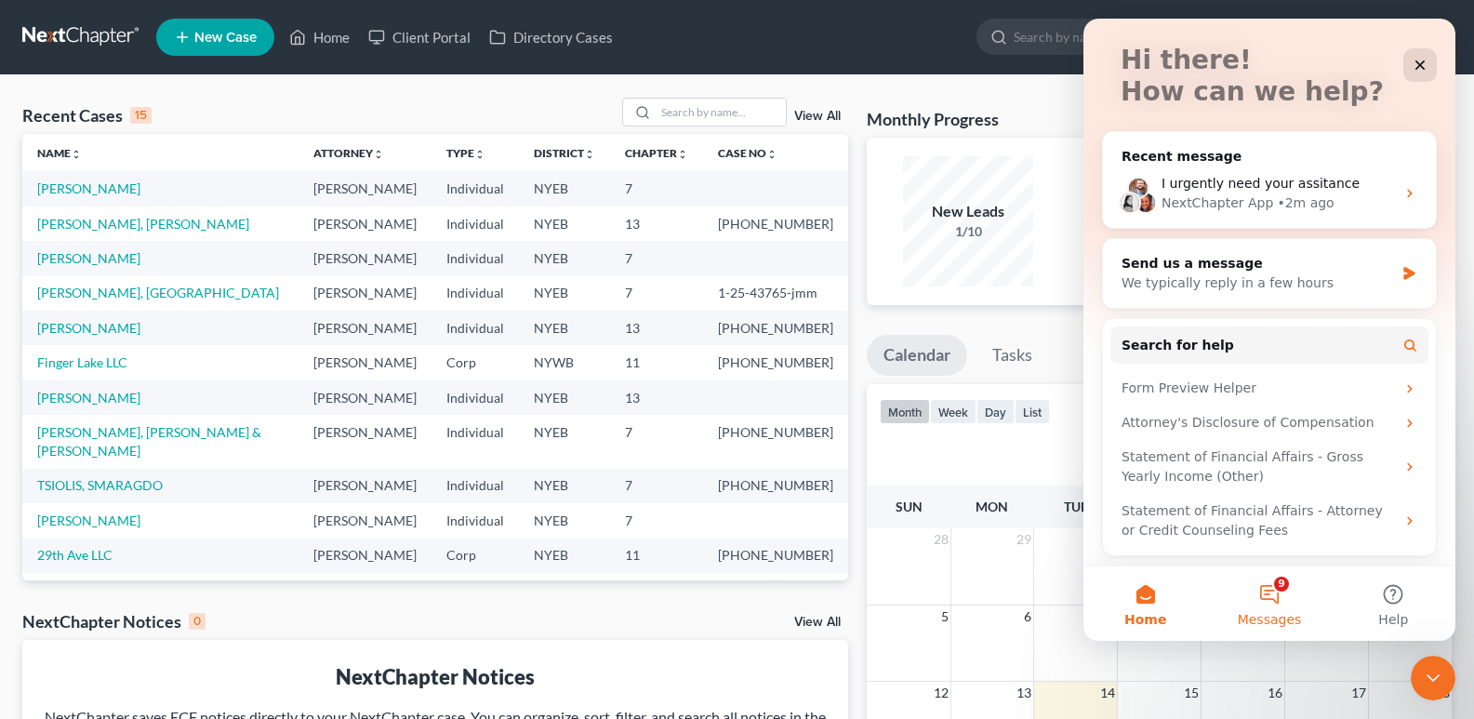
click at [1279, 606] on button "9 Messages" at bounding box center [1269, 603] width 124 height 74
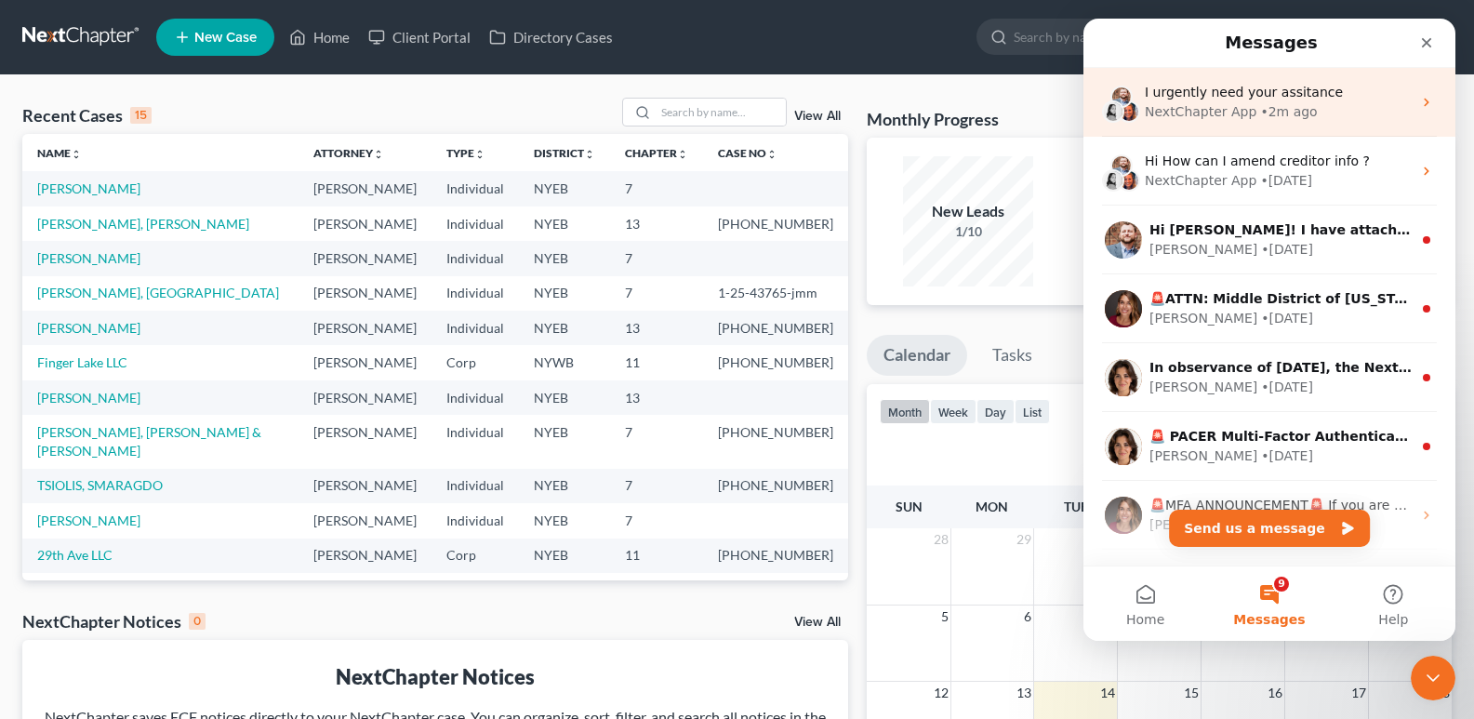
click at [1216, 97] on span "I urgently need your assitance" at bounding box center [1244, 92] width 198 height 15
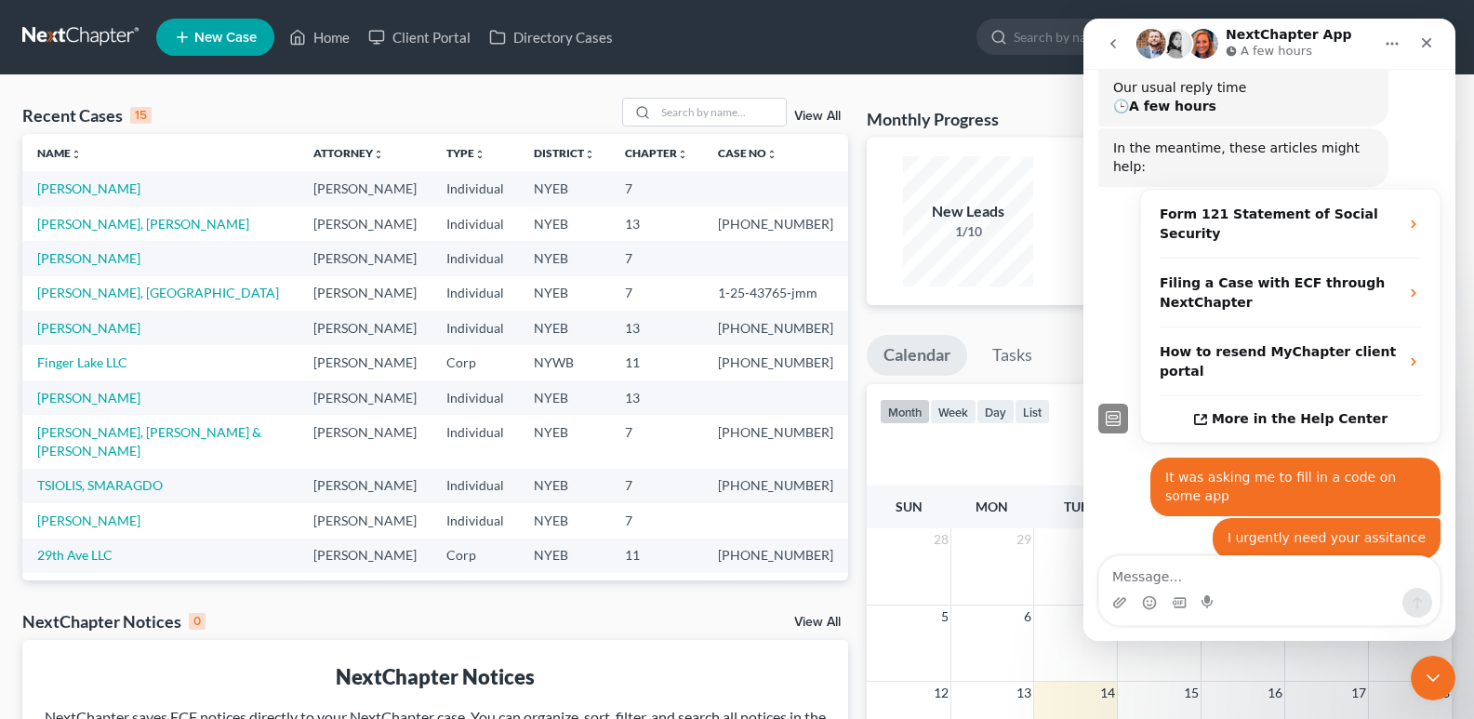
scroll to position [235, 0]
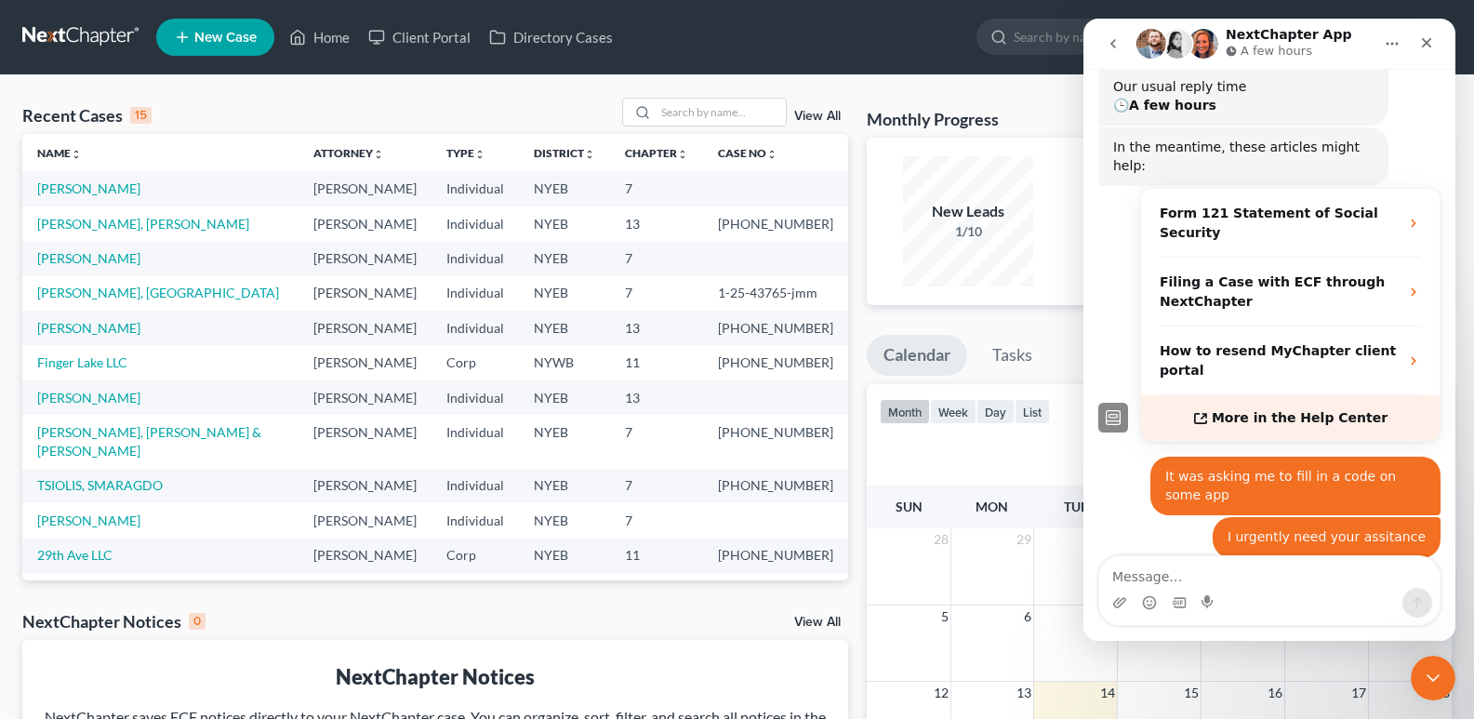
click at [1340, 410] on span "More in the Help Center" at bounding box center [1300, 418] width 176 height 16
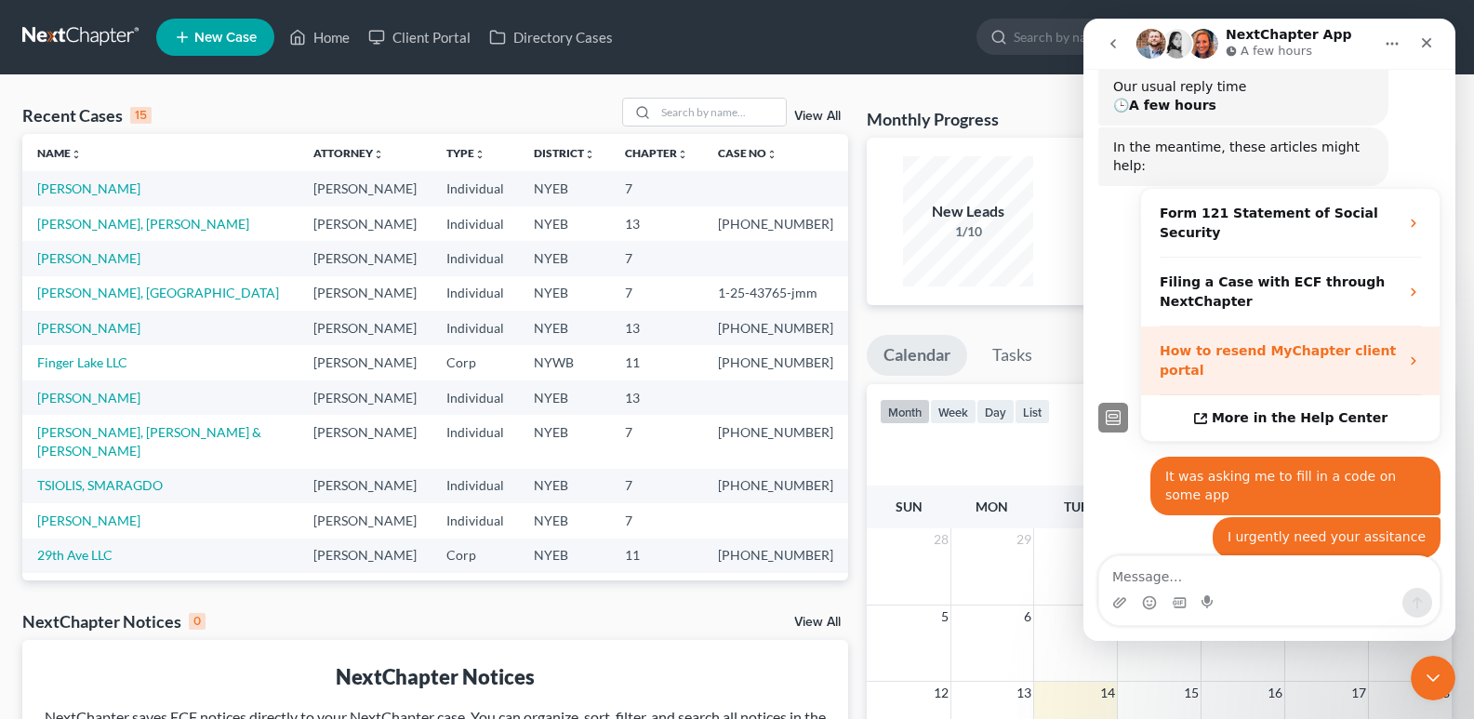
click at [1215, 341] on div "How to resend MyChapter client portal" at bounding box center [1279, 360] width 239 height 39
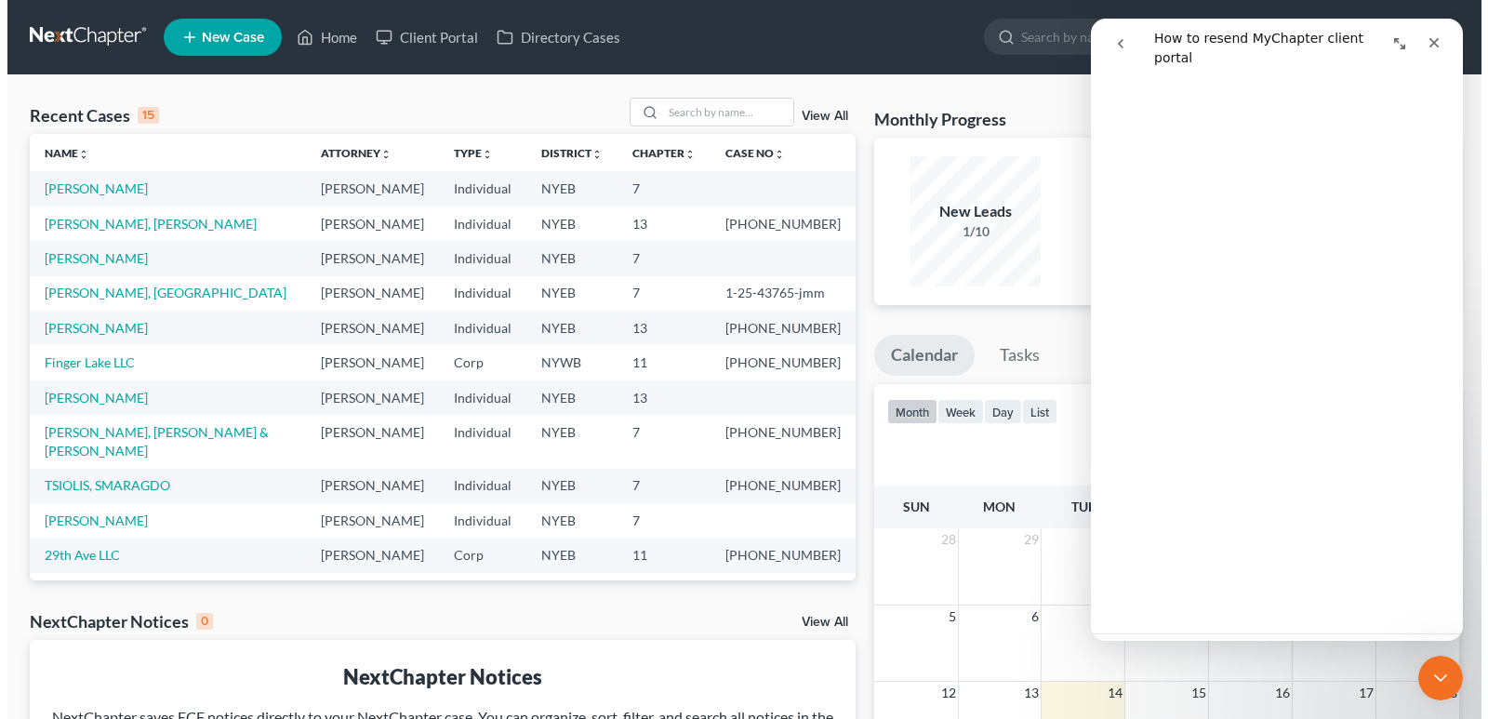
scroll to position [292, 0]
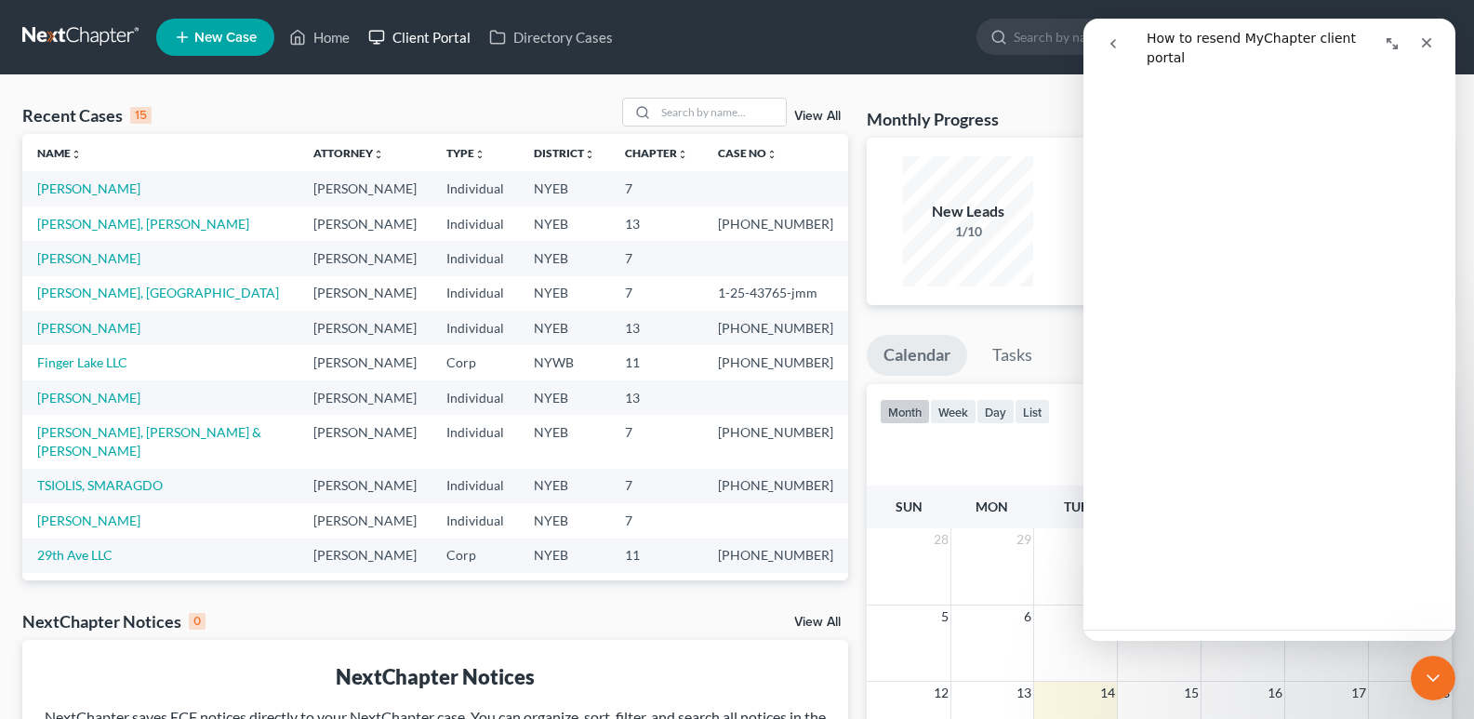
click at [417, 47] on link "Client Portal" at bounding box center [419, 36] width 121 height 33
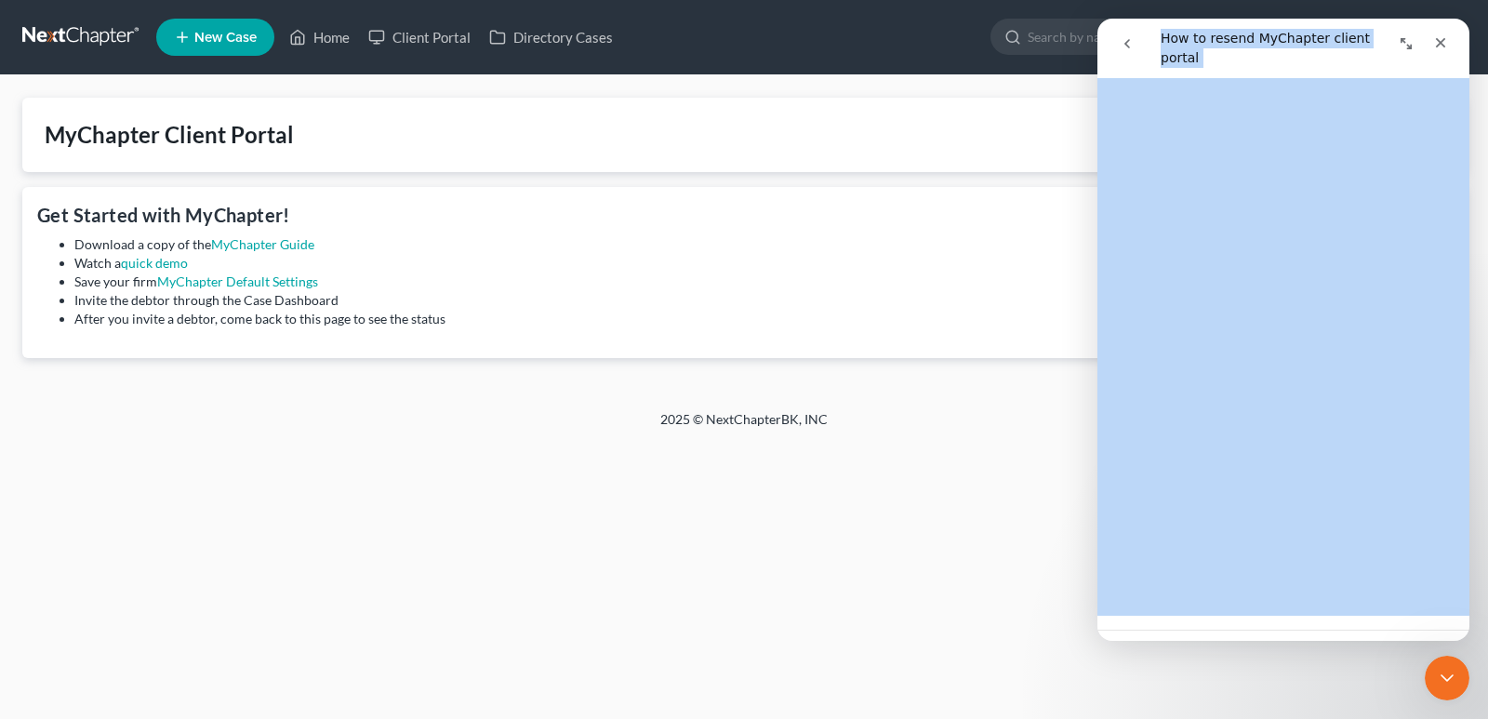
scroll to position [272, 0]
drag, startPoint x: 1353, startPoint y: 36, endPoint x: 812, endPoint y: 167, distance: 557.0
click at [1098, 167] on html "How to resend MyChapter client portal How to resend MyChapter client portal Did…" at bounding box center [1284, 330] width 372 height 622
click at [1117, 47] on button "go back" at bounding box center [1127, 43] width 35 height 35
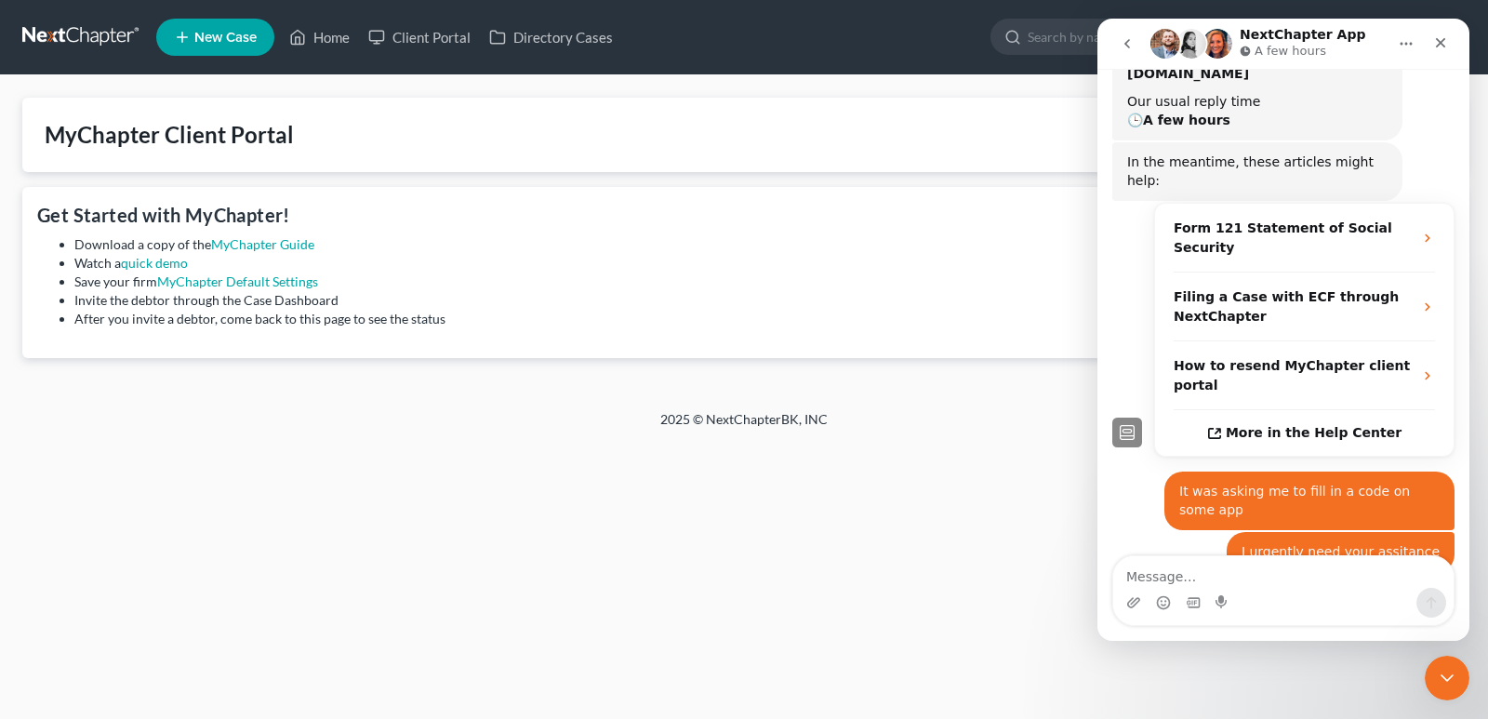
scroll to position [235, 0]
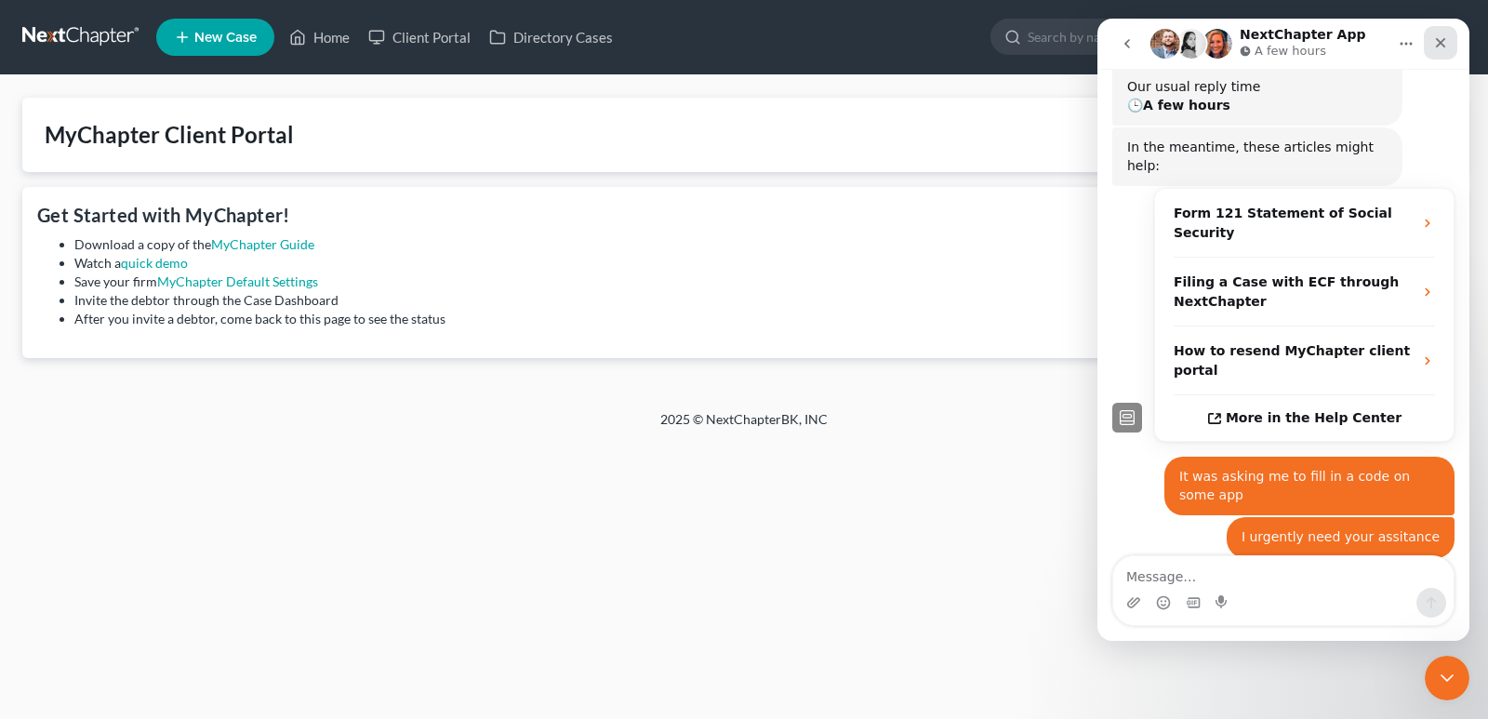
click at [1434, 37] on icon "Close" at bounding box center [1440, 42] width 15 height 15
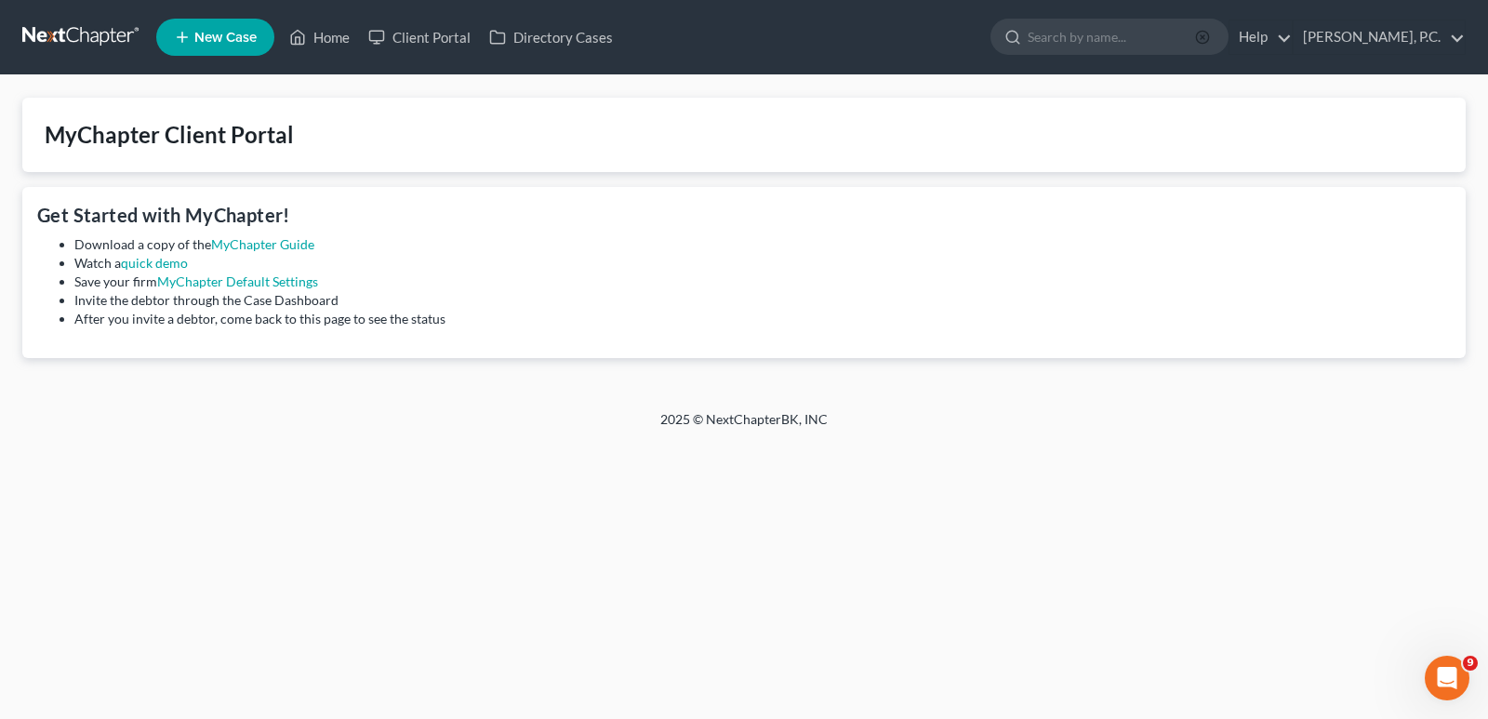
click at [1201, 35] on line "button" at bounding box center [1203, 37] width 4 height 4
click at [409, 42] on link "Client Portal" at bounding box center [419, 36] width 121 height 33
click at [552, 42] on link "Directory Cases" at bounding box center [551, 36] width 142 height 33
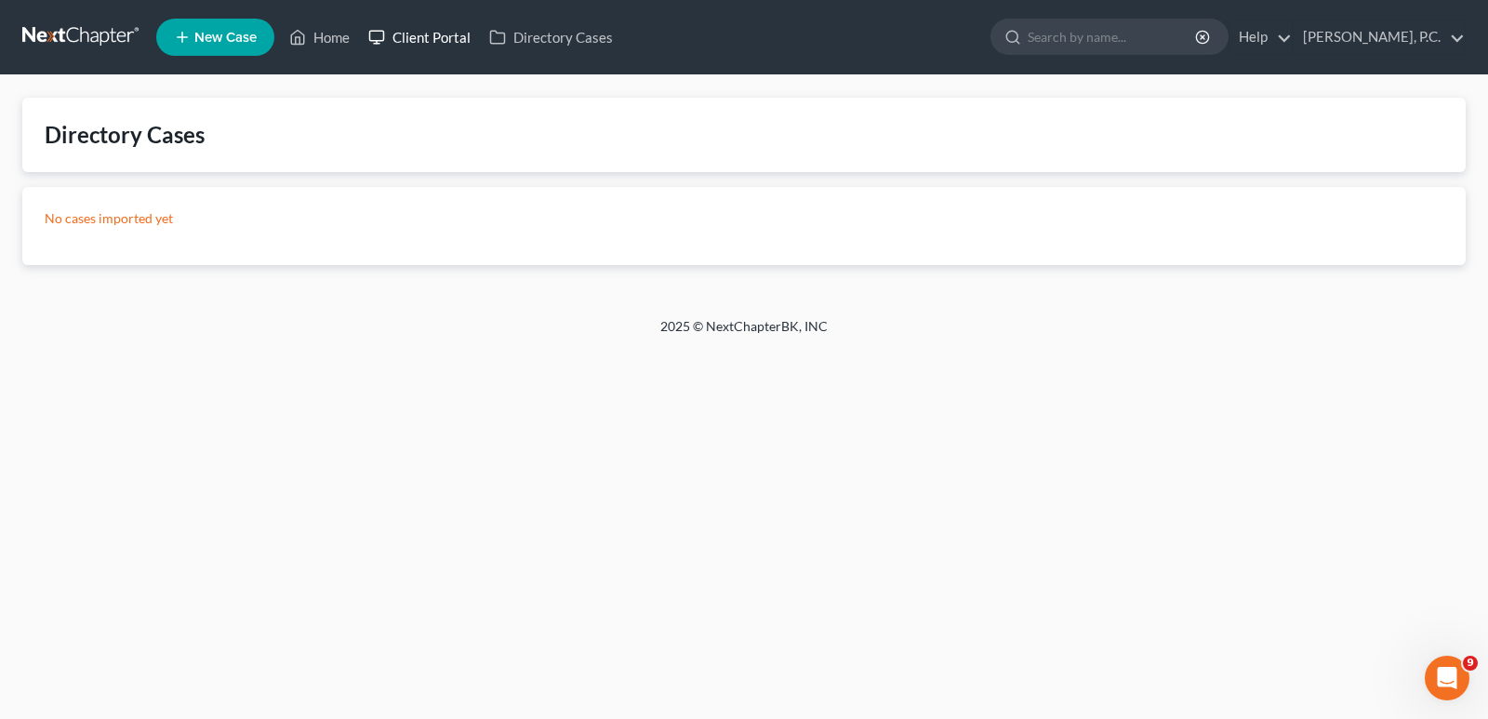
click at [446, 43] on link "Client Portal" at bounding box center [419, 36] width 121 height 33
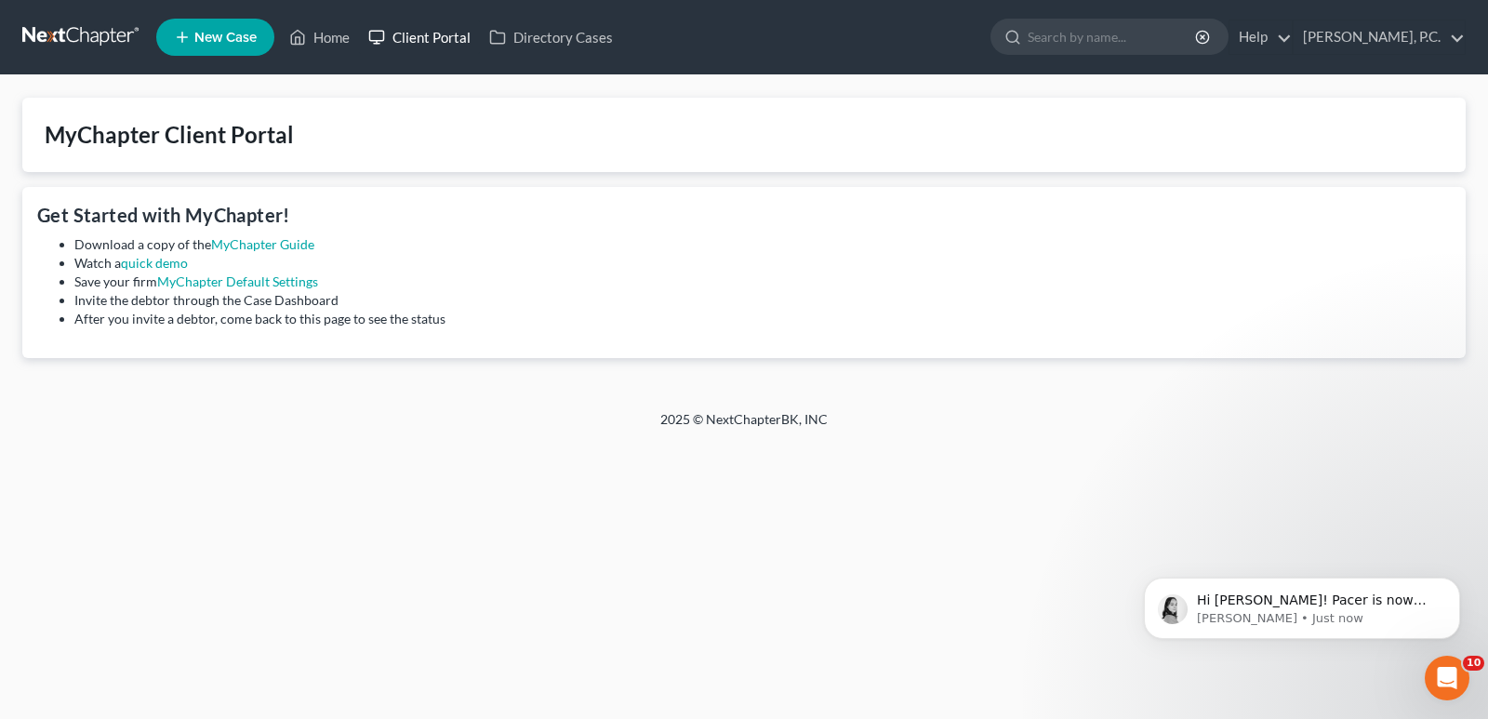
scroll to position [517, 0]
click at [1277, 611] on p "Lindsey • 23m ago" at bounding box center [1317, 618] width 240 height 17
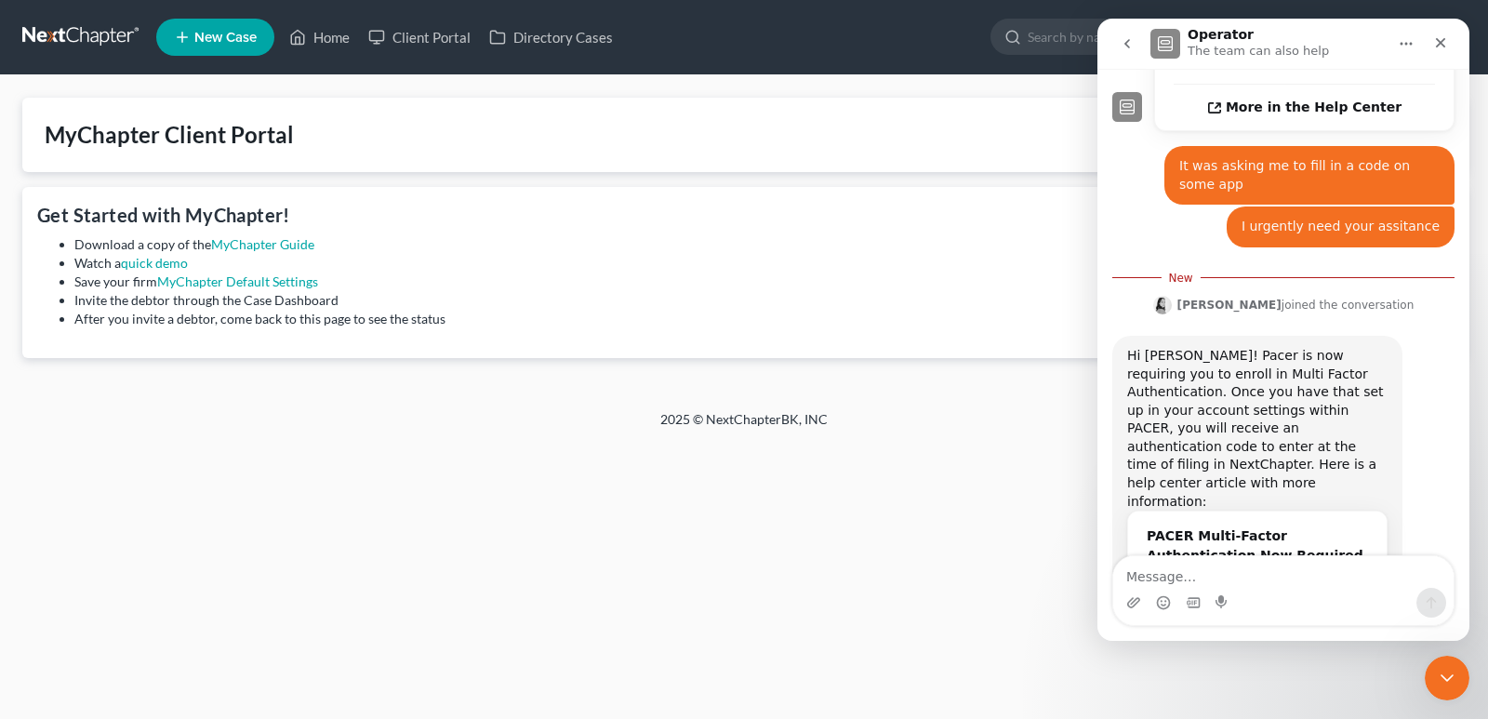
scroll to position [548, 0]
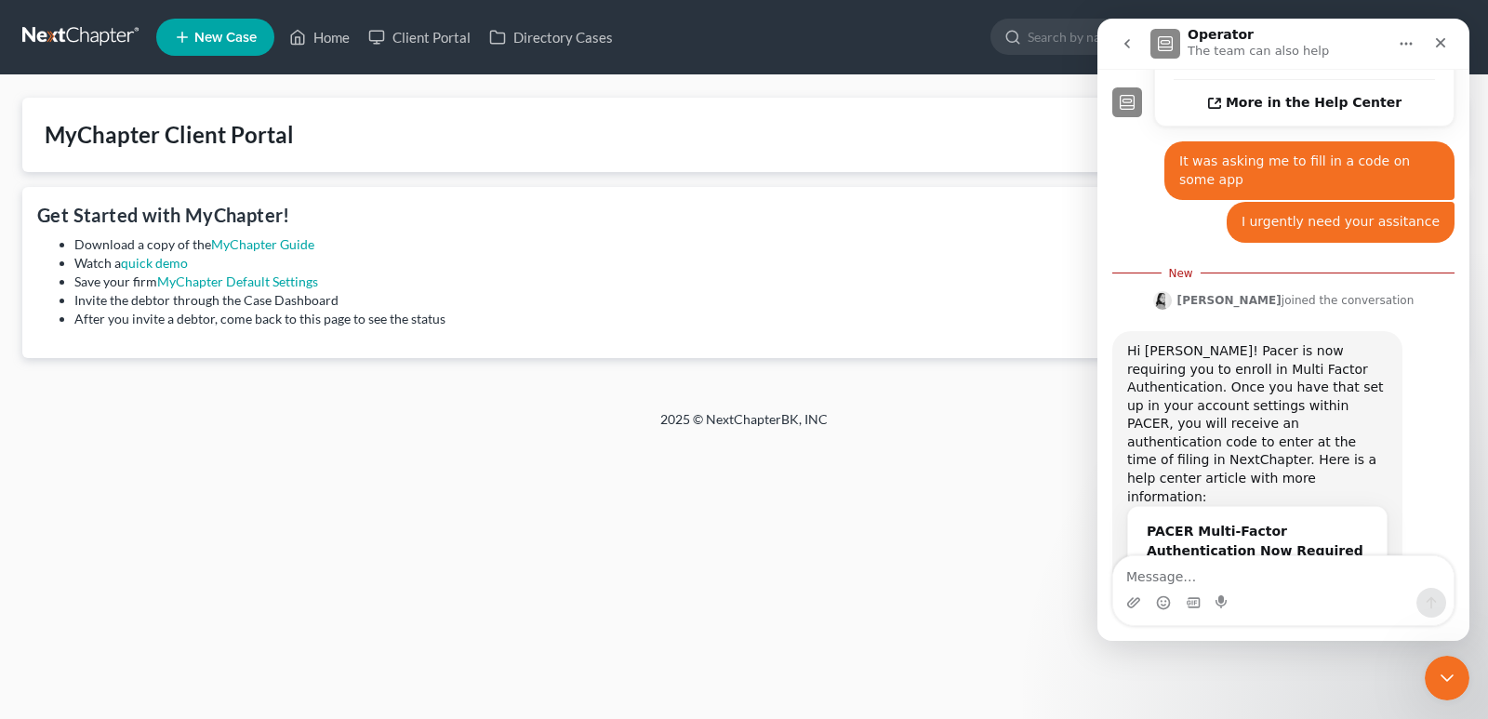
click at [65, 20] on link at bounding box center [81, 36] width 119 height 33
